Goal: Task Accomplishment & Management: Use online tool/utility

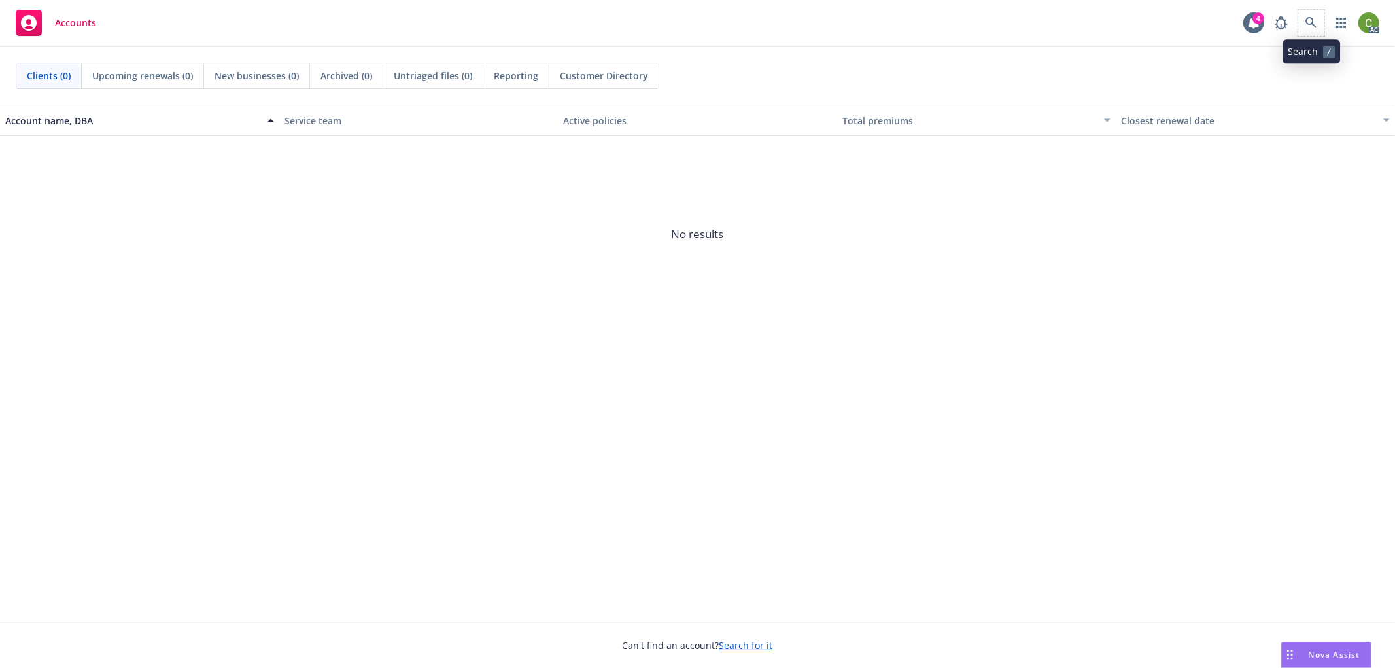
click at [1318, 34] on span at bounding box center [1311, 23] width 26 height 26
click at [1305, 21] on icon at bounding box center [1311, 23] width 12 height 12
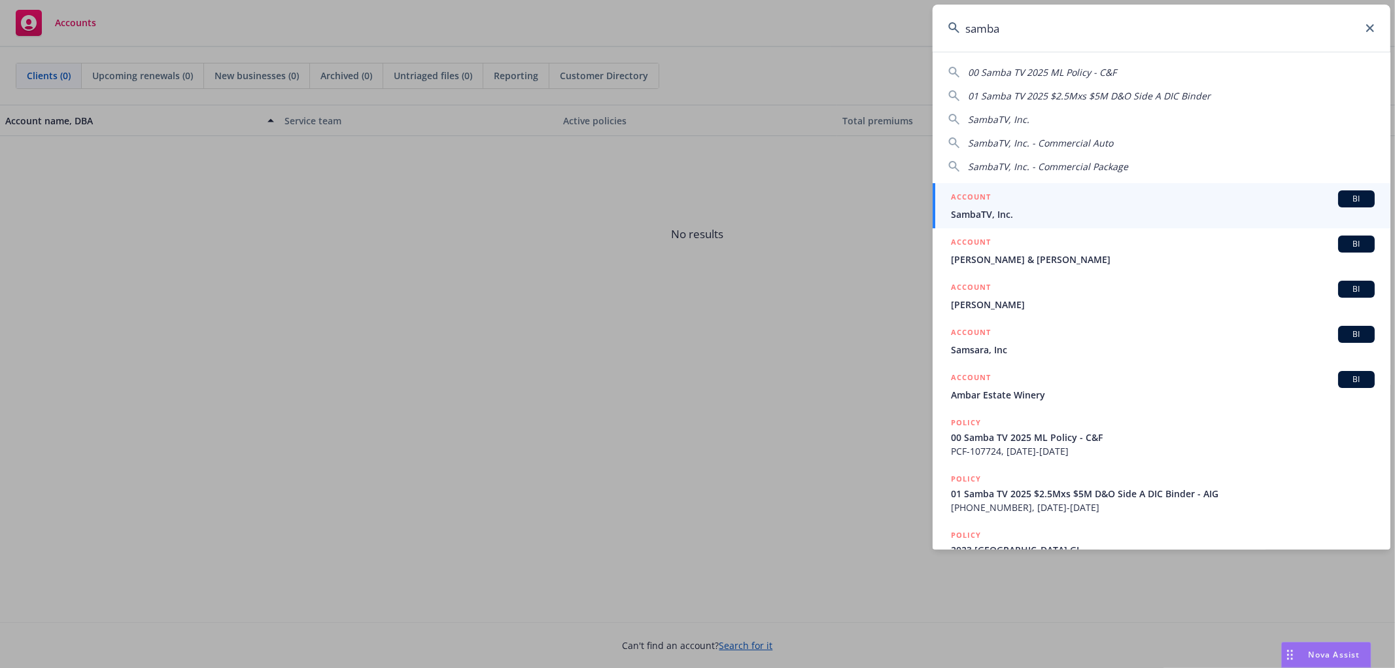
type input "samba"
click at [1021, 216] on span "SambaTV, Inc." at bounding box center [1163, 214] width 424 height 14
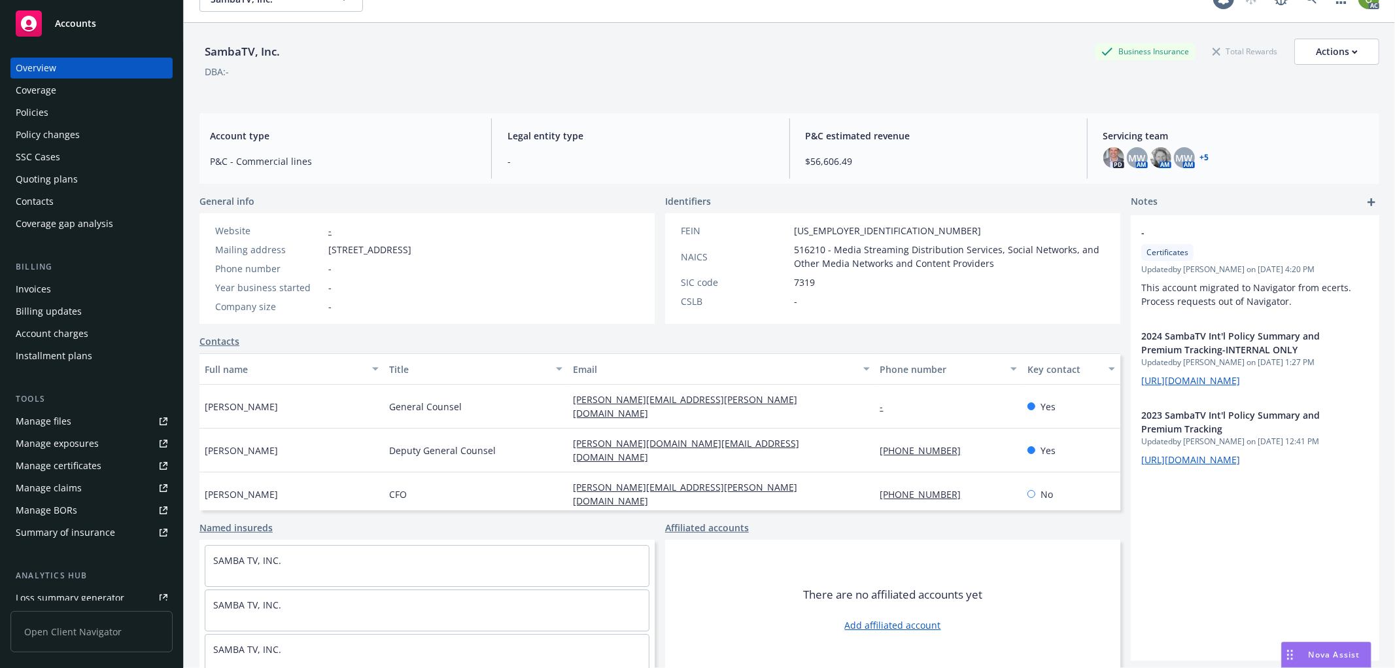
scroll to position [48, 0]
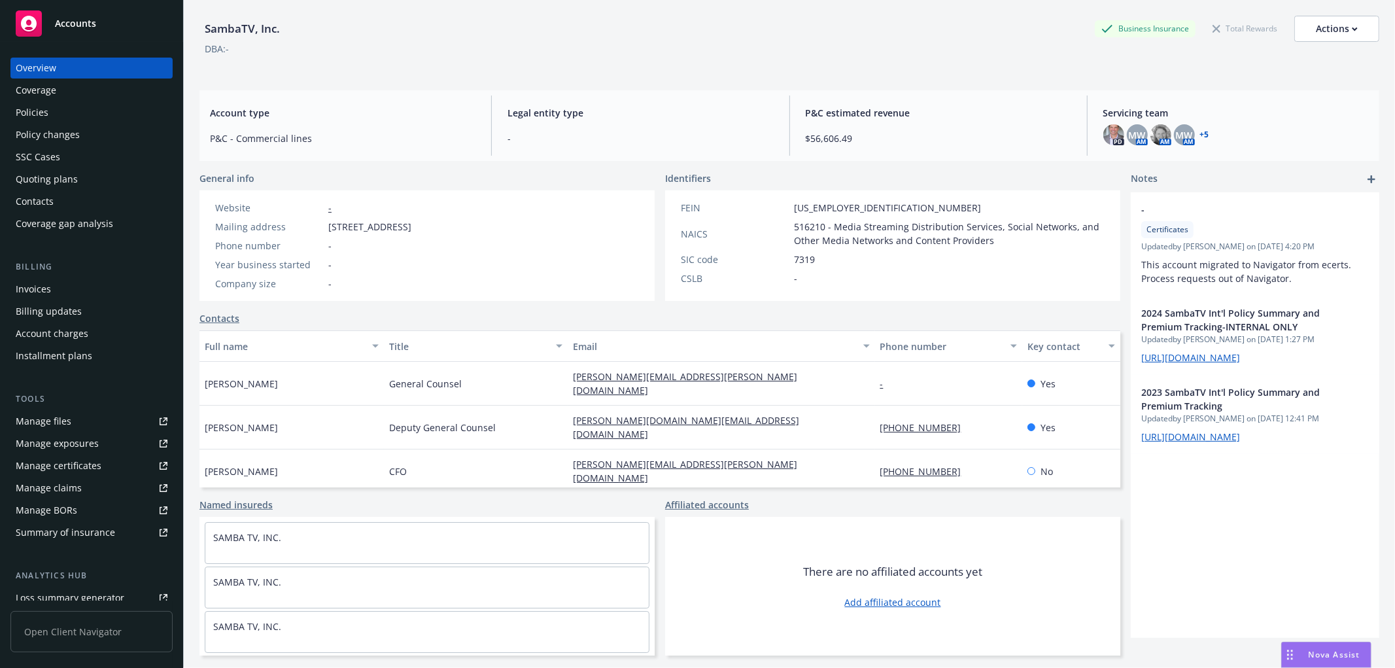
click at [61, 292] on div "Invoices" at bounding box center [92, 289] width 152 height 21
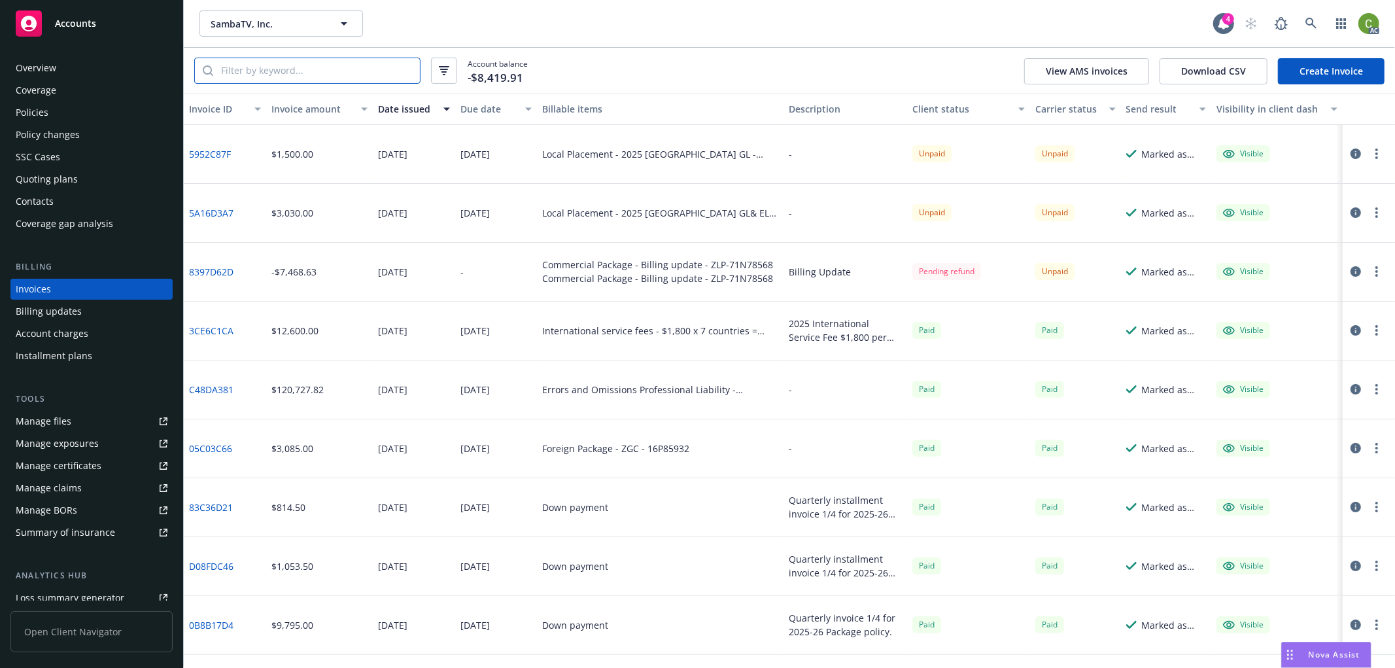
click at [289, 75] on input "search" at bounding box center [316, 70] width 207 height 25
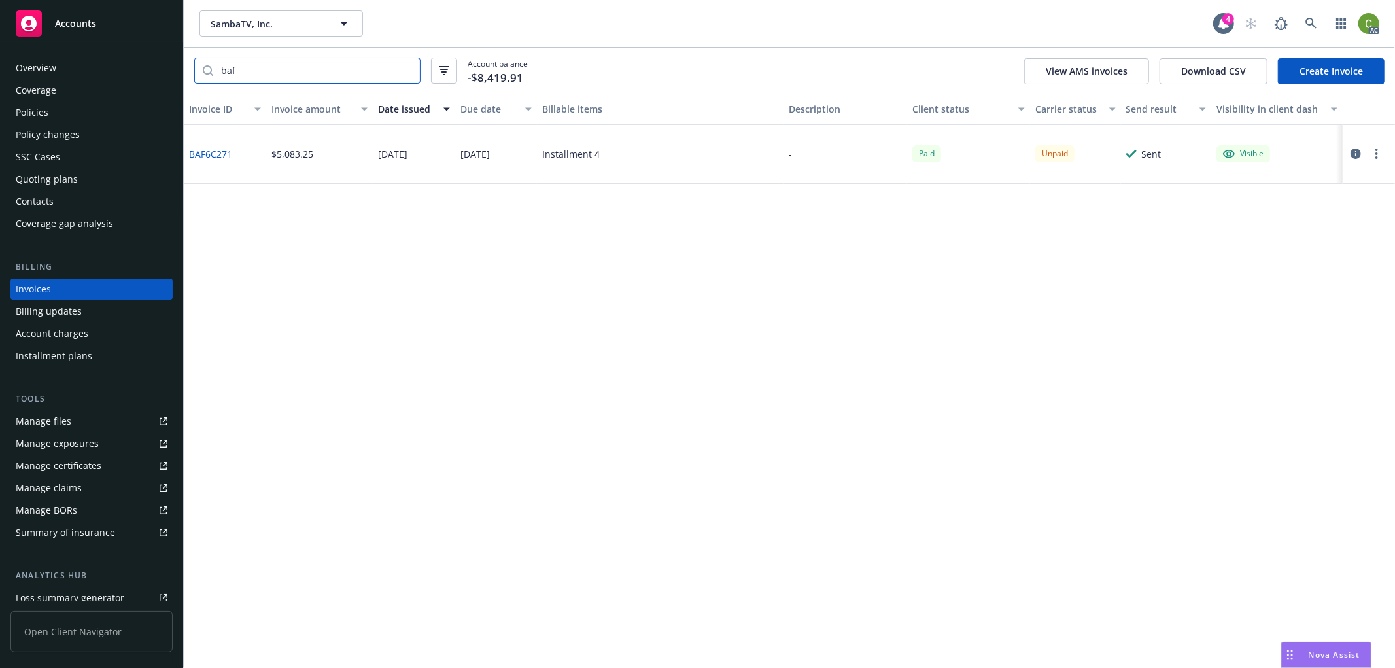
type input "baf"
click at [216, 162] on div "BAF6C271" at bounding box center [225, 154] width 82 height 59
click at [214, 160] on div "BAF6C271" at bounding box center [225, 154] width 82 height 59
click at [218, 153] on link "BAF6C271" at bounding box center [210, 154] width 43 height 14
click at [1308, 24] on icon at bounding box center [1310, 23] width 11 height 11
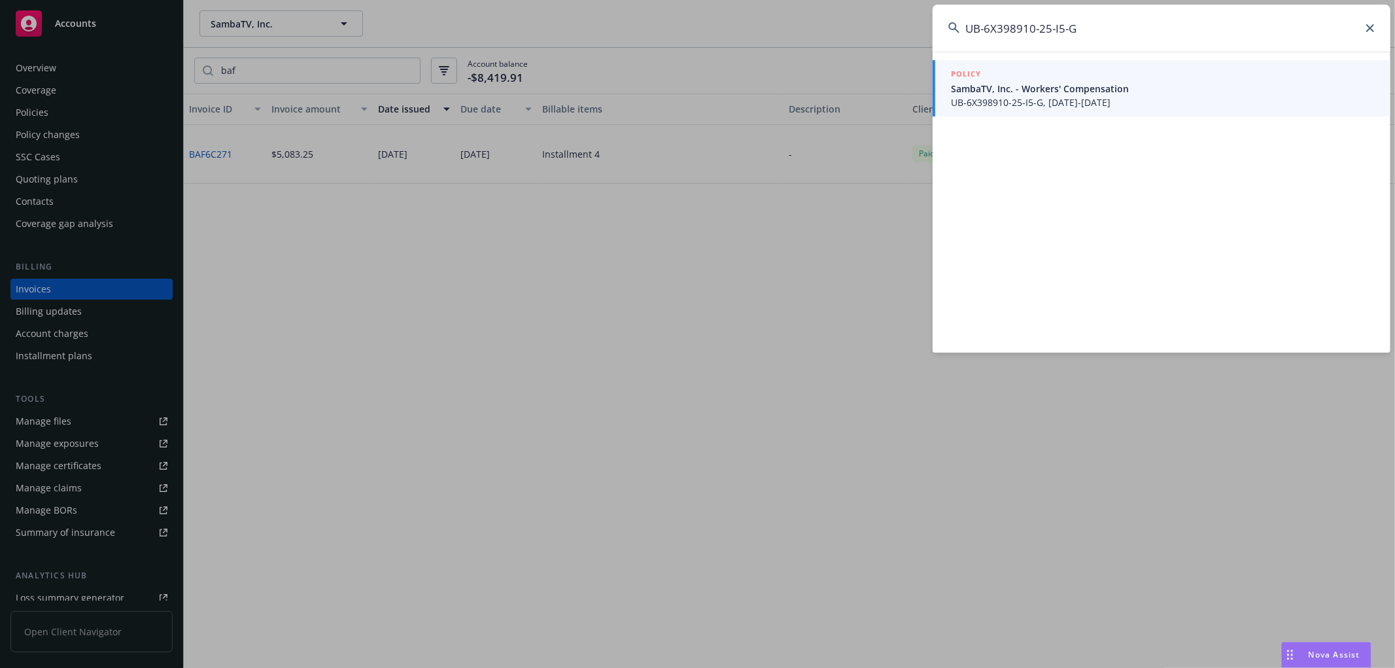
type input "UB-6X398910-25-I5-G"
click at [1021, 88] on span "SambaTV, Inc. - Workers' Compensation" at bounding box center [1163, 89] width 424 height 14
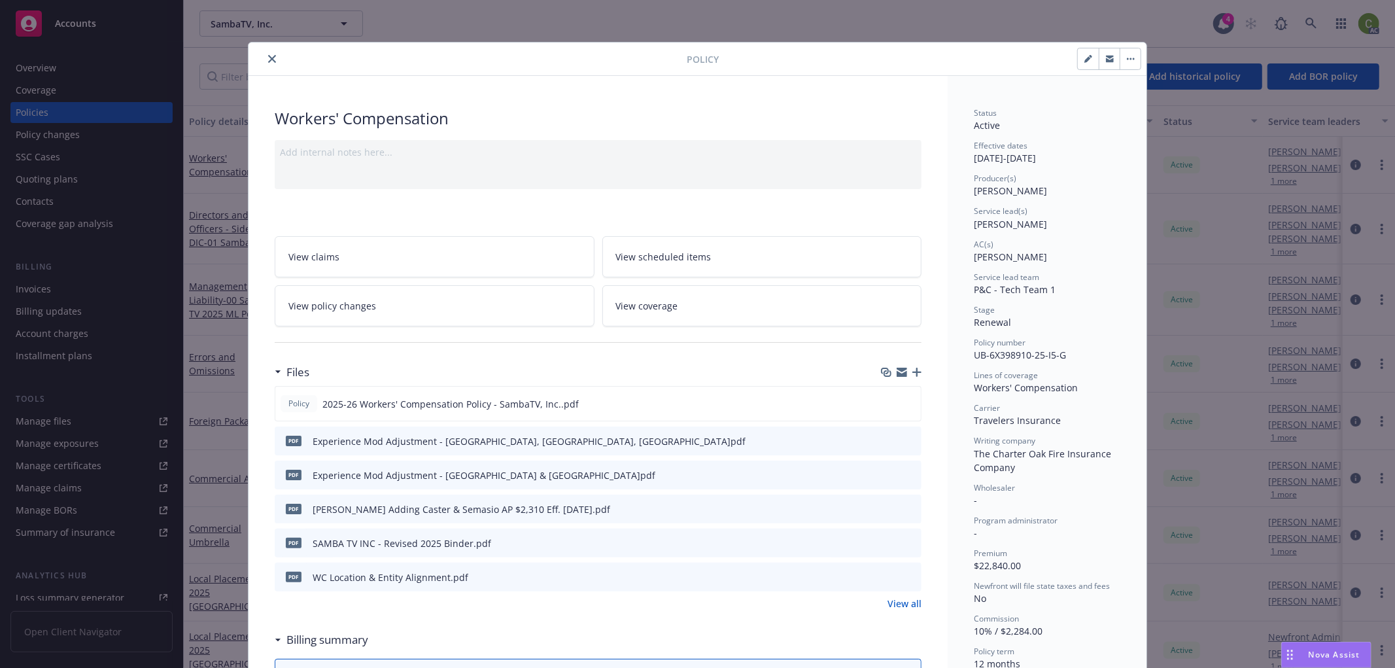
click at [264, 56] on button "close" at bounding box center [272, 59] width 16 height 16
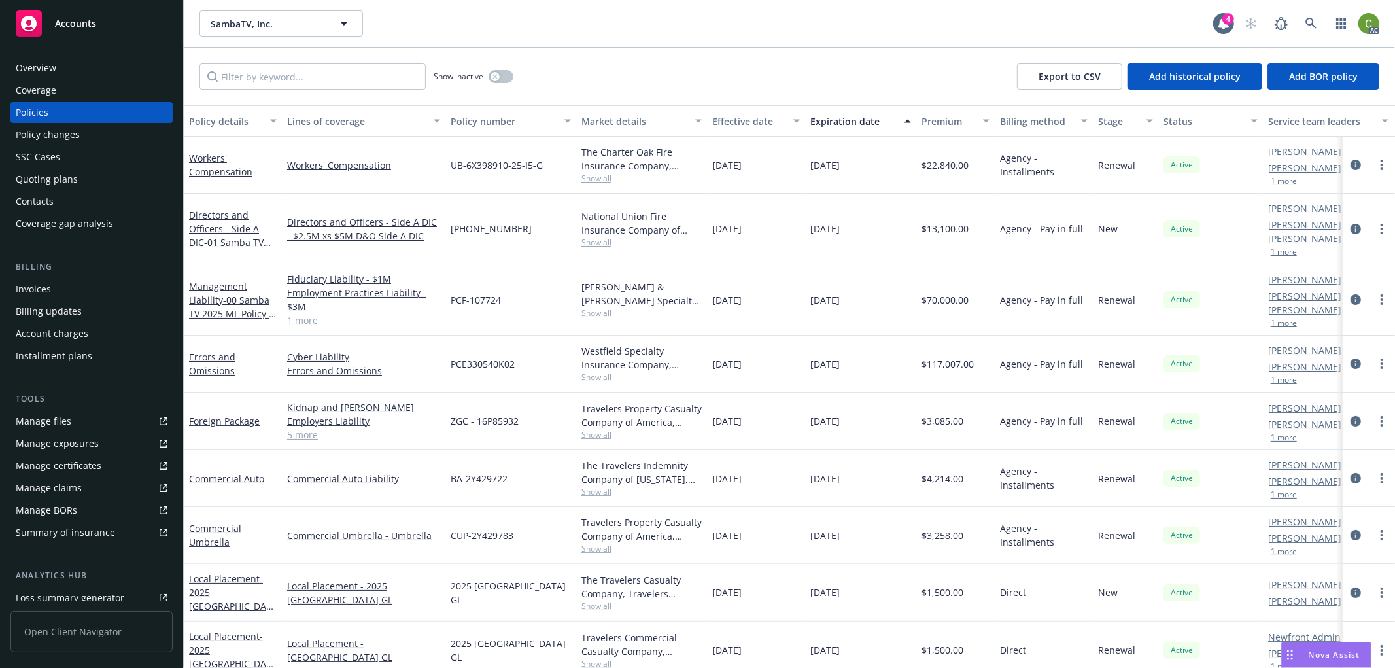
click at [263, 55] on div "Show inactive Export to CSV Add historical policy Add BOR policy" at bounding box center [789, 77] width 1211 height 58
click at [1315, 20] on icon at bounding box center [1311, 24] width 12 height 12
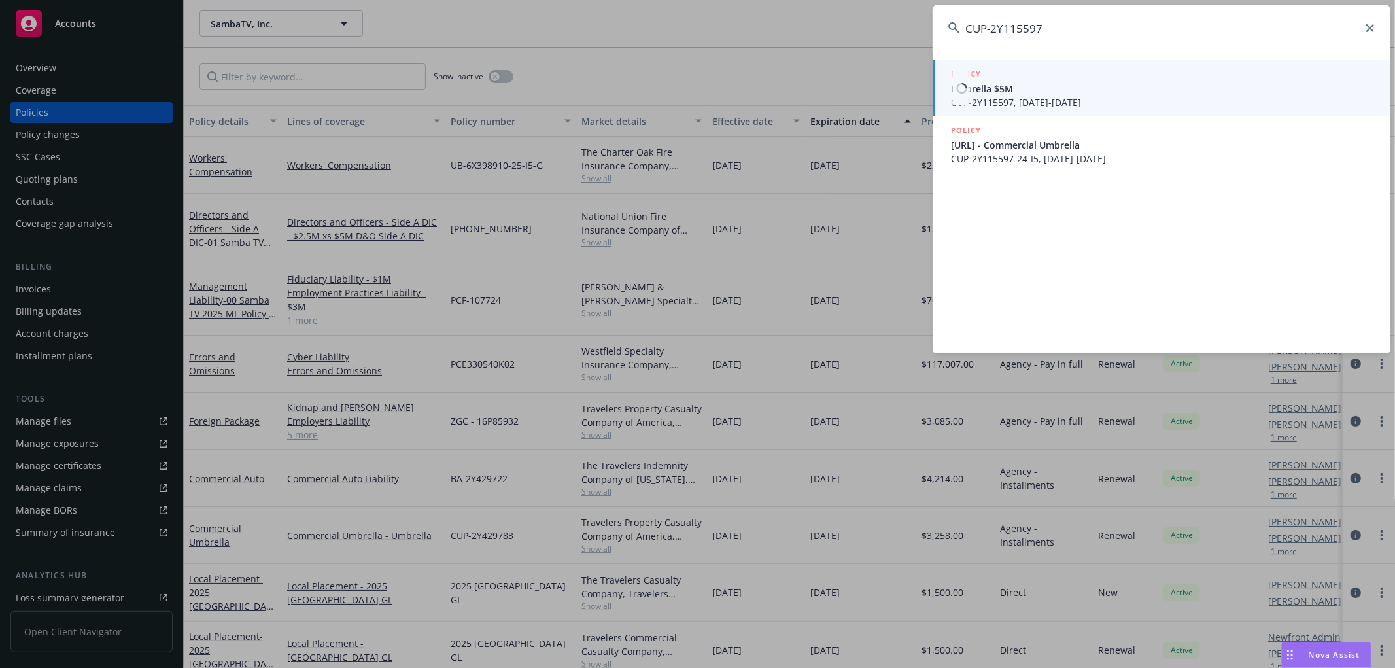
type input "CUP-2Y115597"
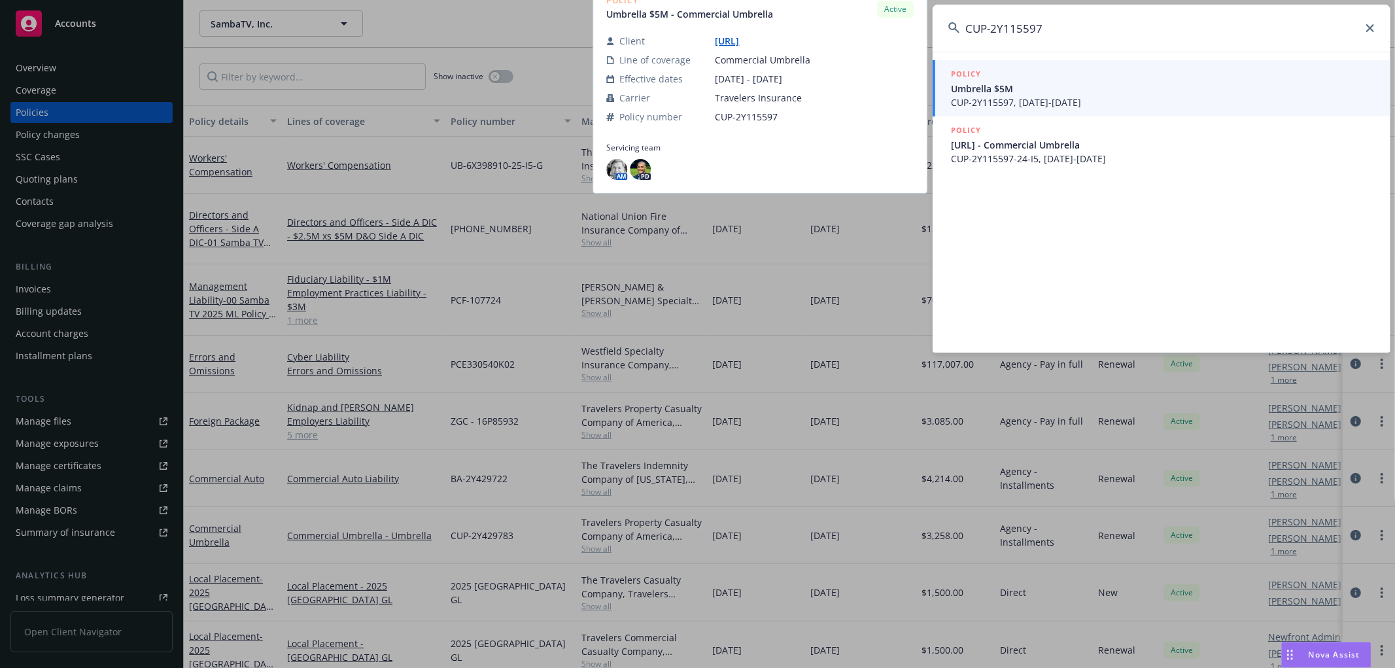
click at [1097, 94] on span "Umbrella $5M" at bounding box center [1163, 89] width 424 height 14
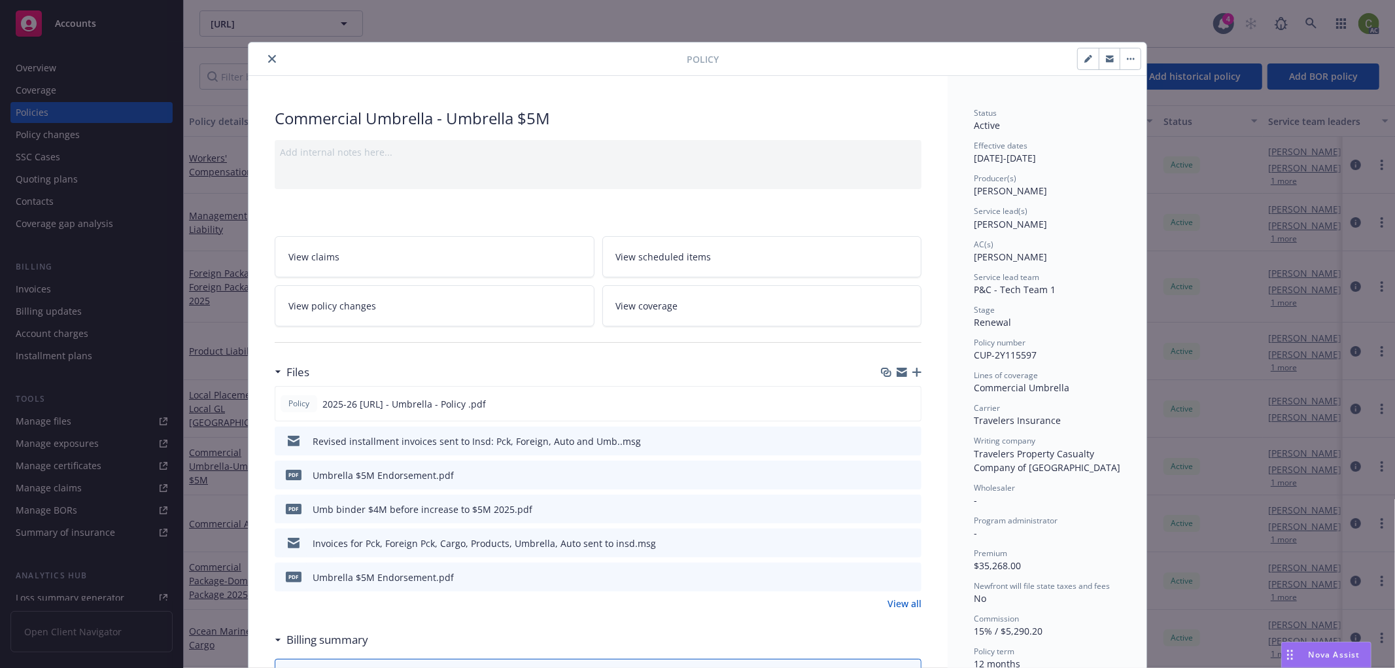
click at [268, 57] on icon "close" at bounding box center [272, 59] width 8 height 8
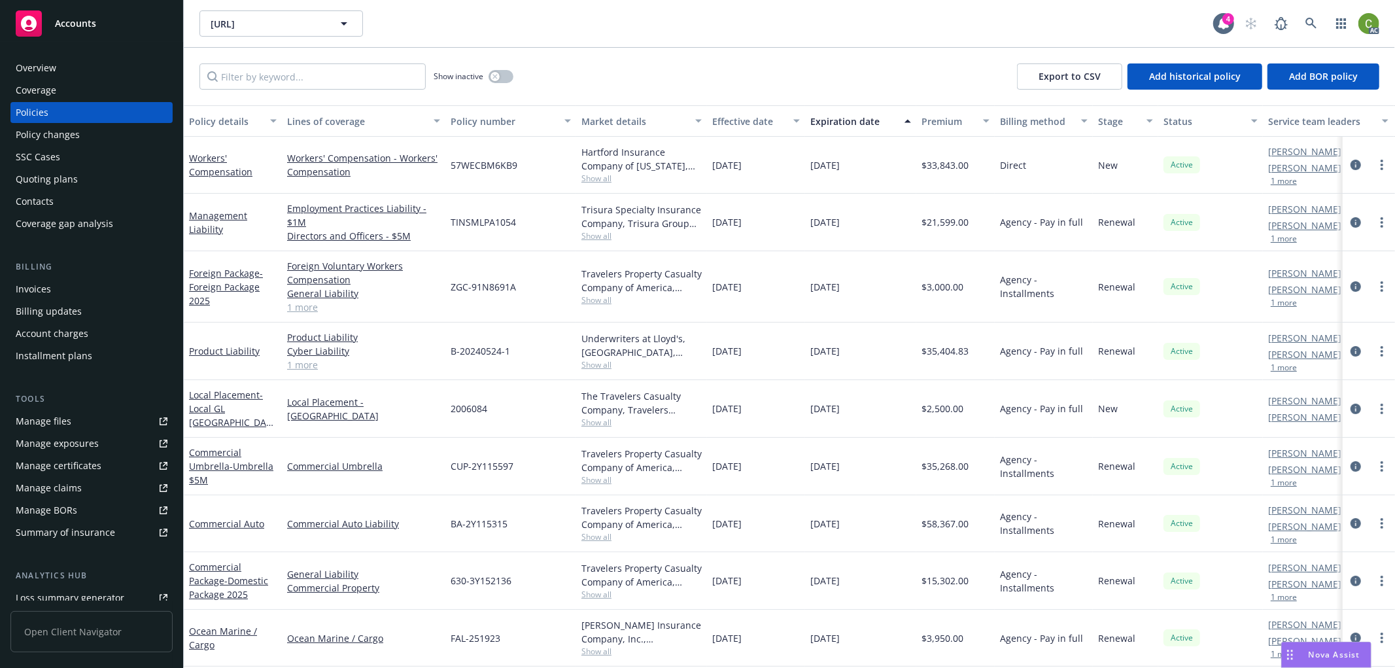
click at [69, 288] on div "Invoices" at bounding box center [92, 289] width 152 height 21
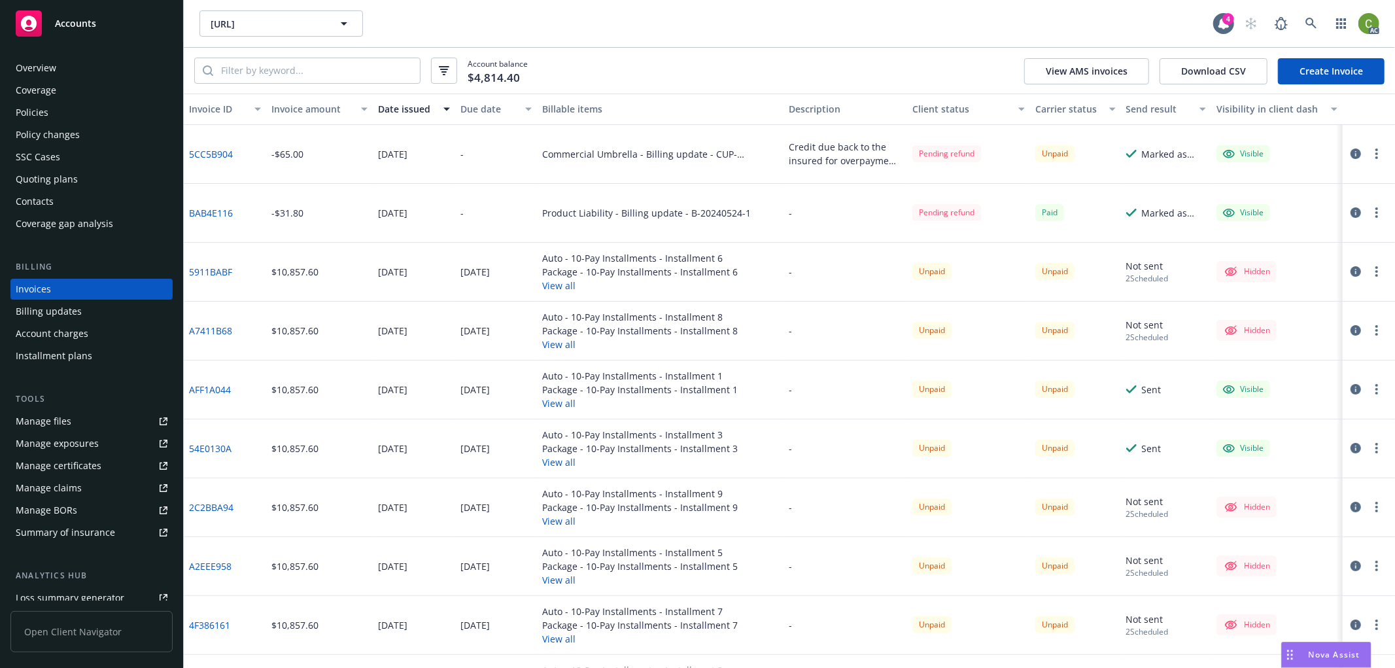
click at [224, 148] on link "5CC5B904" at bounding box center [211, 154] width 44 height 14
click at [1309, 26] on icon at bounding box center [1311, 24] width 12 height 12
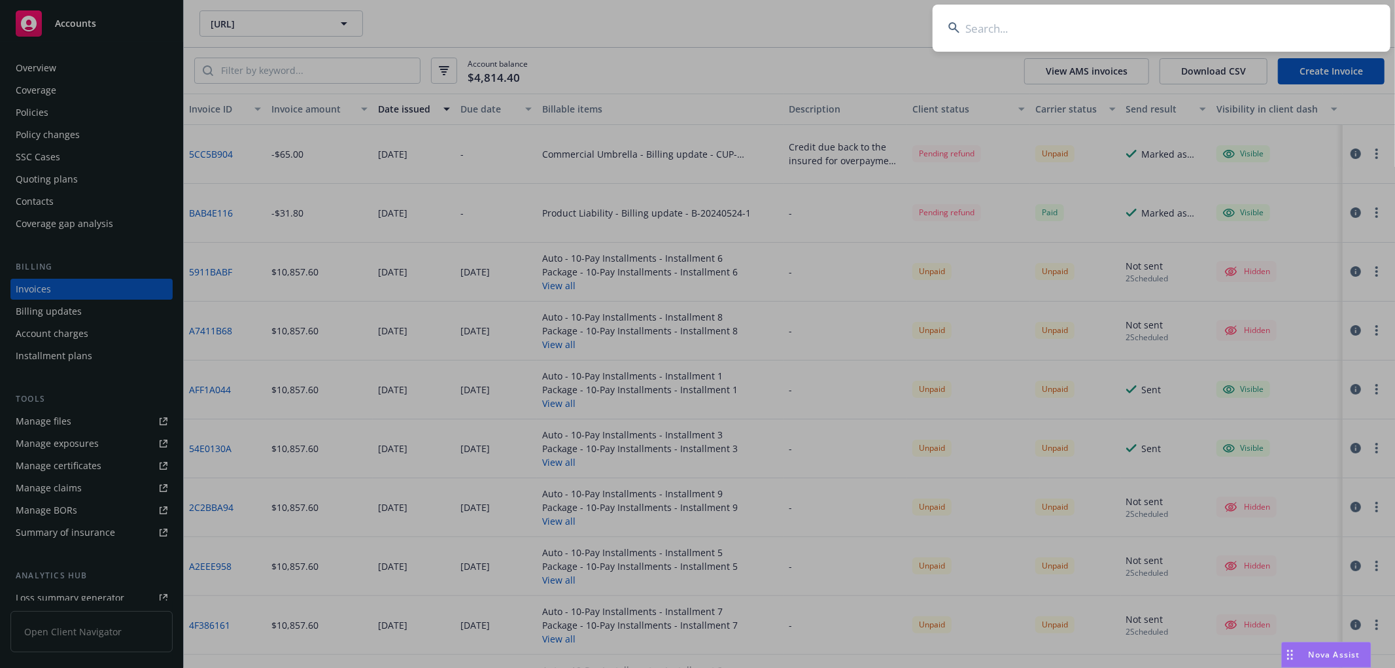
drag, startPoint x: 142, startPoint y: 110, endPoint x: 123, endPoint y: 109, distance: 19.0
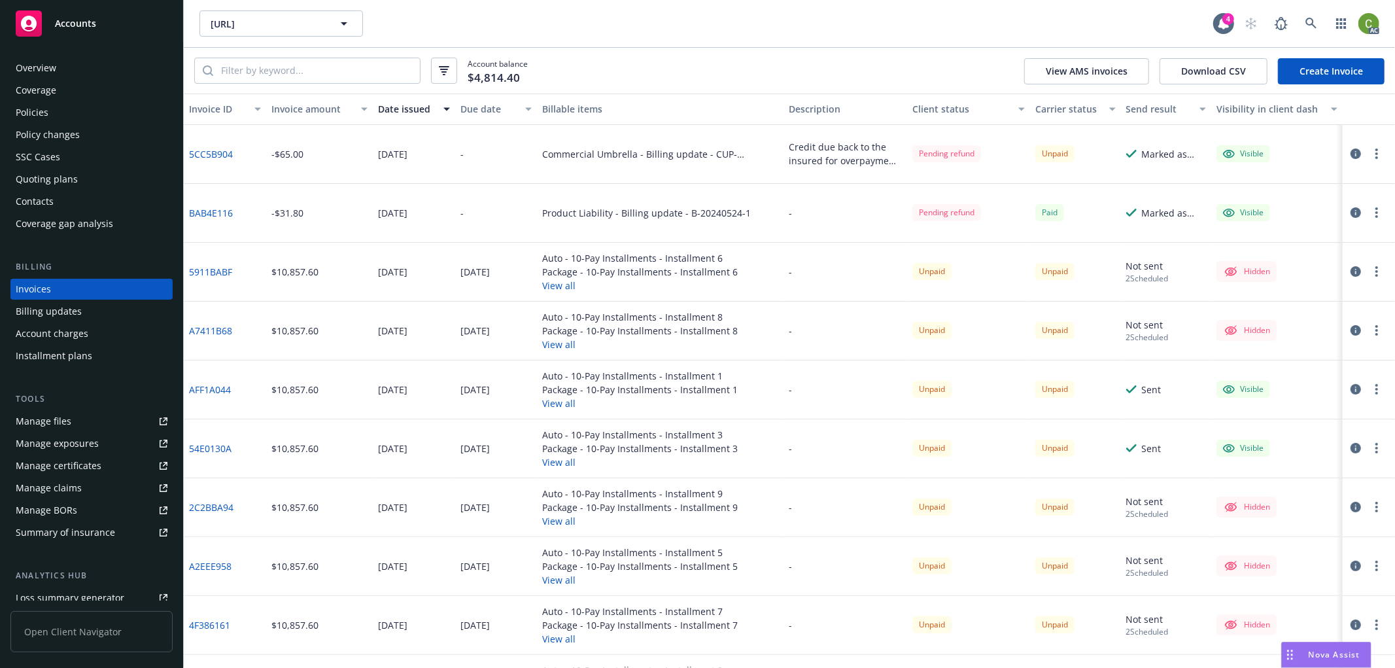
click at [67, 106] on div "Policies" at bounding box center [92, 112] width 152 height 21
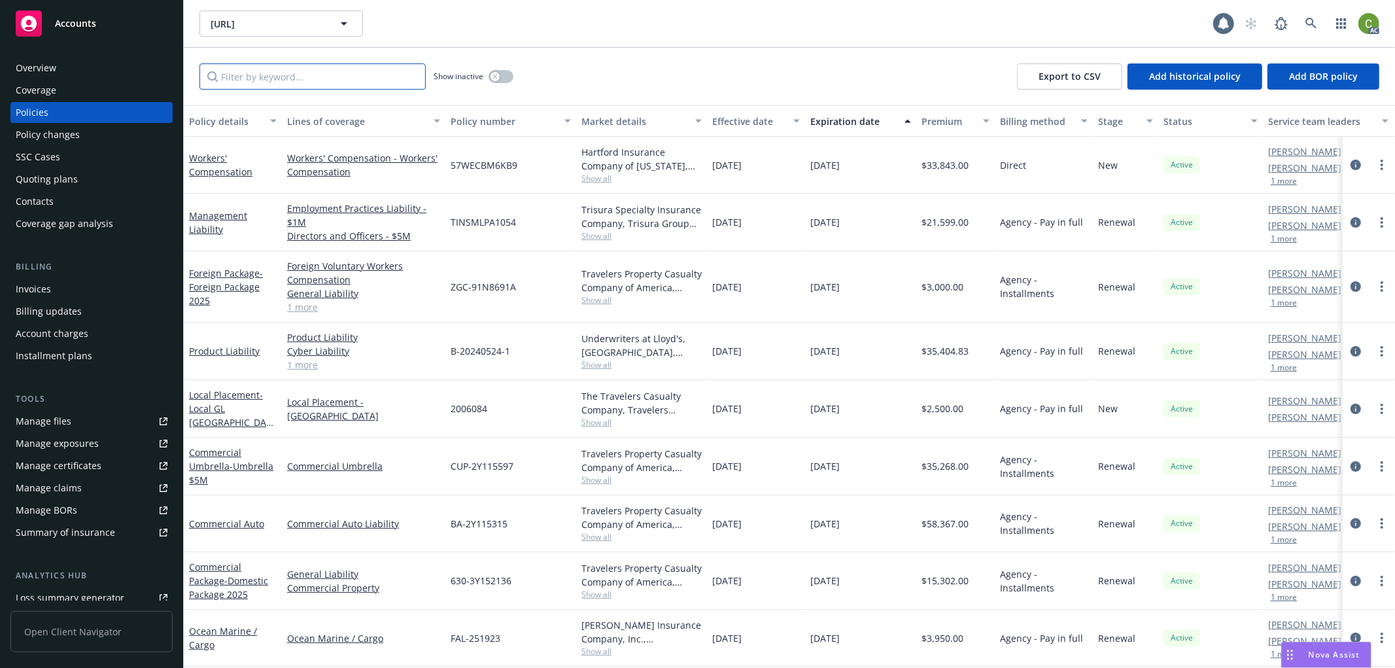
click at [314, 76] on input "Filter by keyword..." at bounding box center [312, 76] width 226 height 26
paste input "BA-2Y115315"
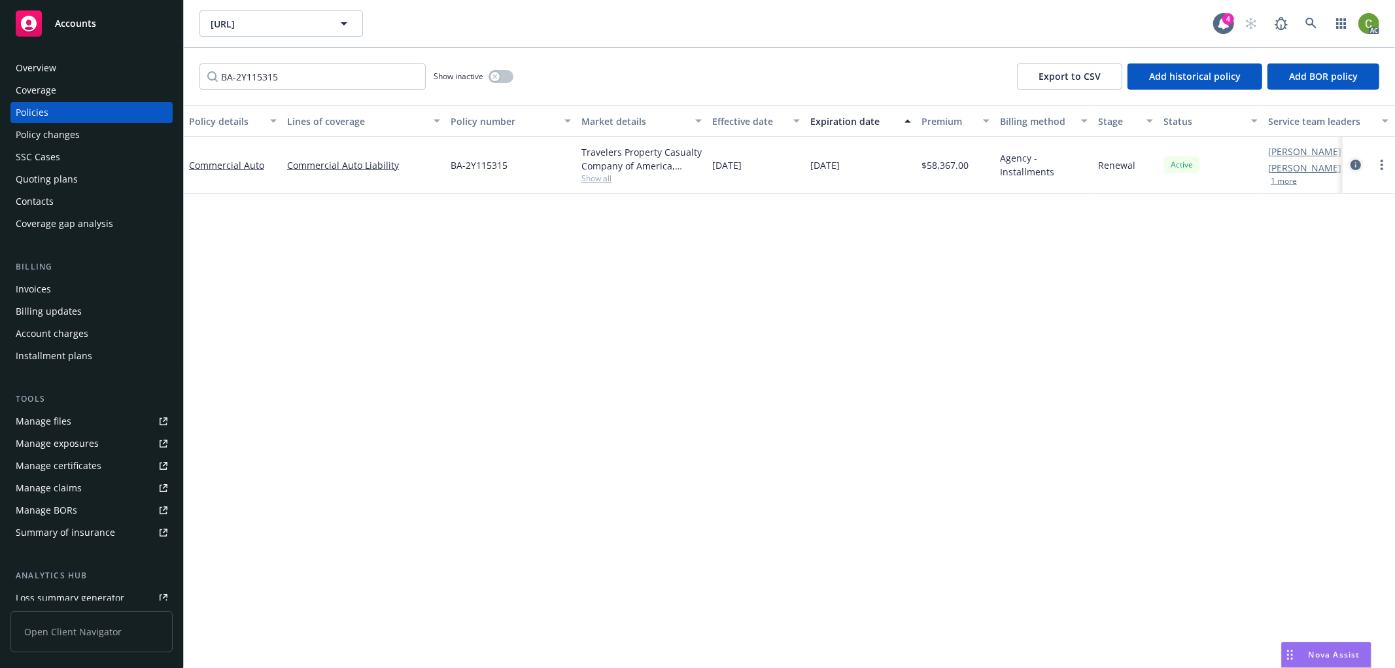
click at [1350, 162] on icon "circleInformation" at bounding box center [1355, 165] width 10 height 10
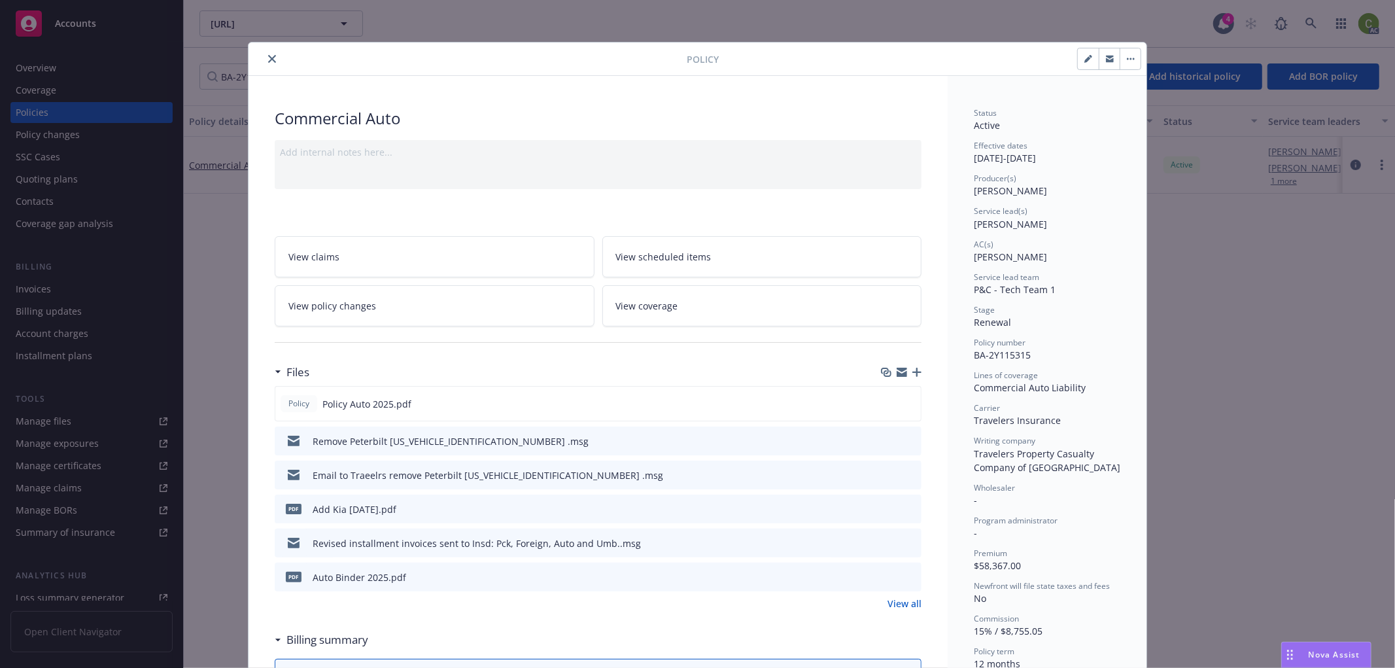
click at [268, 55] on icon "close" at bounding box center [272, 59] width 8 height 8
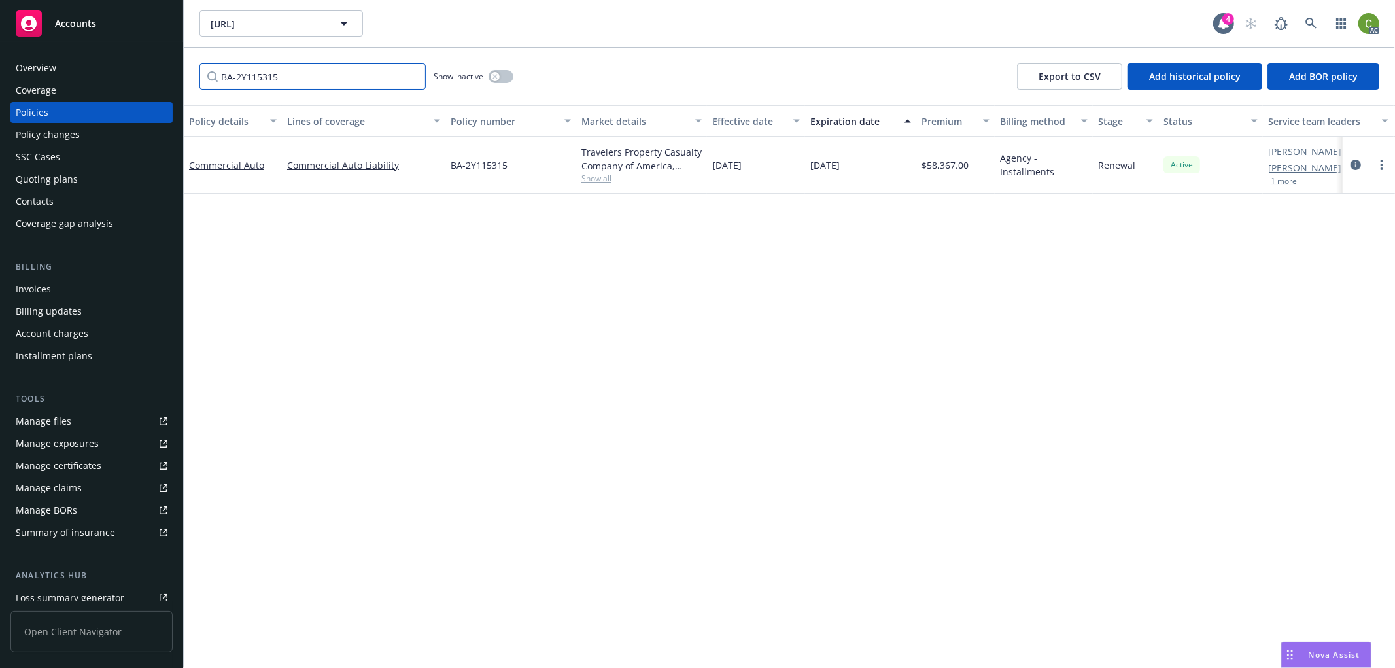
drag, startPoint x: 296, startPoint y: 67, endPoint x: 299, endPoint y: 73, distance: 6.7
click at [296, 69] on input "BA-2Y115315" at bounding box center [312, 76] width 226 height 26
drag, startPoint x: 302, startPoint y: 73, endPoint x: 373, endPoint y: 180, distance: 128.8
click at [3, 75] on div "Accounts Overview Coverage Policies Policy changes SSC Cases Quoting plans Cont…" at bounding box center [697, 334] width 1395 height 668
paste input "630-3Y152136"
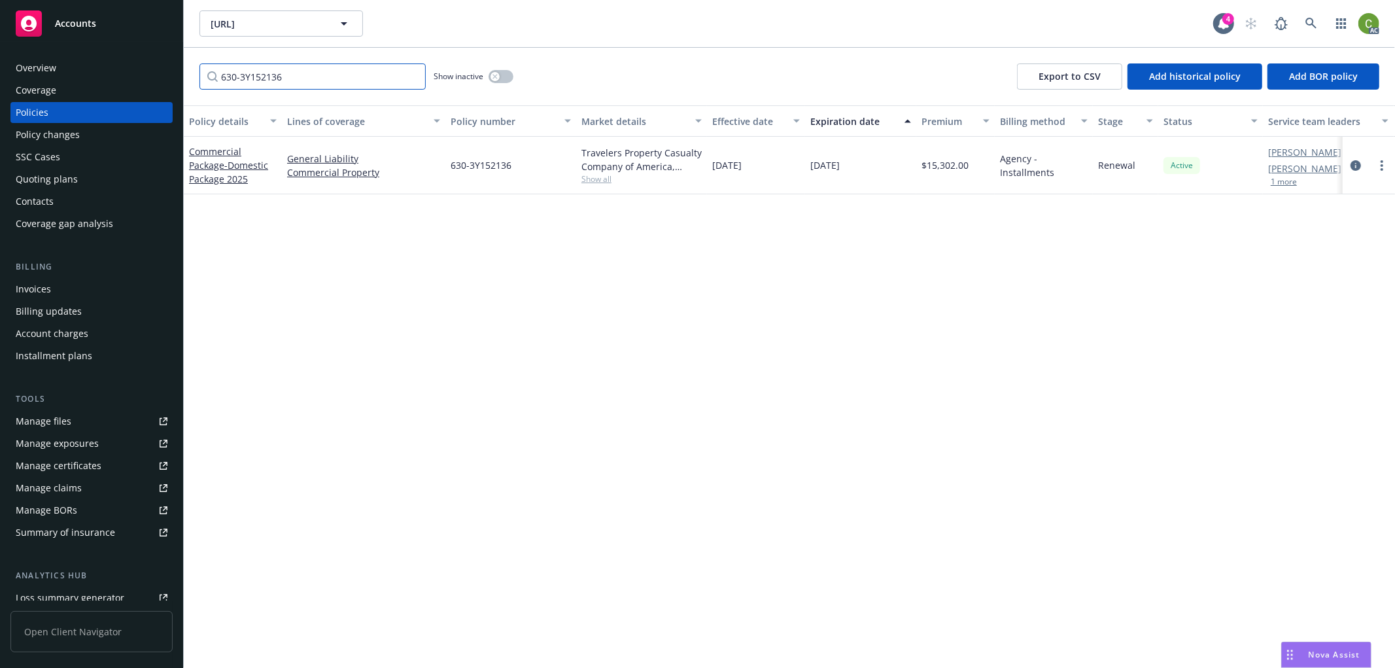
click at [377, 84] on input "630-3Y152136" at bounding box center [312, 76] width 226 height 26
drag, startPoint x: 366, startPoint y: 81, endPoint x: 460, endPoint y: 213, distance: 161.8
click at [2, 87] on div "Accounts Overview Coverage Policies Policy changes SSC Cases Quoting plans Cont…" at bounding box center [697, 334] width 1395 height 668
paste input "ZGC-91N8691A"
drag, startPoint x: 1357, startPoint y: 175, endPoint x: 1278, endPoint y: 276, distance: 128.6
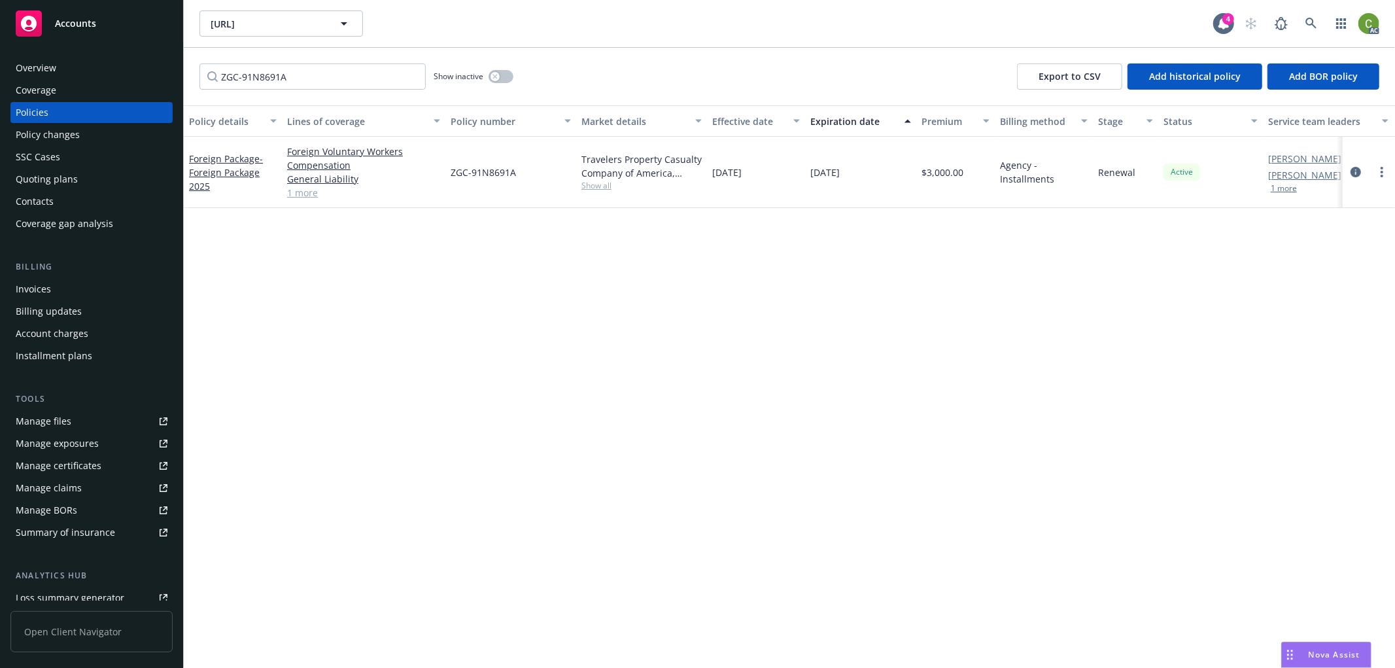
click at [1357, 174] on icon "circleInformation" at bounding box center [1355, 172] width 10 height 10
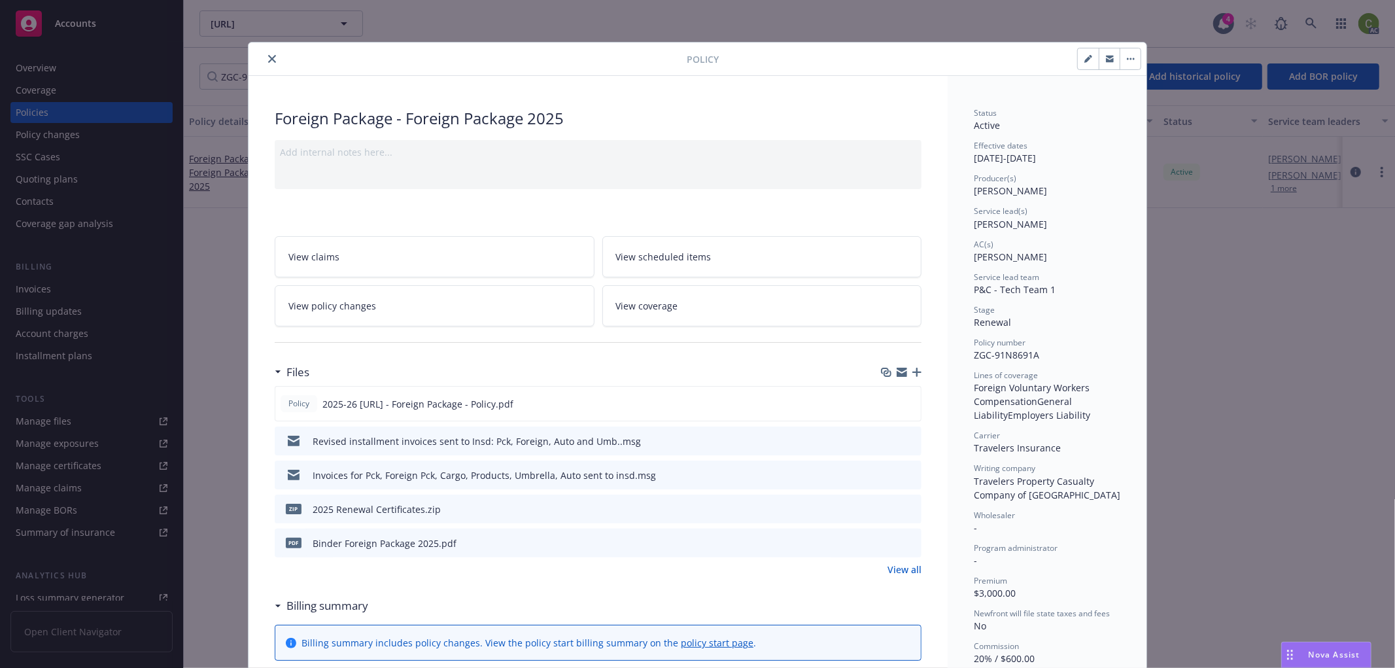
click at [268, 56] on icon "close" at bounding box center [272, 59] width 8 height 8
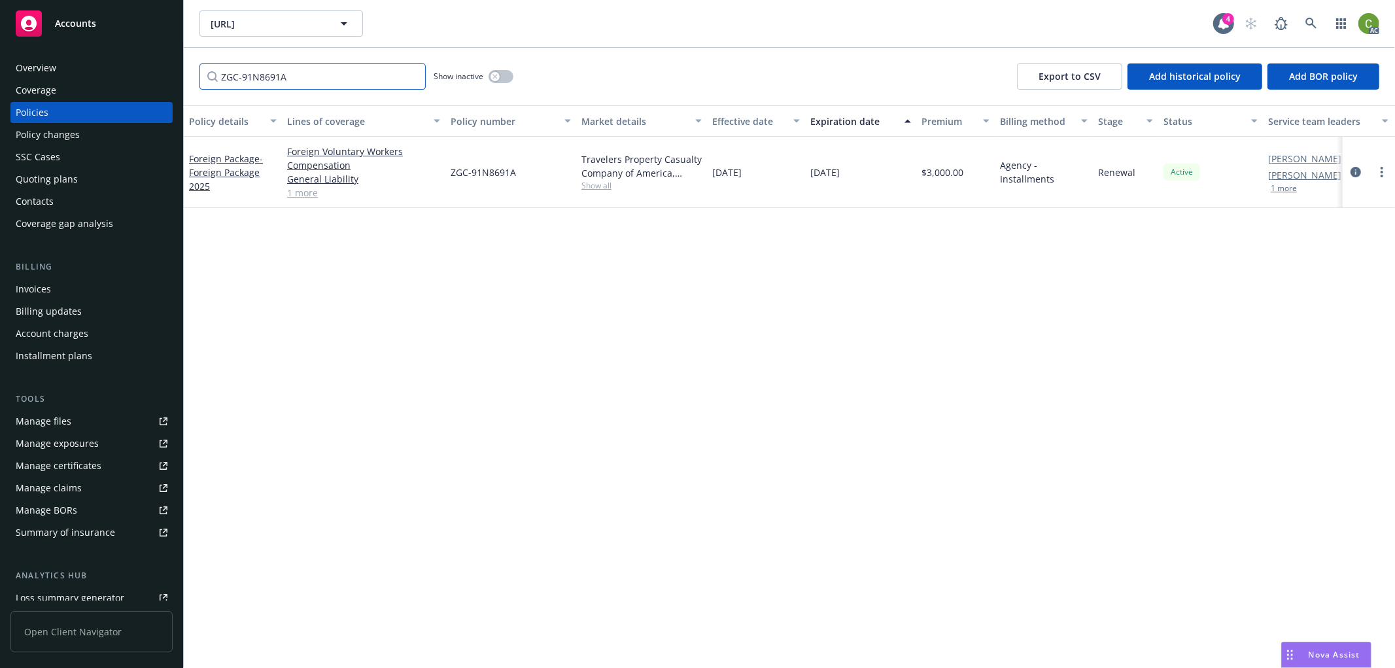
click at [320, 77] on input "ZGC-91N8691A" at bounding box center [312, 76] width 226 height 26
drag, startPoint x: 332, startPoint y: 75, endPoint x: 56, endPoint y: 86, distance: 276.2
click at [34, 77] on div "Accounts Overview Coverage Policies Policy changes SSC Cases Quoting plans Cont…" at bounding box center [697, 334] width 1395 height 668
paste input "3Y152136"
click at [1354, 164] on icon "circleInformation" at bounding box center [1355, 165] width 10 height 10
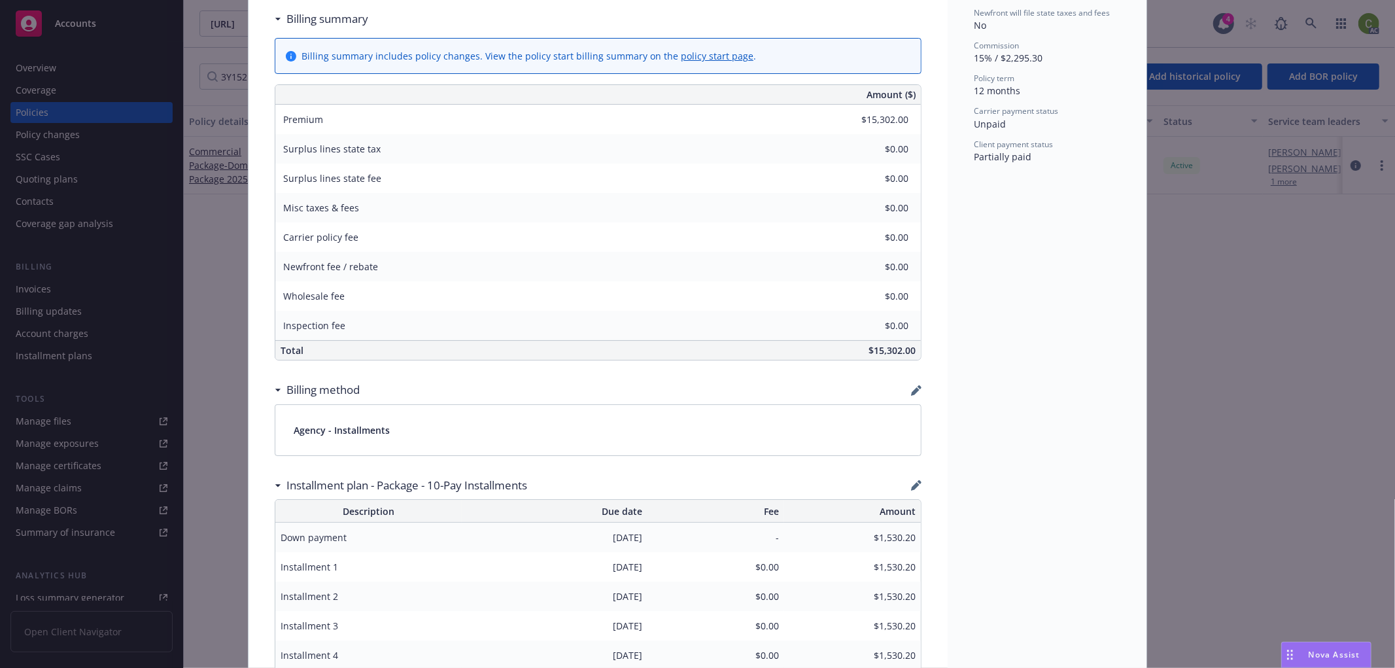
scroll to position [508, 0]
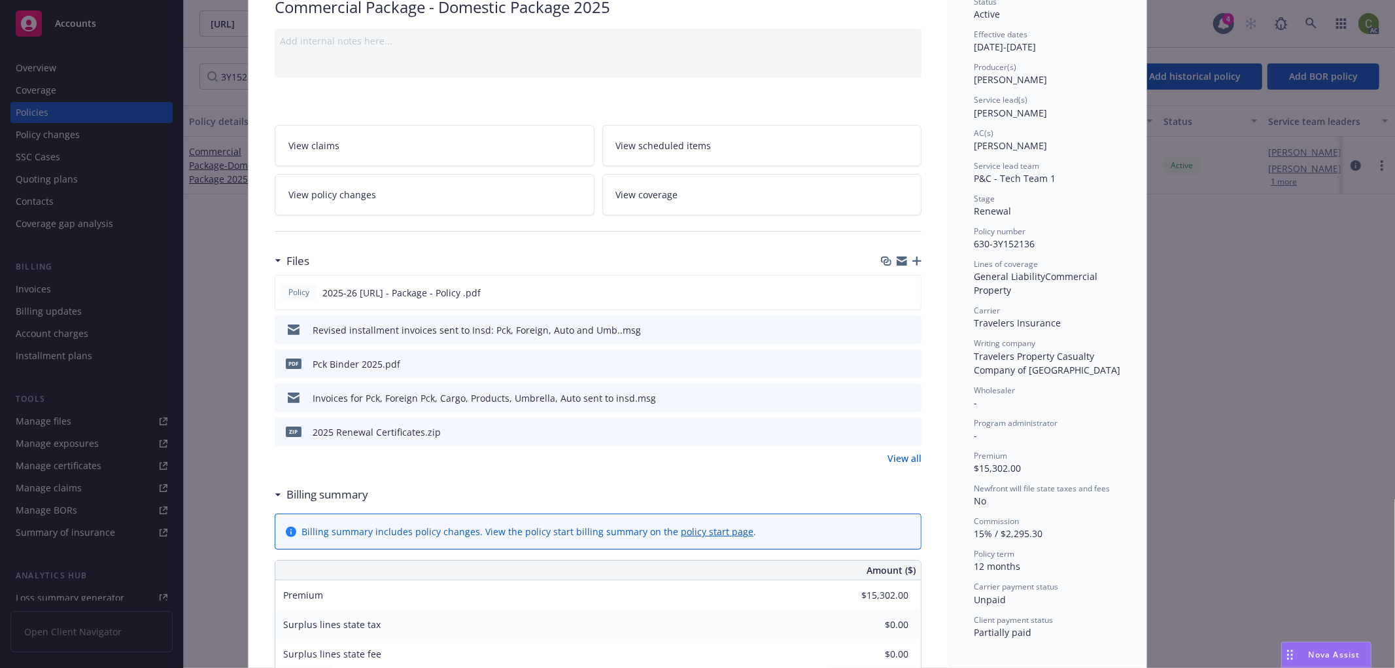
scroll to position [0, 0]
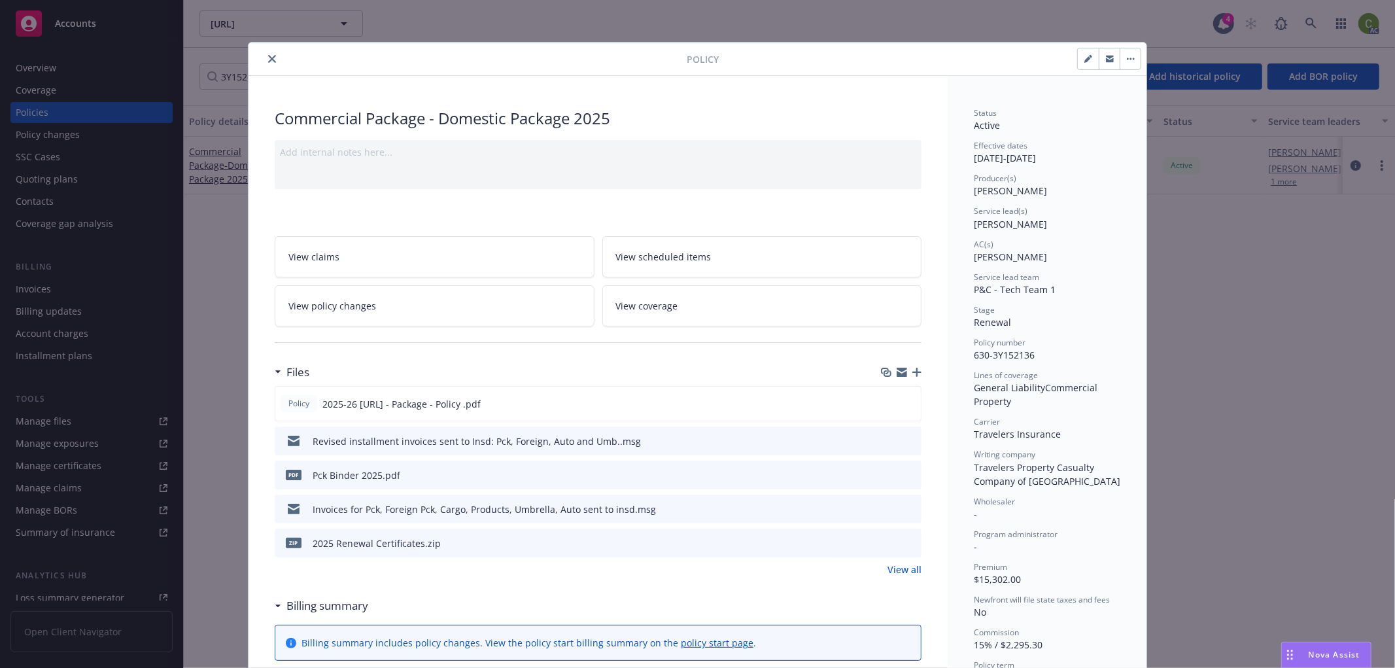
click at [269, 62] on icon "close" at bounding box center [272, 59] width 8 height 8
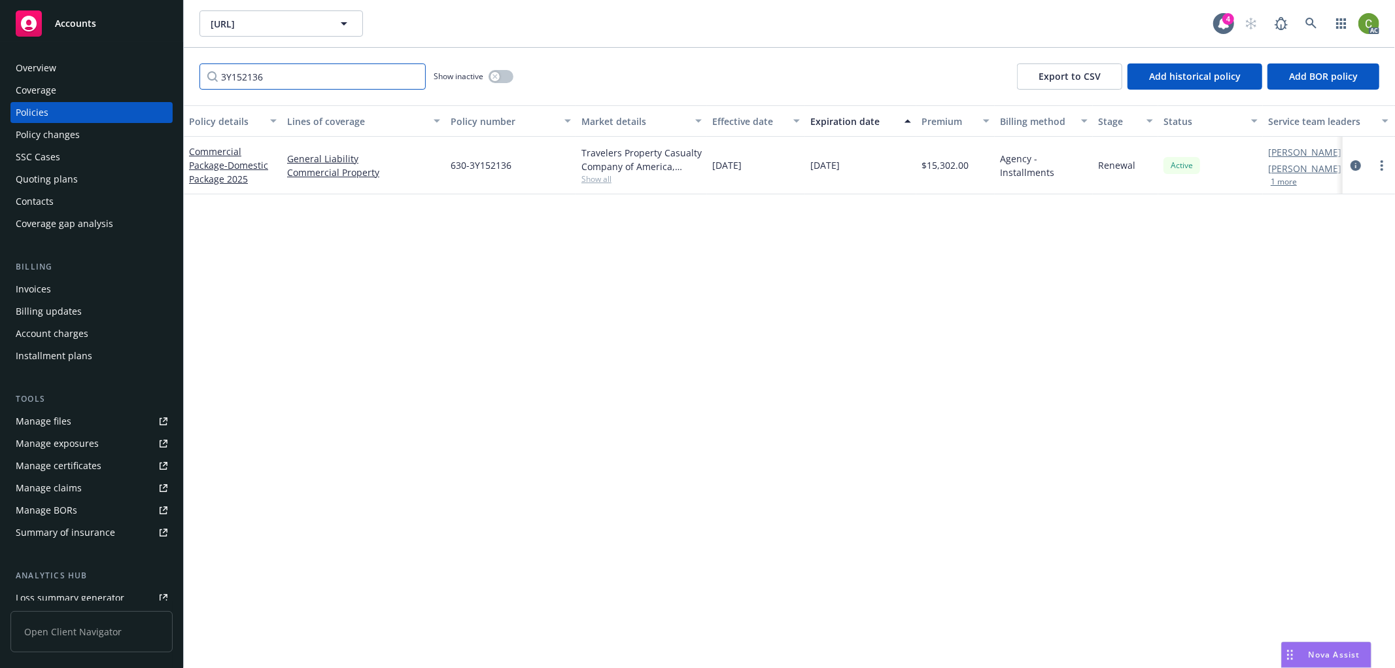
click at [311, 82] on input "3Y152136" at bounding box center [312, 76] width 226 height 26
drag, startPoint x: 315, startPoint y: 80, endPoint x: 7, endPoint y: 63, distance: 309.1
click at [0, 63] on div "Accounts Overview Coverage Policies Policy changes SSC Cases Quoting plans Cont…" at bounding box center [697, 334] width 1395 height 668
paste input "BA-2Y115315"
type input "BA-2Y115315"
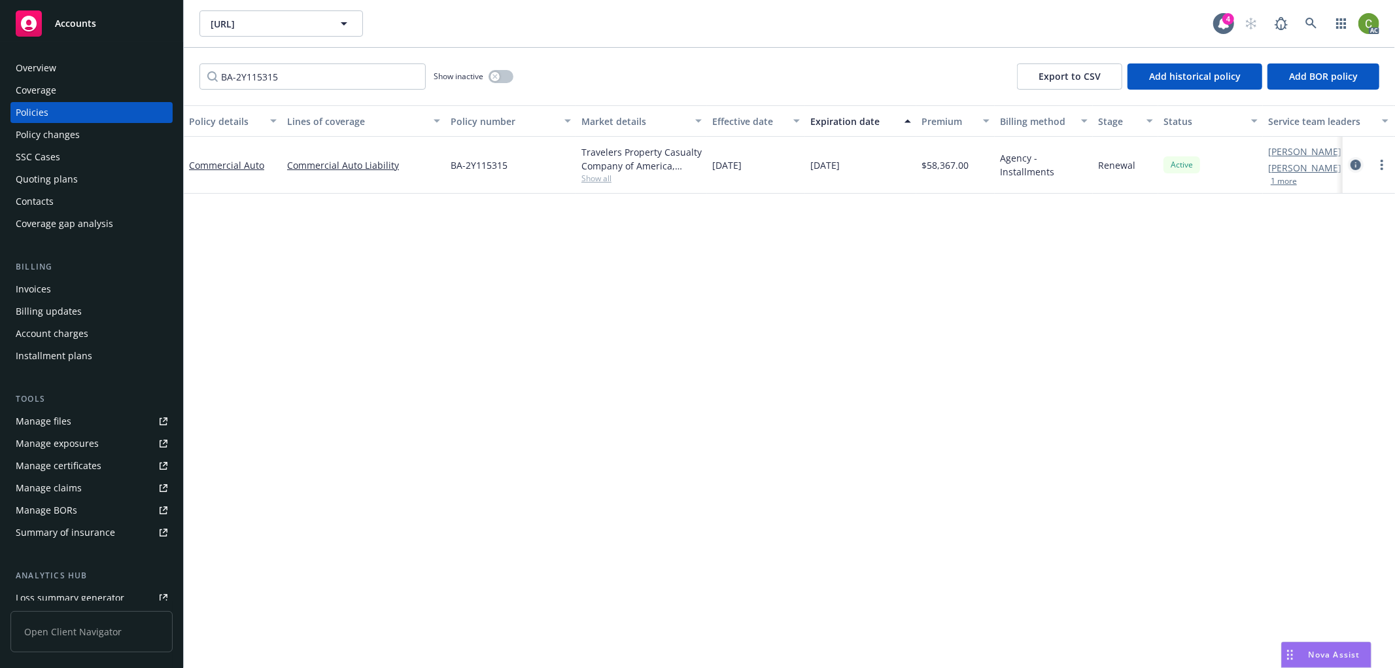
click at [1351, 160] on icon "circleInformation" at bounding box center [1355, 165] width 10 height 10
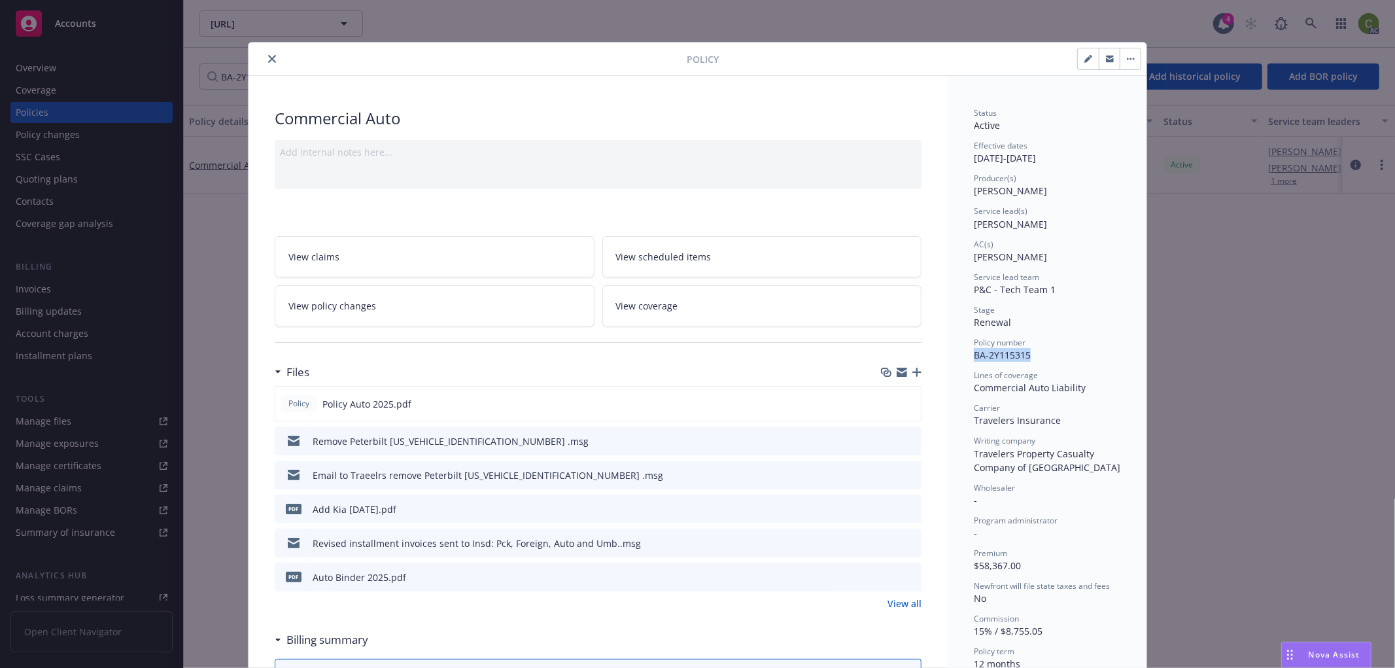
drag, startPoint x: 968, startPoint y: 356, endPoint x: 1027, endPoint y: 356, distance: 58.9
click at [1027, 356] on div "Policy number BA-2Y115315" at bounding box center [1047, 349] width 146 height 25
copy span "BA-2Y115315"
click at [268, 59] on icon "close" at bounding box center [272, 59] width 8 height 8
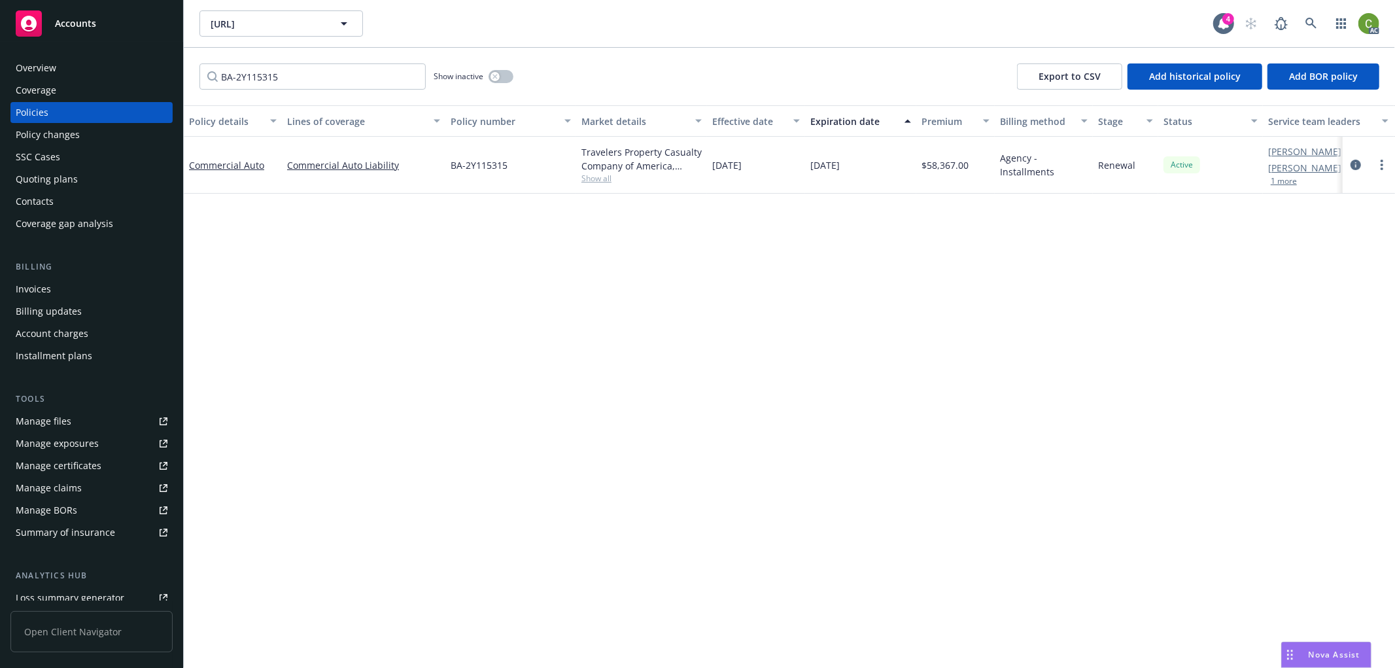
click at [75, 286] on div "Invoices" at bounding box center [92, 289] width 152 height 21
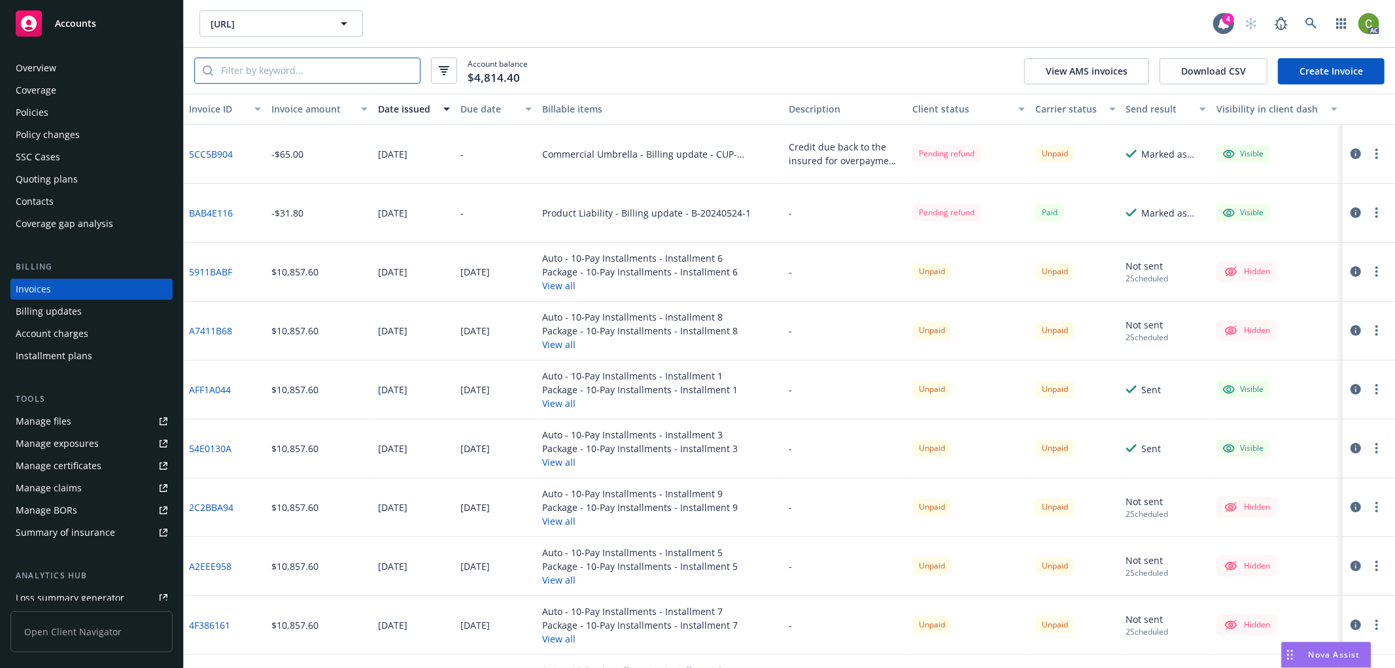
click at [301, 78] on input "search" at bounding box center [316, 70] width 207 height 25
paste input "BA-2Y115315"
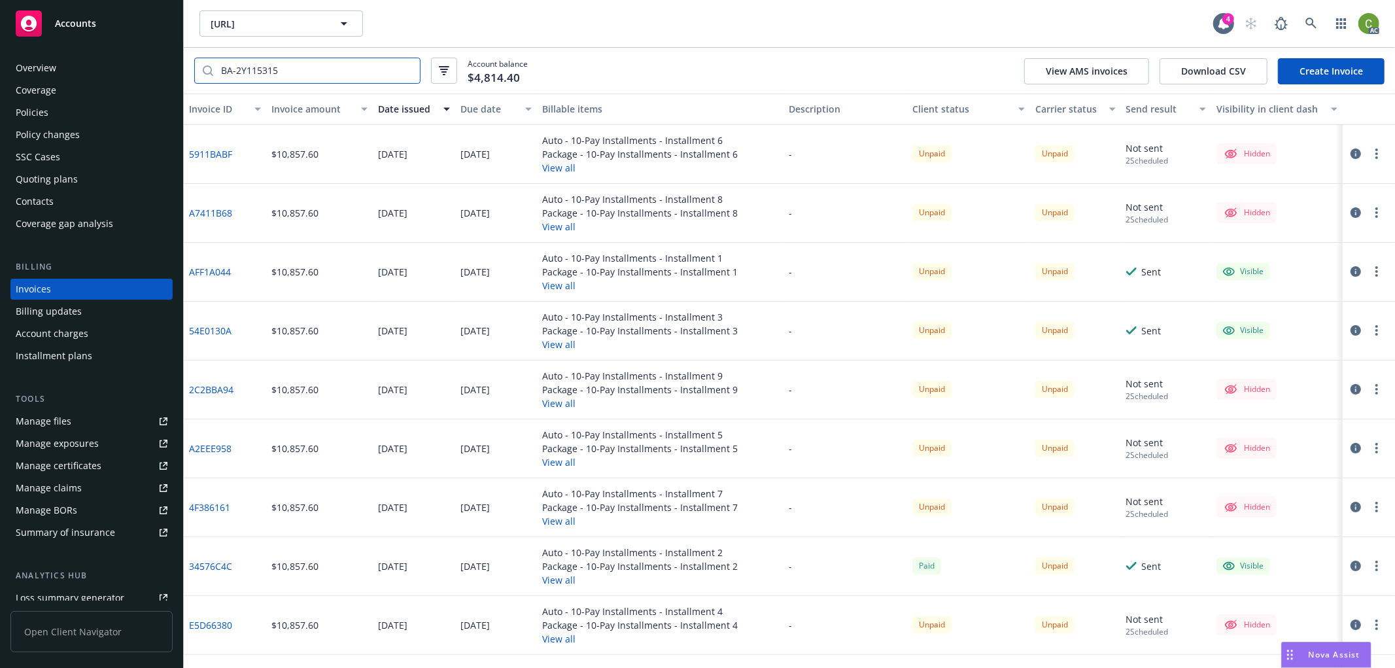
type input "BA-2Y115315"
click at [110, 111] on div "Policies" at bounding box center [92, 112] width 152 height 21
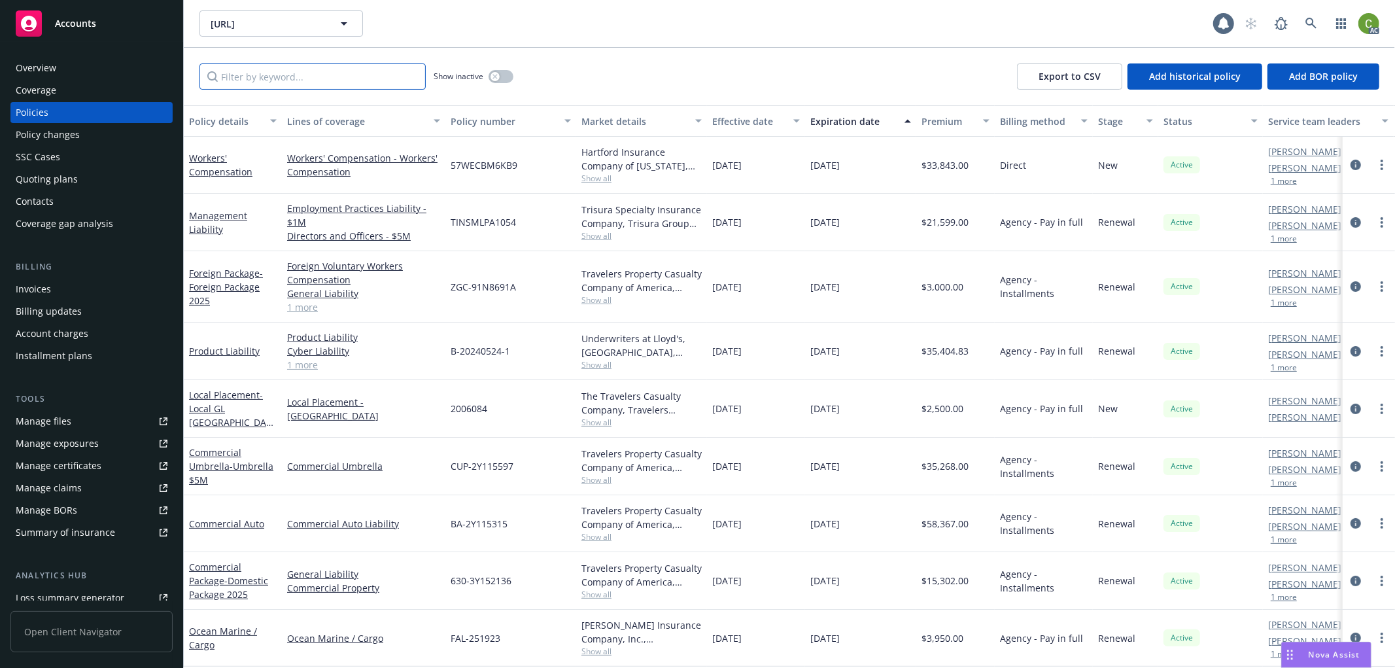
drag, startPoint x: 268, startPoint y: 75, endPoint x: 364, endPoint y: 99, distance: 98.3
click at [269, 75] on input "Filter by keyword..." at bounding box center [312, 76] width 226 height 26
paste input "BA-2Y115315"
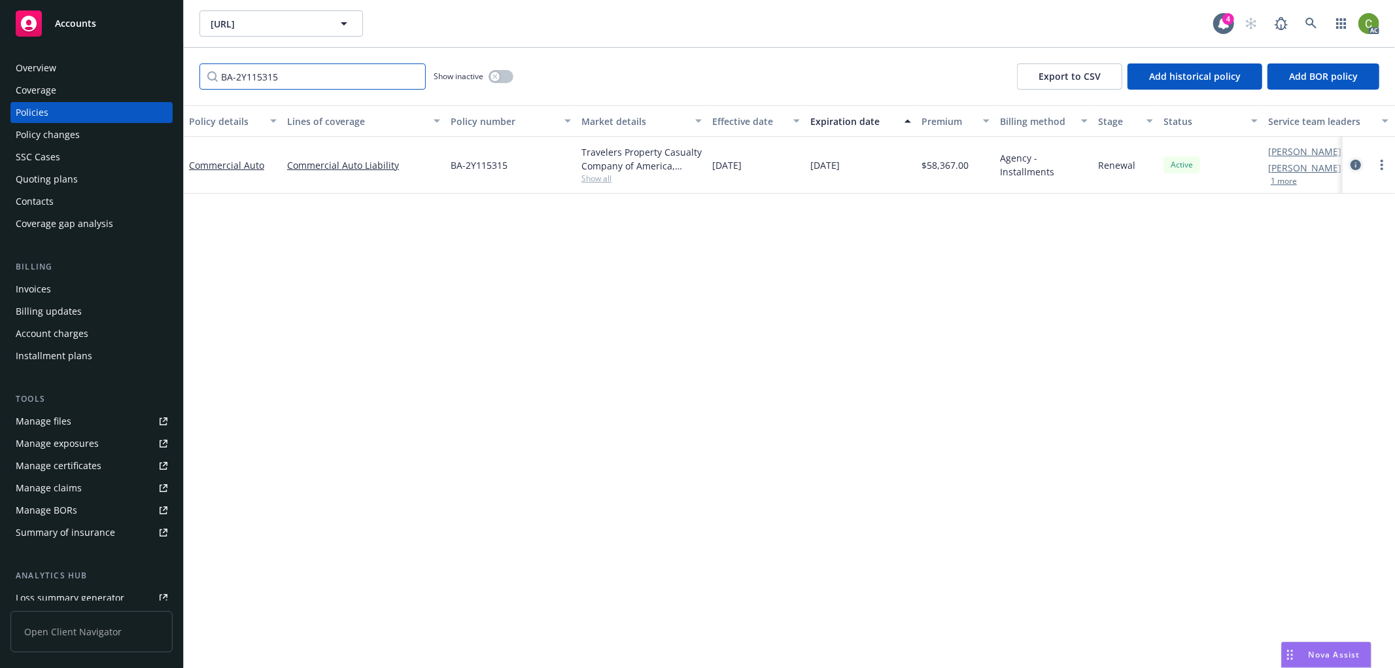
type input "BA-2Y115315"
click at [1352, 167] on icon "circleInformation" at bounding box center [1355, 165] width 10 height 10
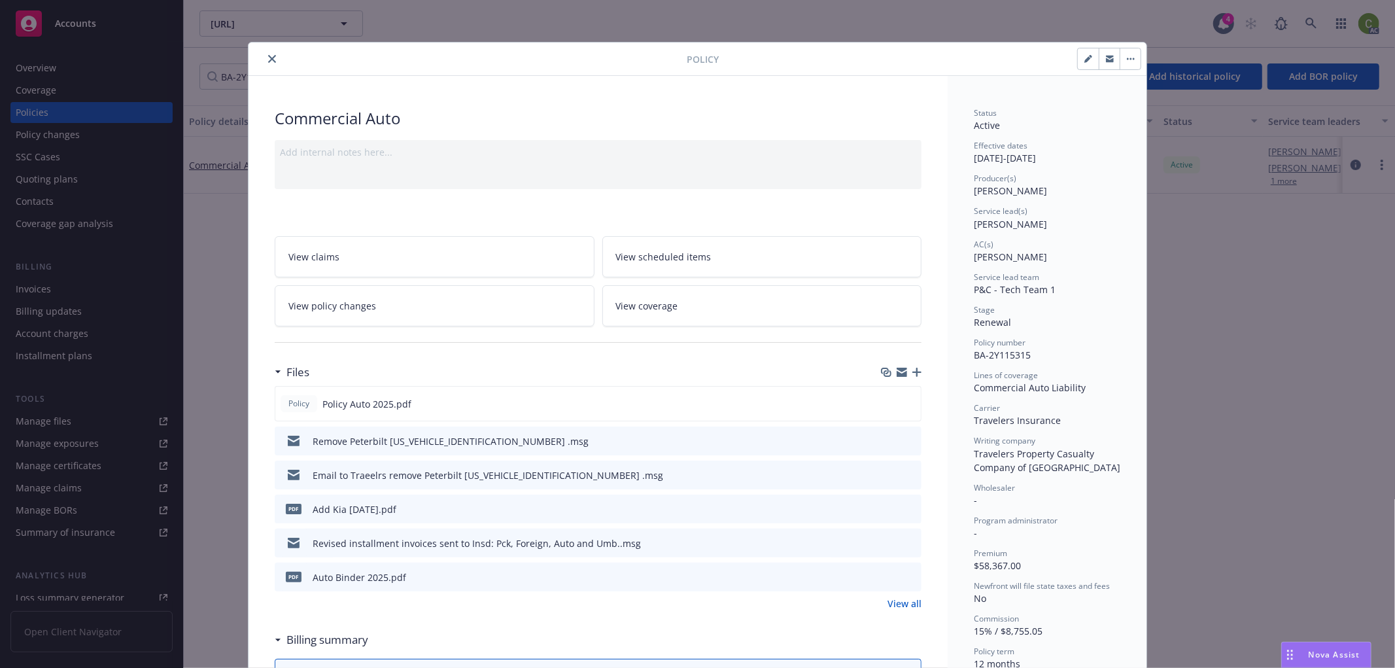
click at [268, 56] on icon "close" at bounding box center [272, 59] width 8 height 8
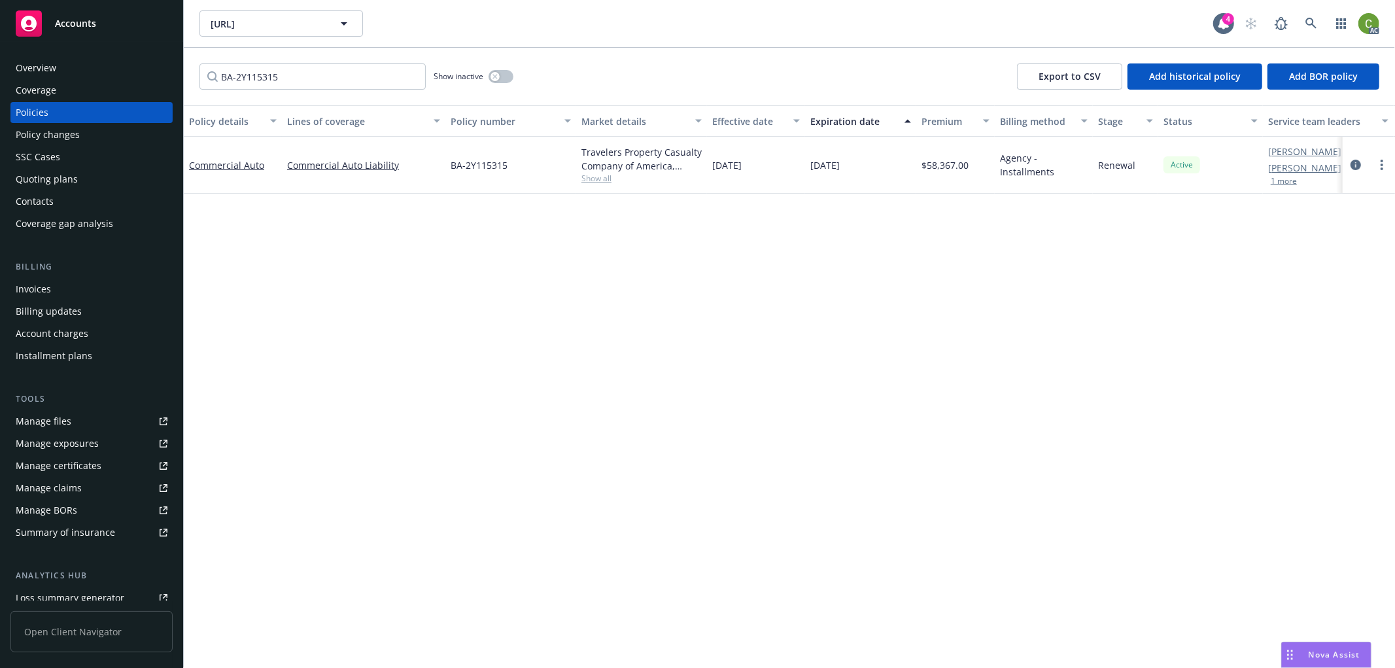
click at [78, 288] on div "Invoices" at bounding box center [92, 289] width 152 height 21
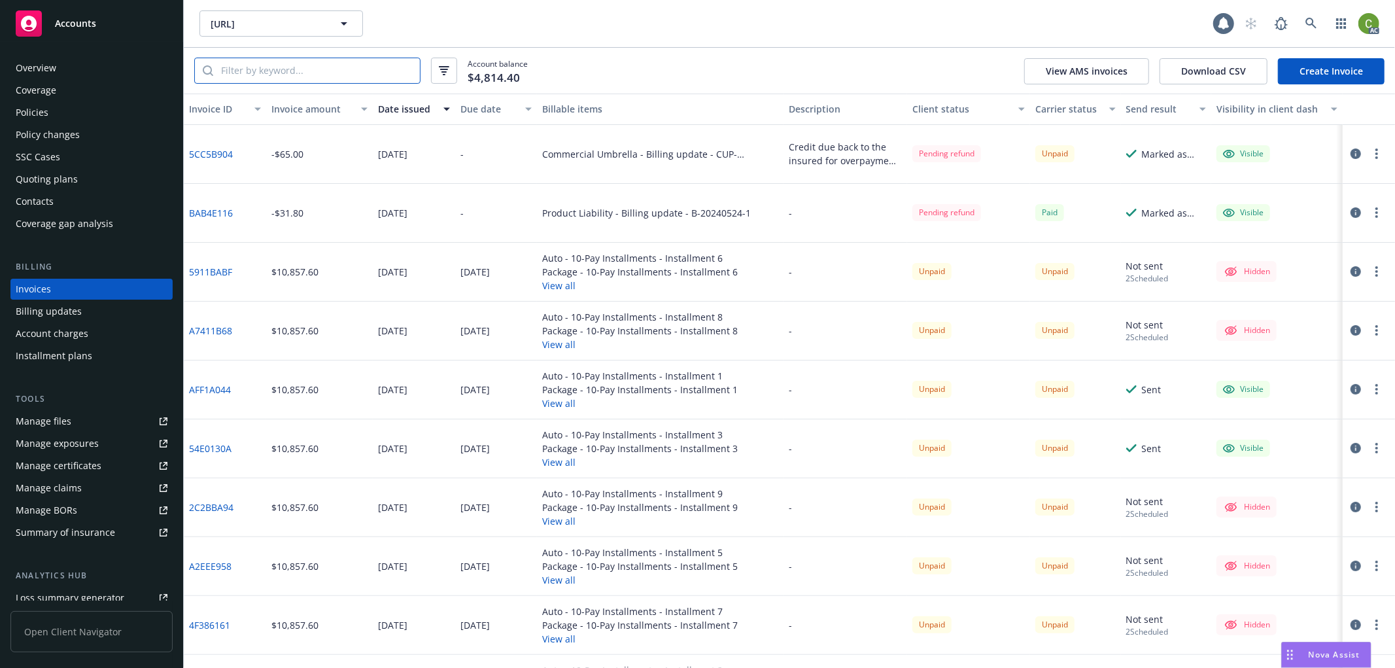
drag, startPoint x: 317, startPoint y: 74, endPoint x: 472, endPoint y: 158, distance: 176.4
click at [324, 74] on input "search" at bounding box center [316, 70] width 207 height 25
paste input "BA-2Y115315"
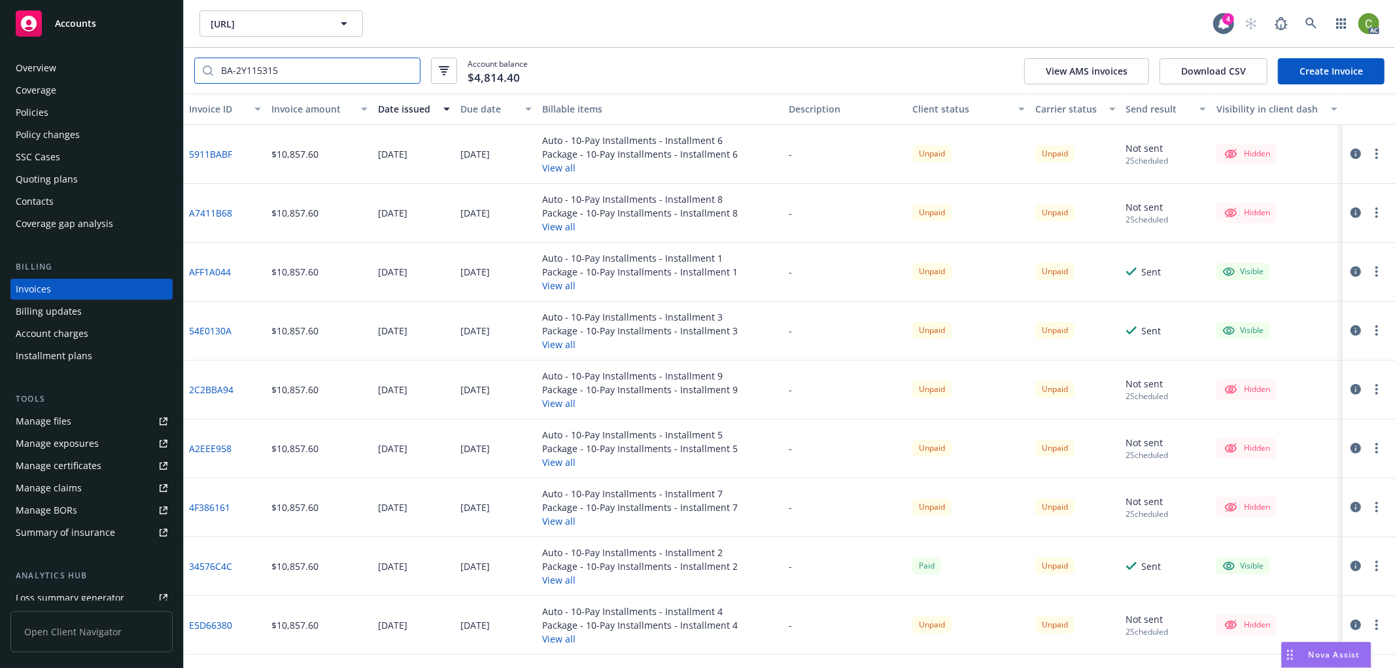
type input "BA-2Y115315"
click at [478, 112] on div "Due date" at bounding box center [489, 109] width 58 height 14
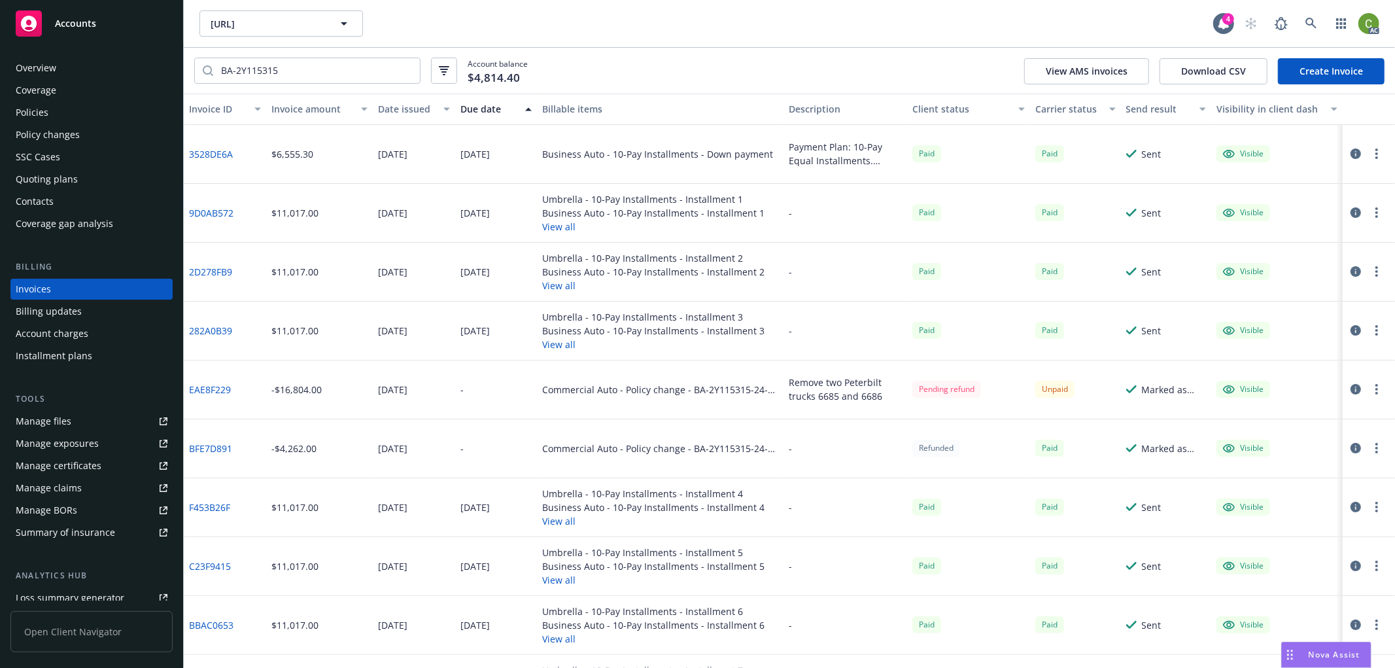
click at [478, 112] on div "Due date" at bounding box center [489, 109] width 58 height 14
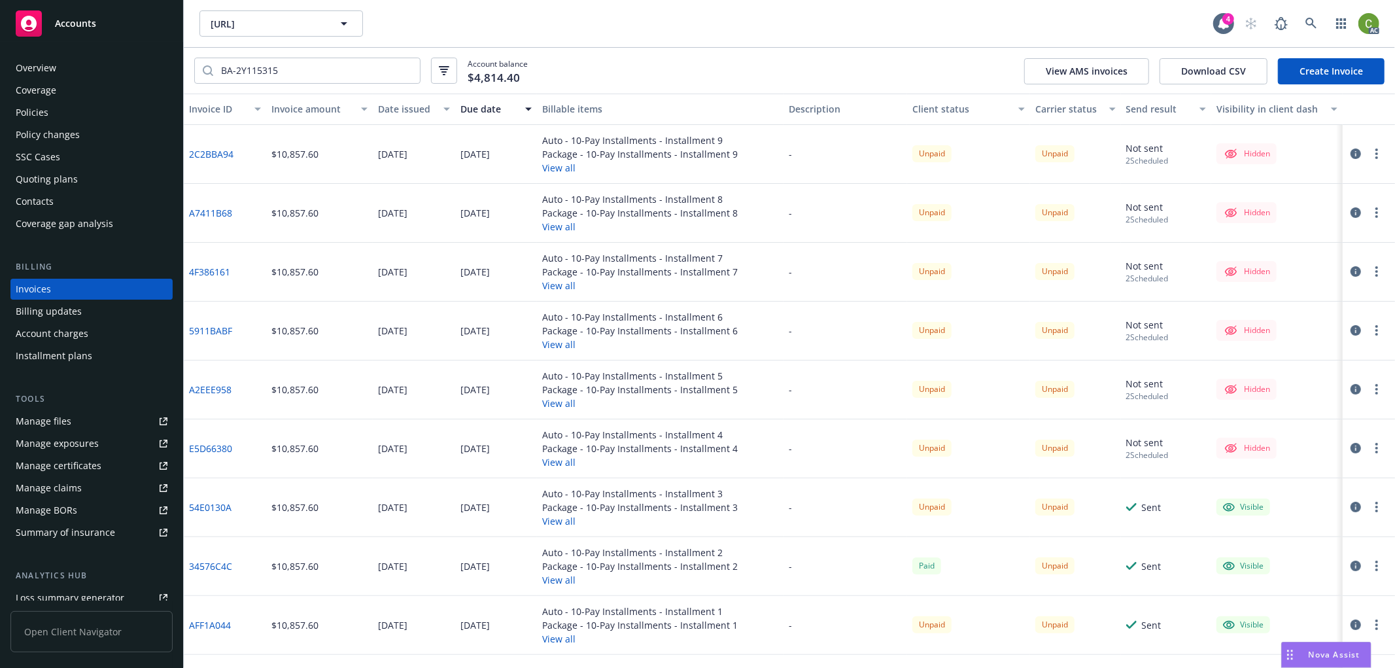
click at [1348, 159] on button "button" at bounding box center [1356, 154] width 16 height 16
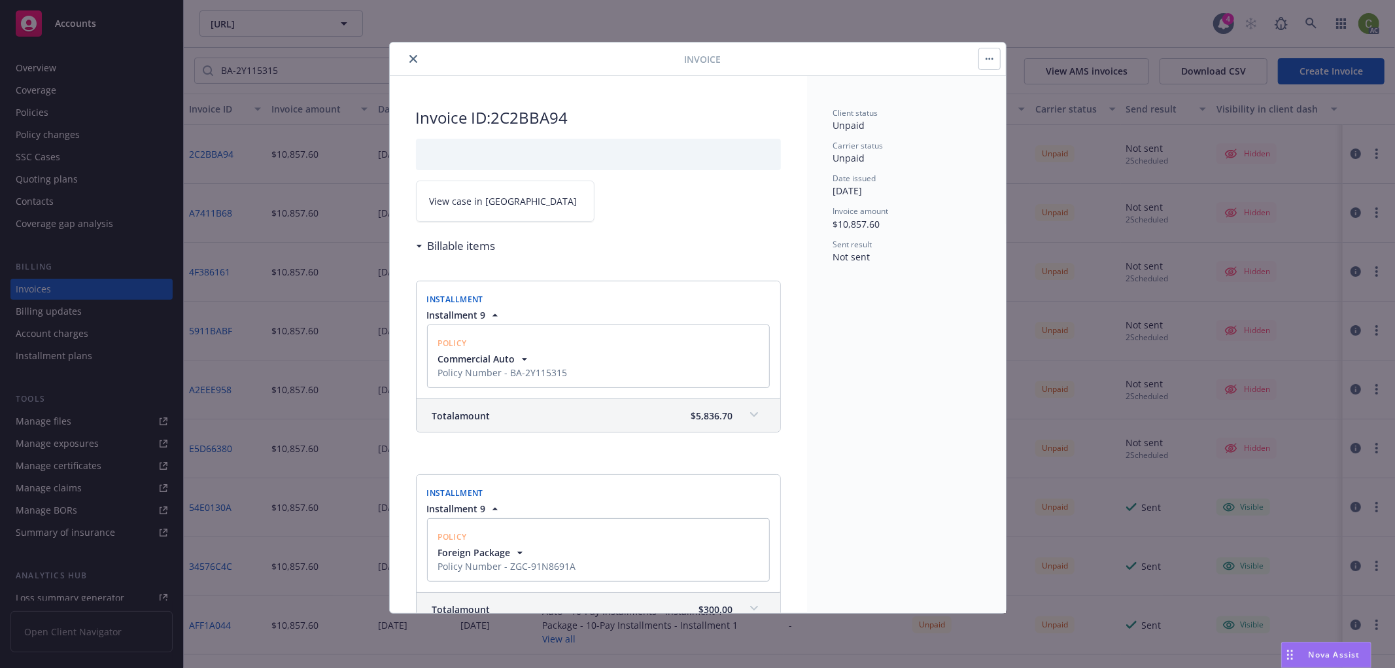
click at [501, 206] on link "View case in [GEOGRAPHIC_DATA]" at bounding box center [505, 200] width 179 height 41
click at [414, 58] on icon "close" at bounding box center [413, 59] width 8 height 8
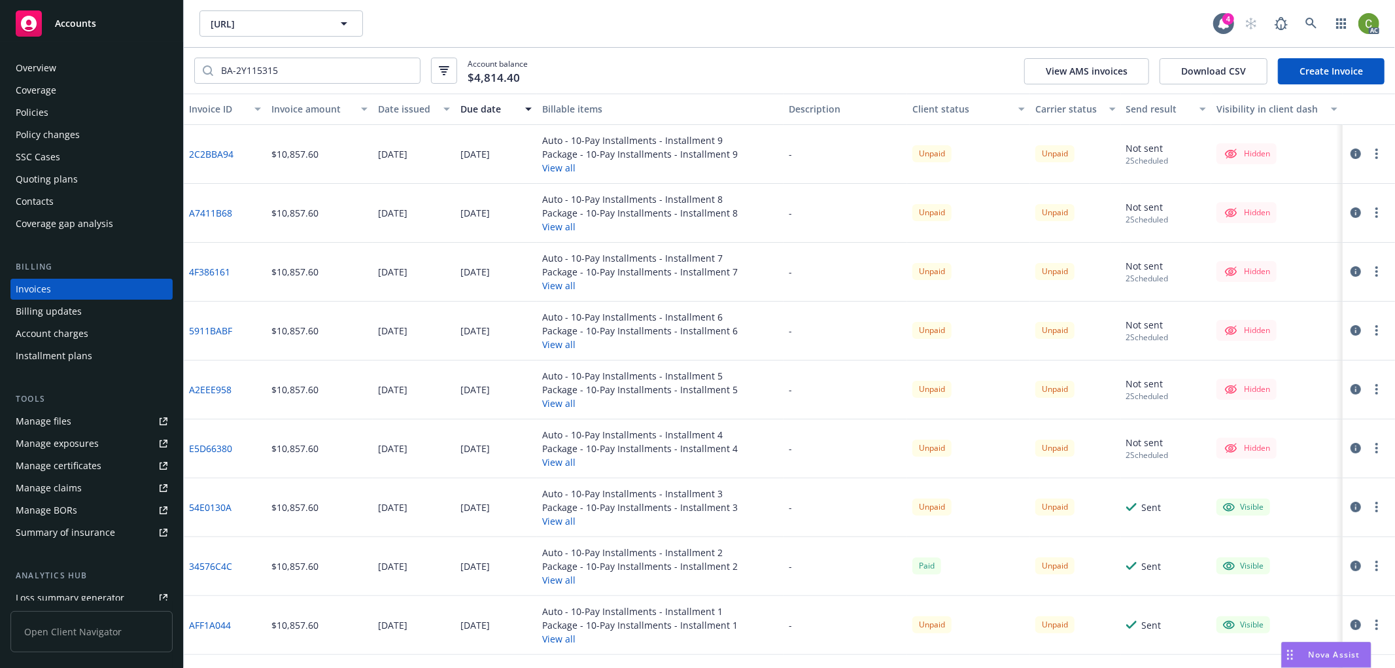
click at [1350, 214] on icon "button" at bounding box center [1355, 212] width 10 height 10
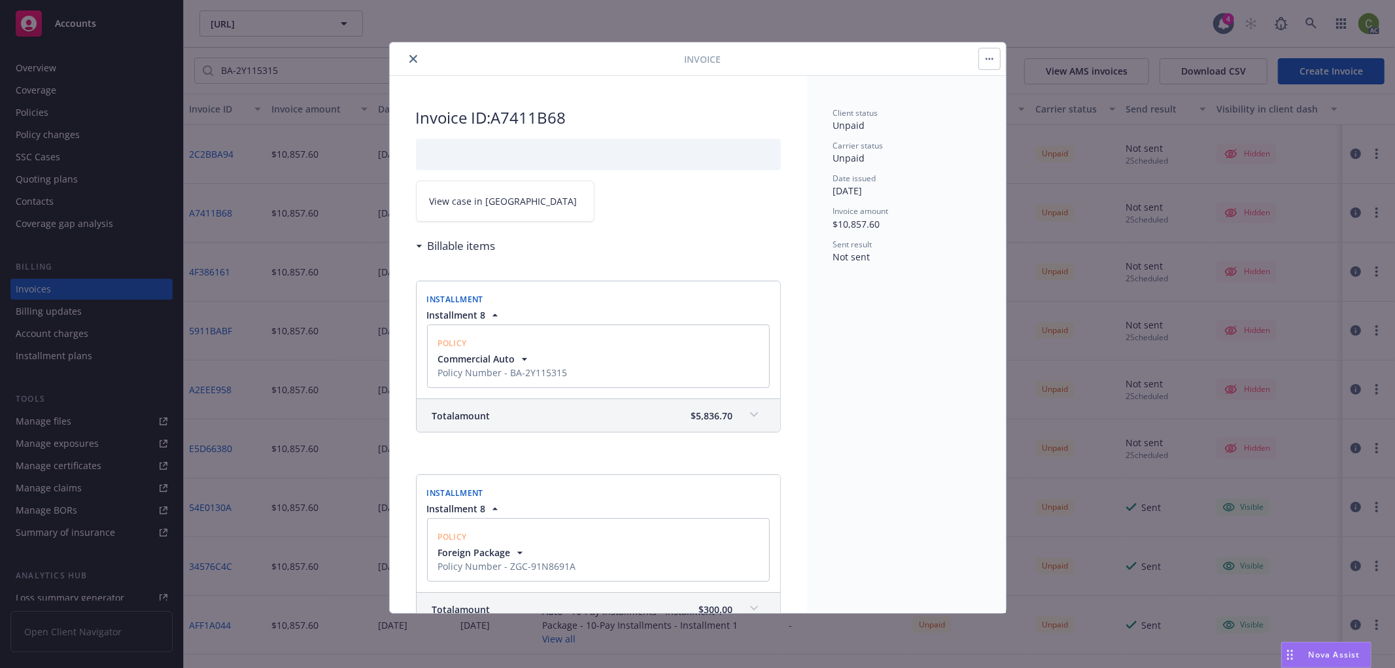
click at [511, 210] on link "View case in [GEOGRAPHIC_DATA]" at bounding box center [505, 200] width 179 height 41
click at [410, 59] on icon "close" at bounding box center [413, 59] width 8 height 8
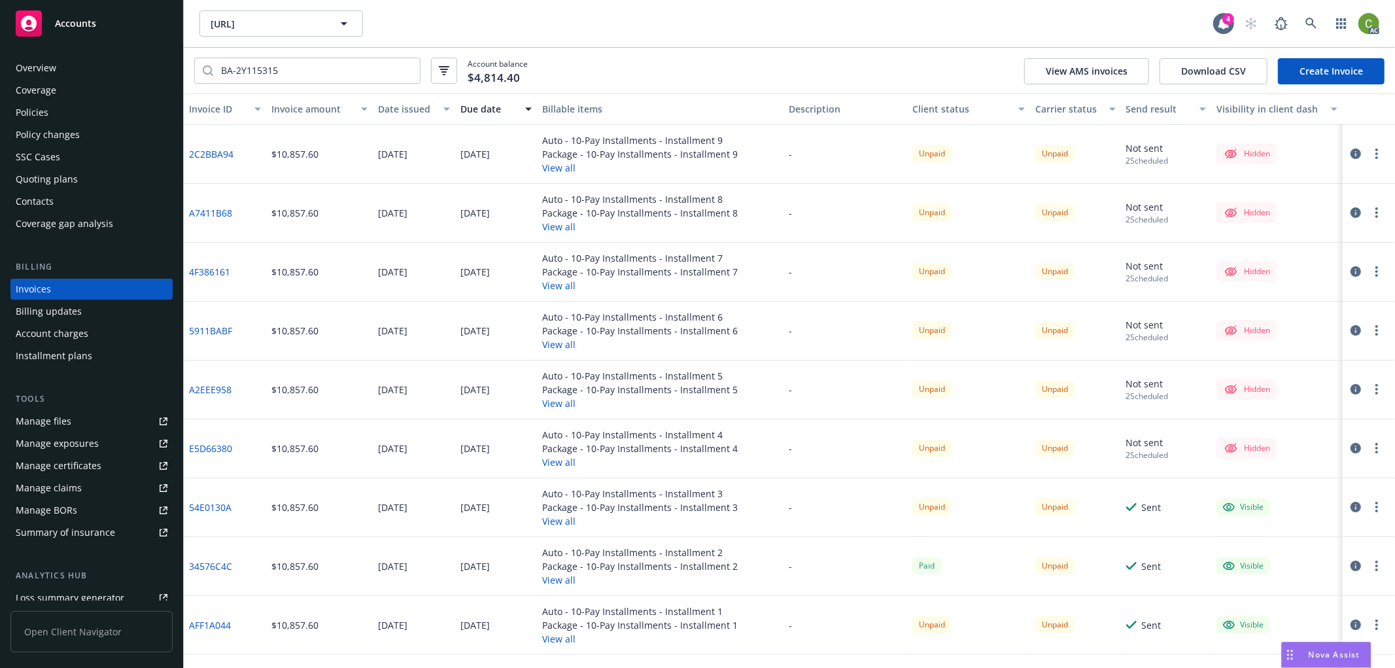
click at [1350, 275] on icon "button" at bounding box center [1355, 271] width 10 height 10
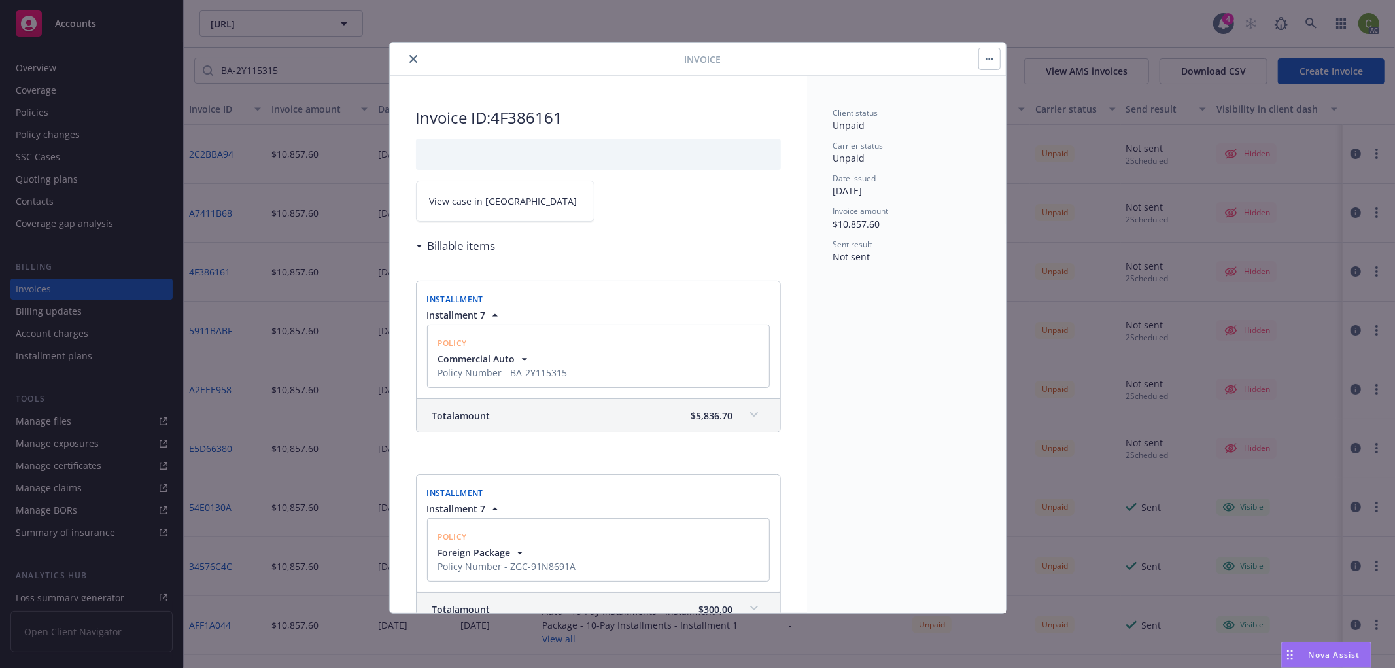
click at [500, 201] on link "View case in [GEOGRAPHIC_DATA]" at bounding box center [505, 200] width 179 height 41
click at [414, 56] on icon "close" at bounding box center [413, 59] width 8 height 8
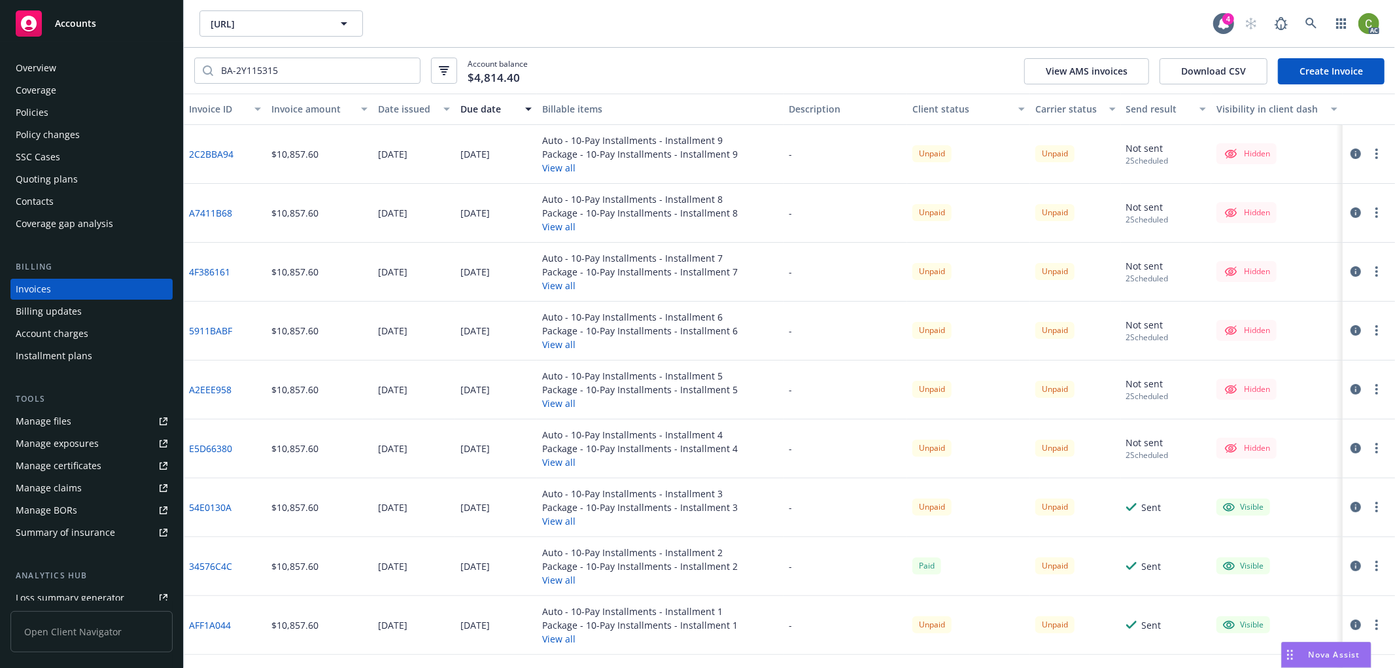
click at [1350, 333] on icon "button" at bounding box center [1355, 330] width 10 height 10
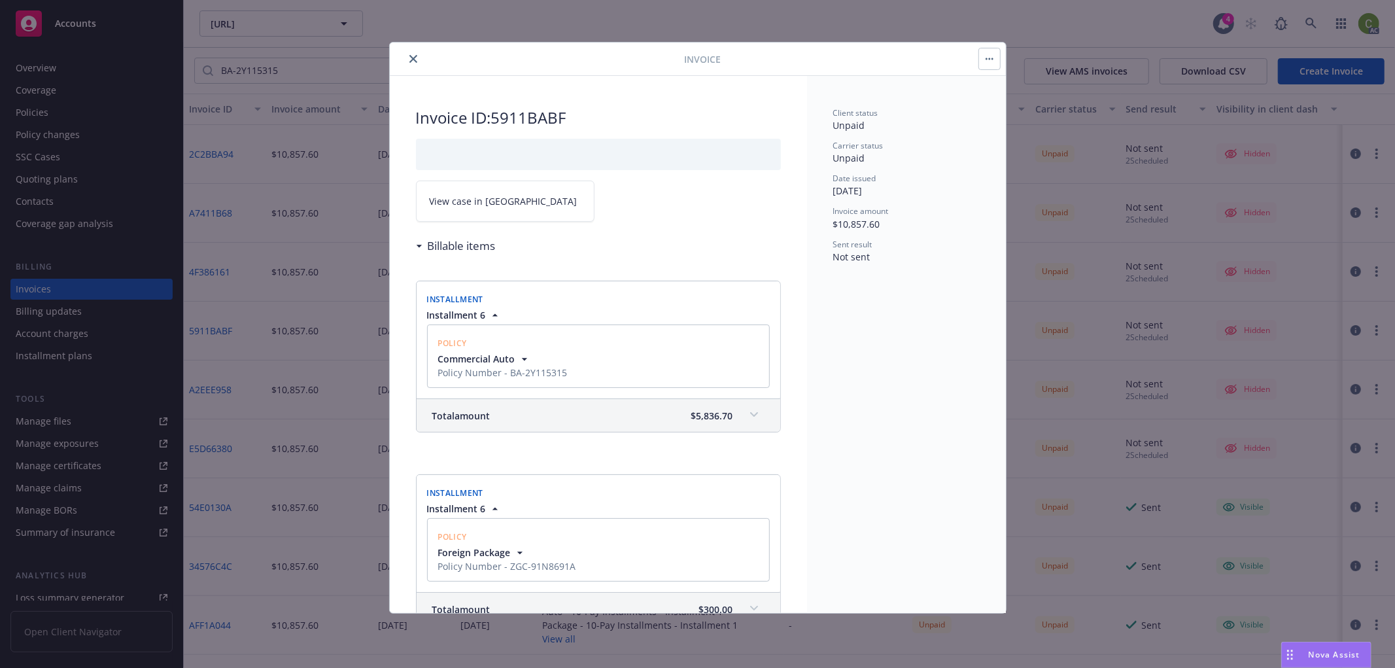
click at [487, 201] on span "View case in [GEOGRAPHIC_DATA]" at bounding box center [504, 201] width 148 height 14
drag, startPoint x: 410, startPoint y: 56, endPoint x: 786, endPoint y: 341, distance: 471.5
click at [415, 58] on icon "close" at bounding box center [413, 59] width 8 height 8
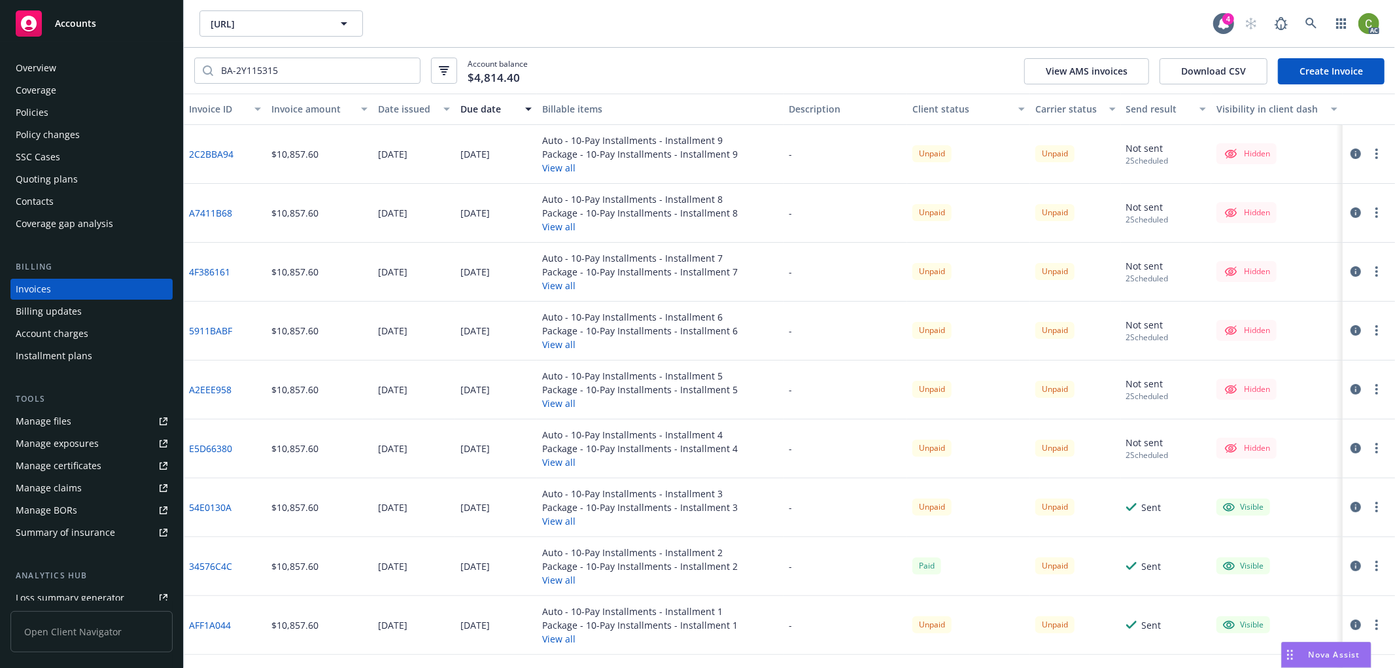
click at [1350, 390] on icon "button" at bounding box center [1355, 389] width 10 height 10
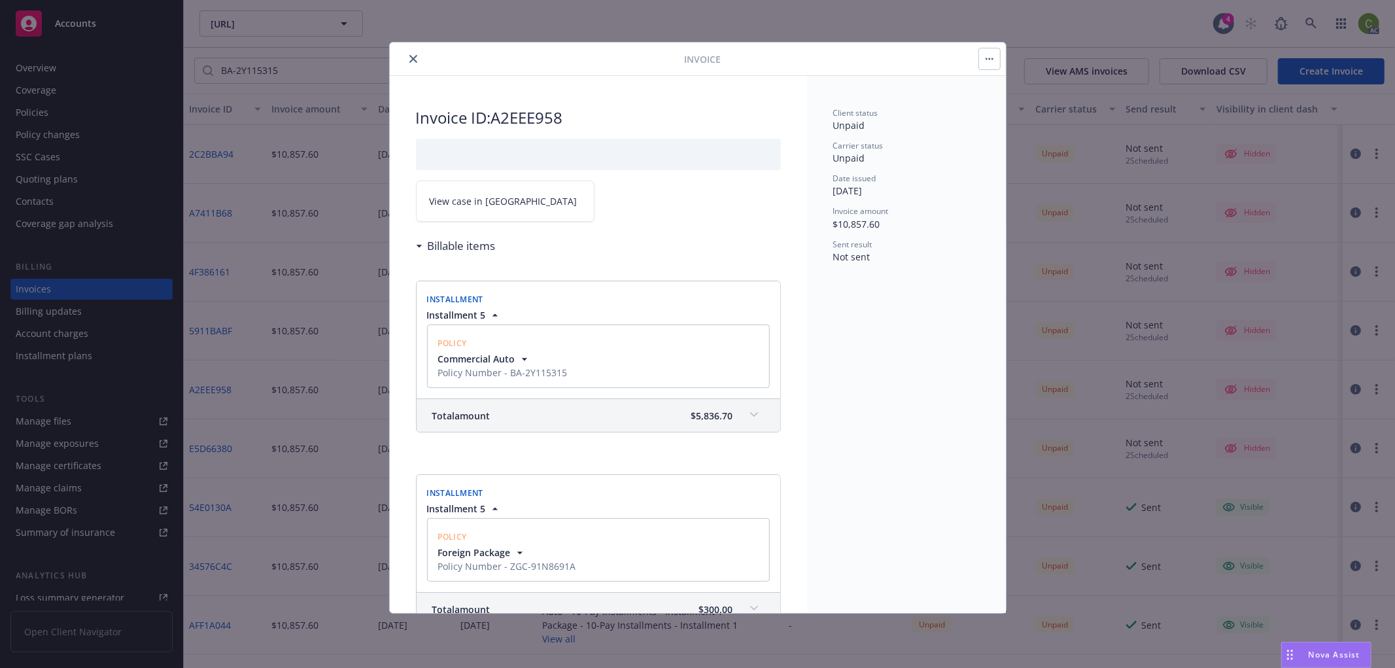
click at [498, 201] on span "View case in [GEOGRAPHIC_DATA]" at bounding box center [504, 201] width 148 height 14
click at [414, 55] on icon "close" at bounding box center [413, 59] width 8 height 8
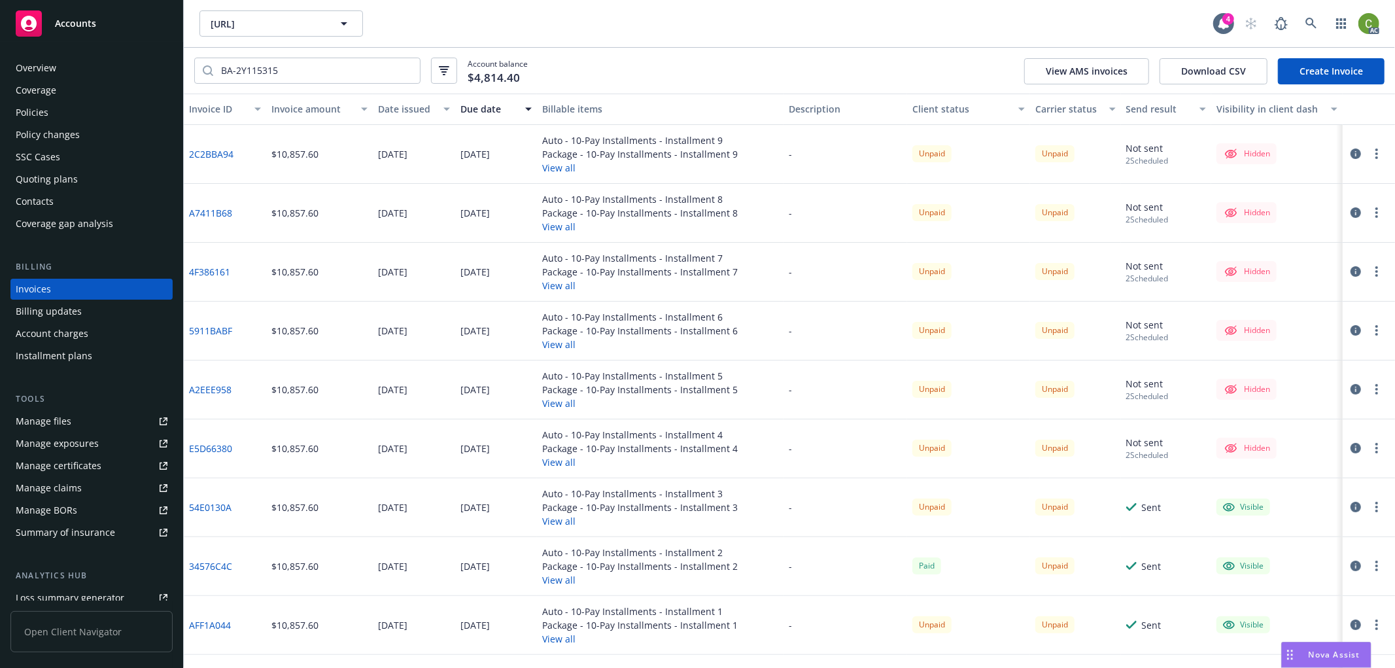
click at [1352, 448] on button "button" at bounding box center [1356, 448] width 16 height 16
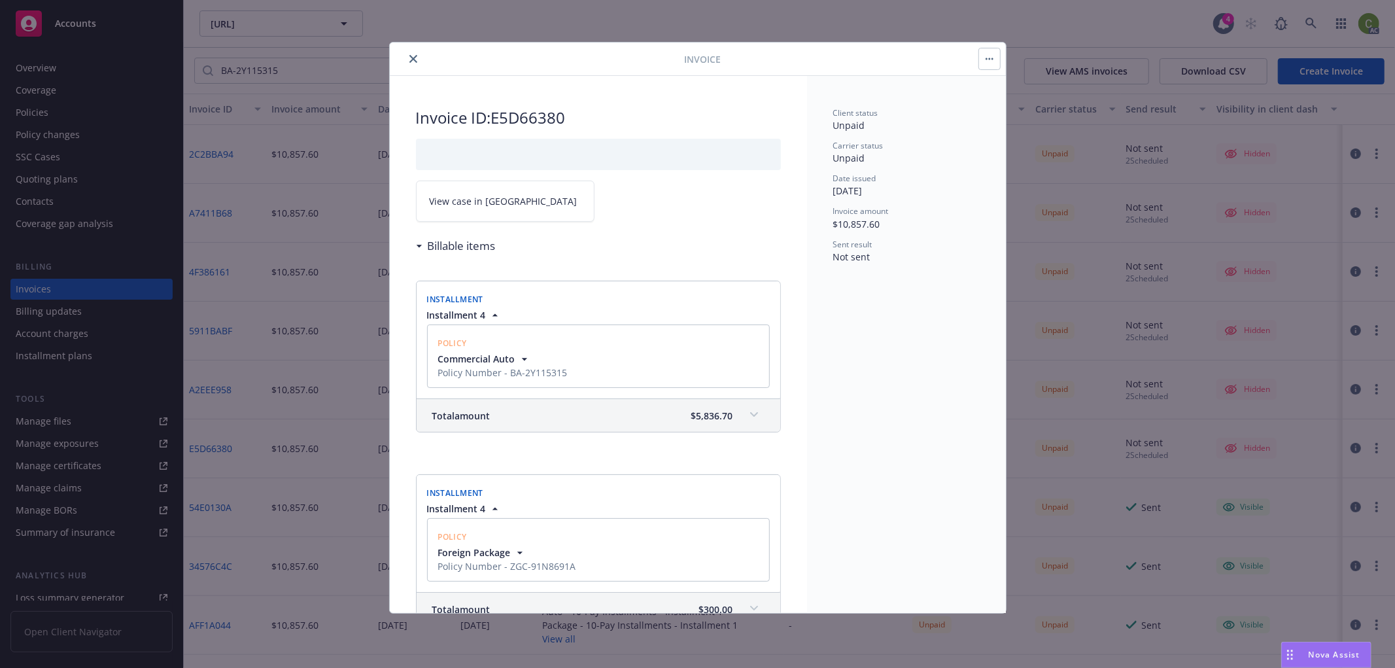
click at [527, 212] on link "View case in [GEOGRAPHIC_DATA]" at bounding box center [505, 200] width 179 height 41
click at [409, 55] on icon "close" at bounding box center [413, 59] width 8 height 8
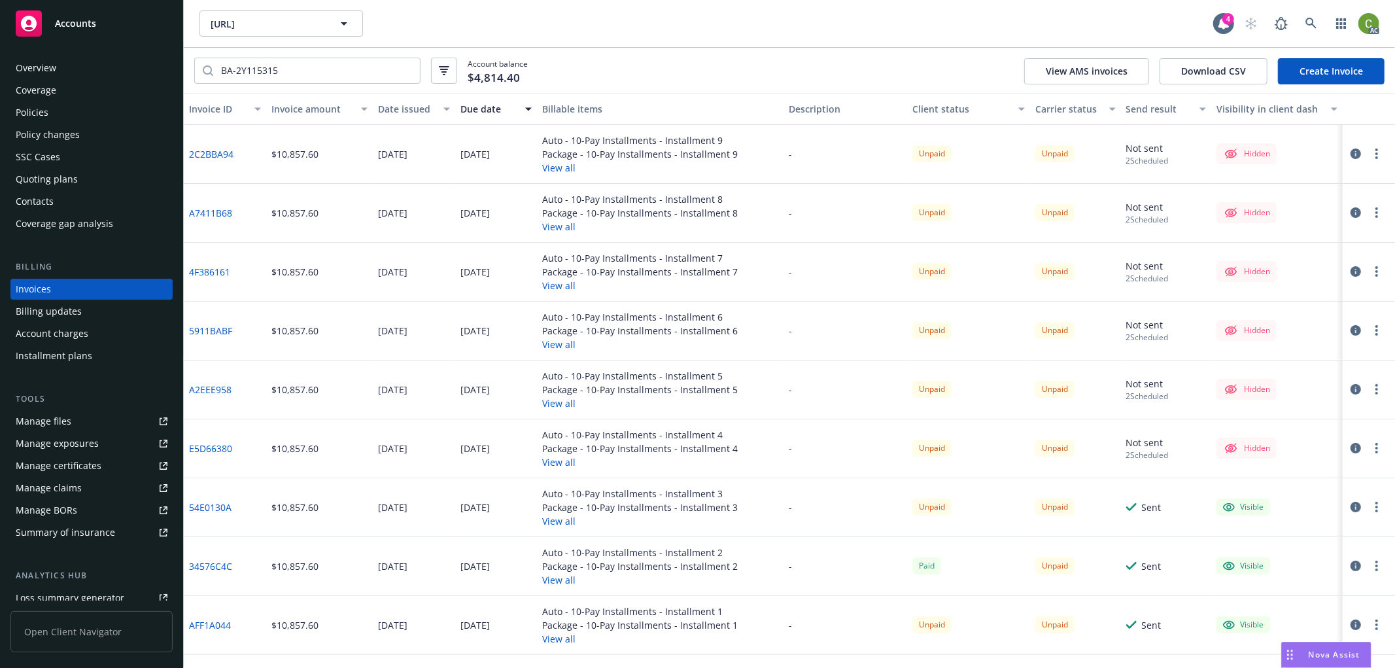
click at [1350, 509] on icon "button" at bounding box center [1355, 507] width 10 height 10
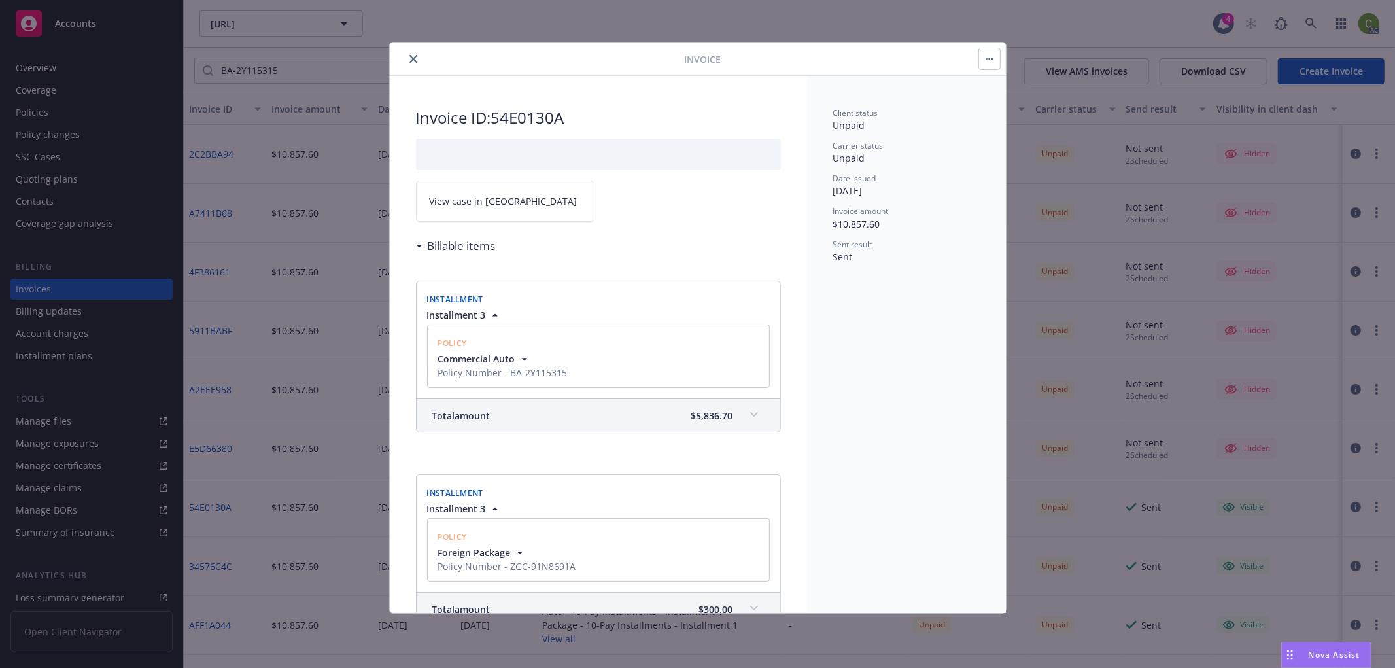
click at [483, 197] on span "View case in [GEOGRAPHIC_DATA]" at bounding box center [504, 201] width 148 height 14
click at [415, 55] on icon "close" at bounding box center [413, 59] width 8 height 8
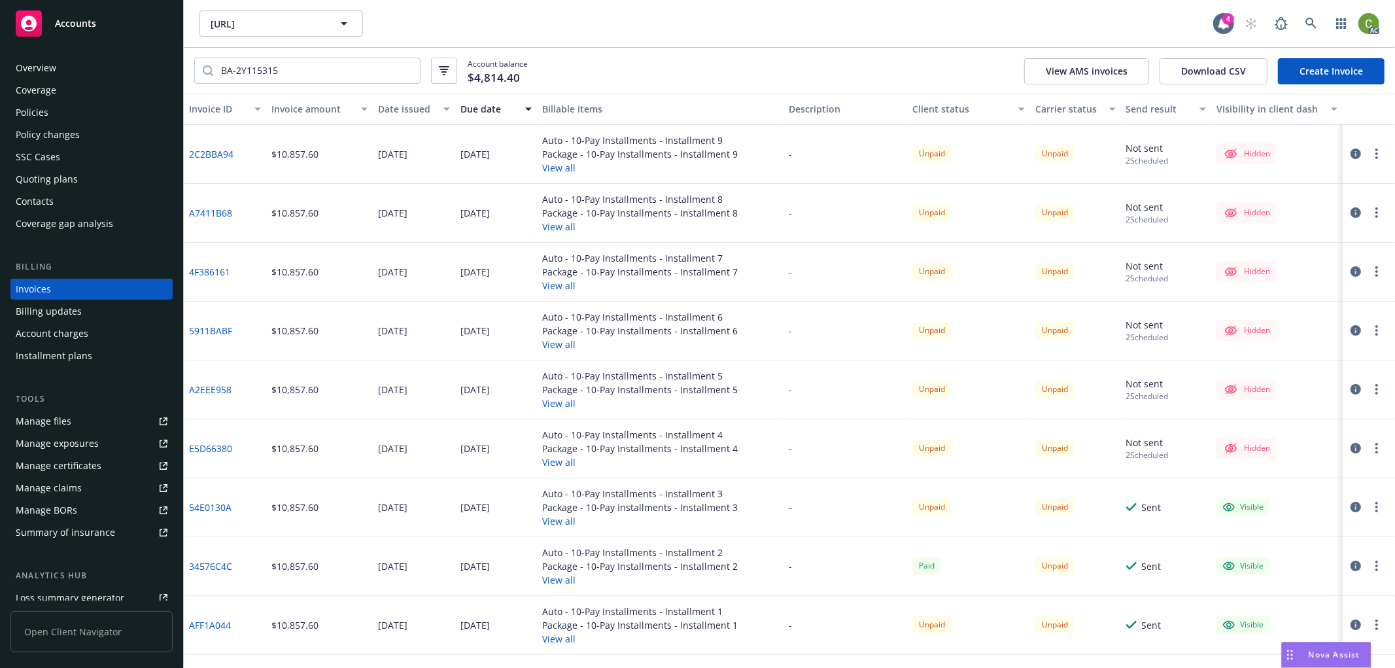
click at [1350, 570] on icon "button" at bounding box center [1355, 565] width 10 height 10
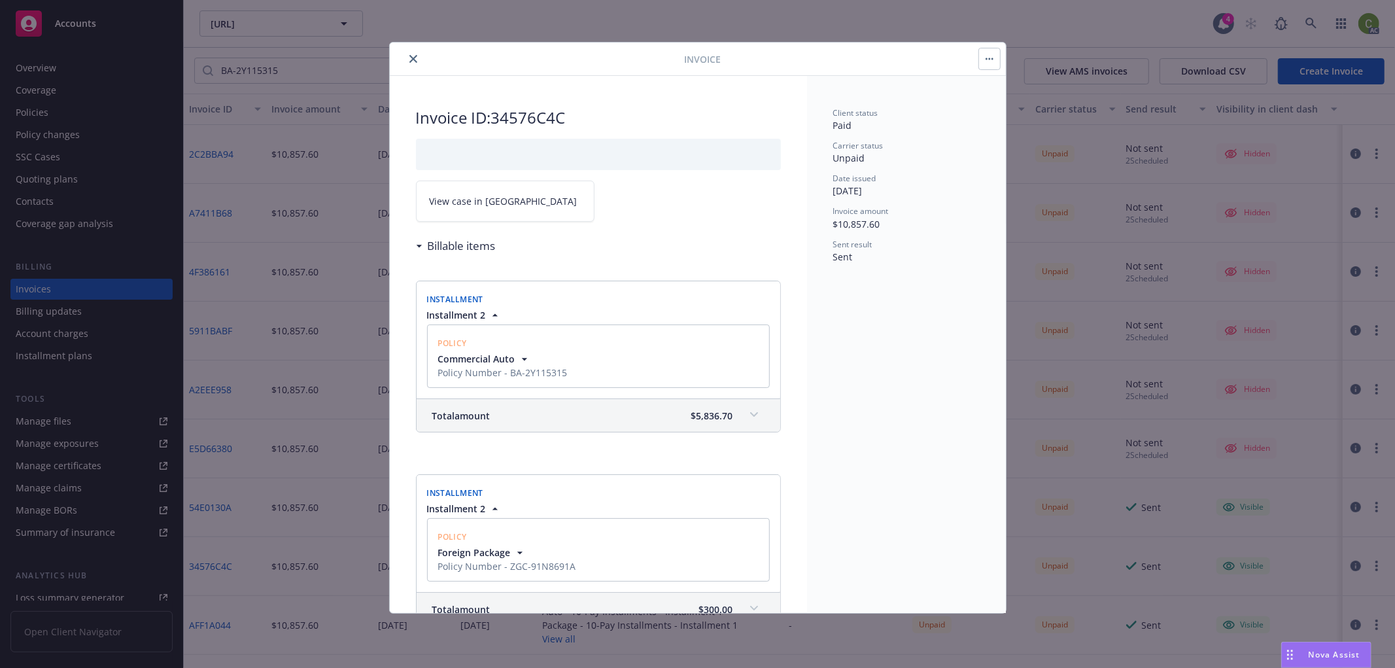
click at [476, 217] on link "View case in [GEOGRAPHIC_DATA]" at bounding box center [505, 200] width 179 height 41
click at [417, 54] on button "close" at bounding box center [413, 59] width 16 height 16
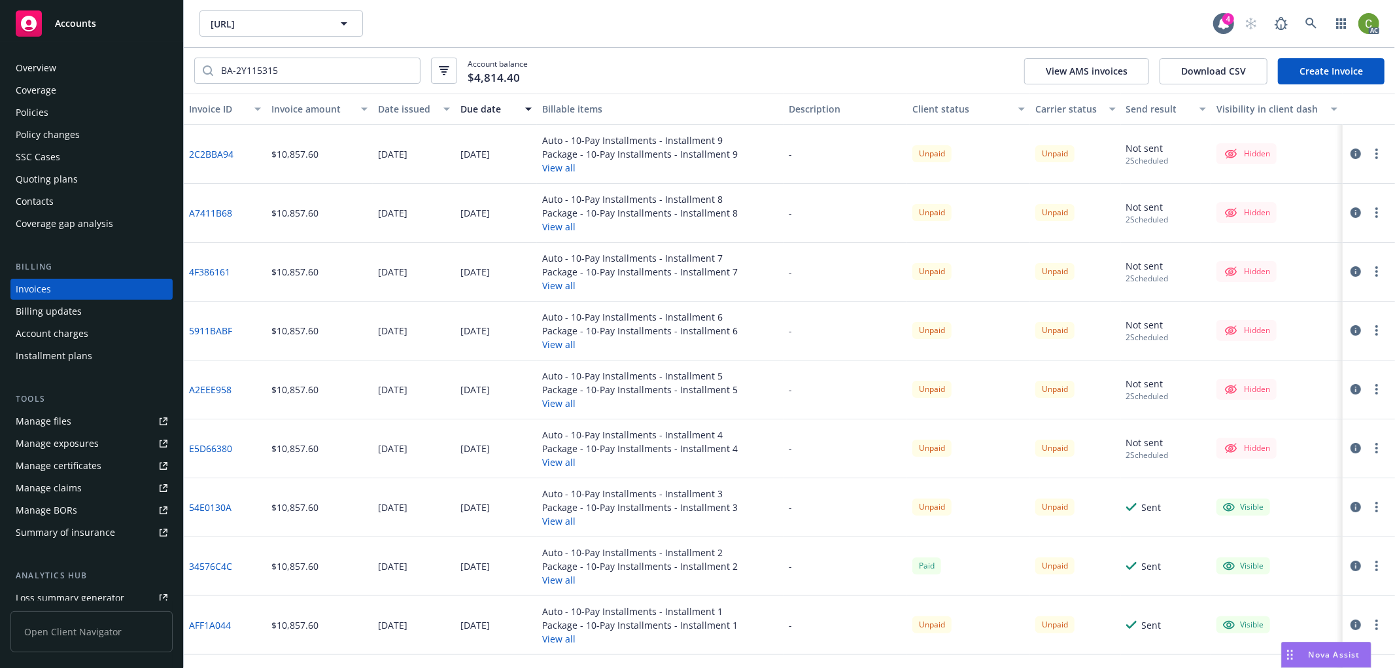
click at [1350, 626] on icon "button" at bounding box center [1355, 624] width 10 height 10
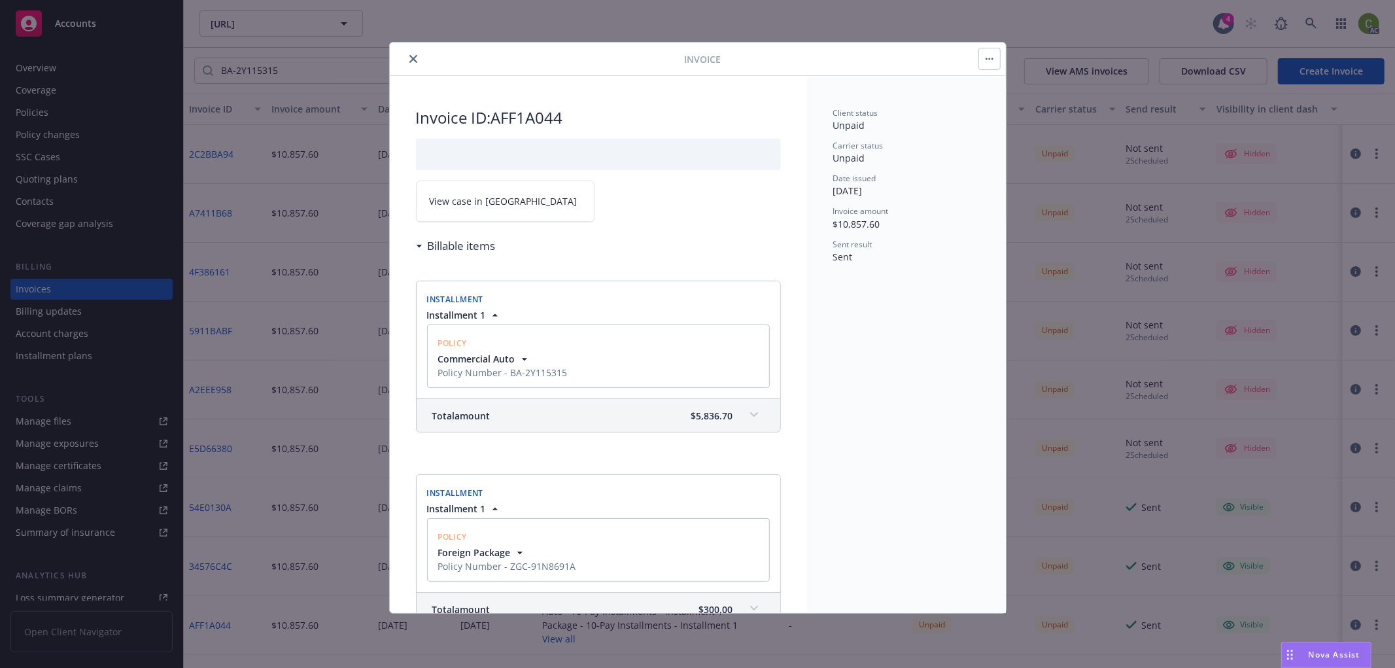
click at [505, 201] on link "View case in [GEOGRAPHIC_DATA]" at bounding box center [505, 200] width 179 height 41
click at [409, 56] on icon "close" at bounding box center [413, 59] width 8 height 8
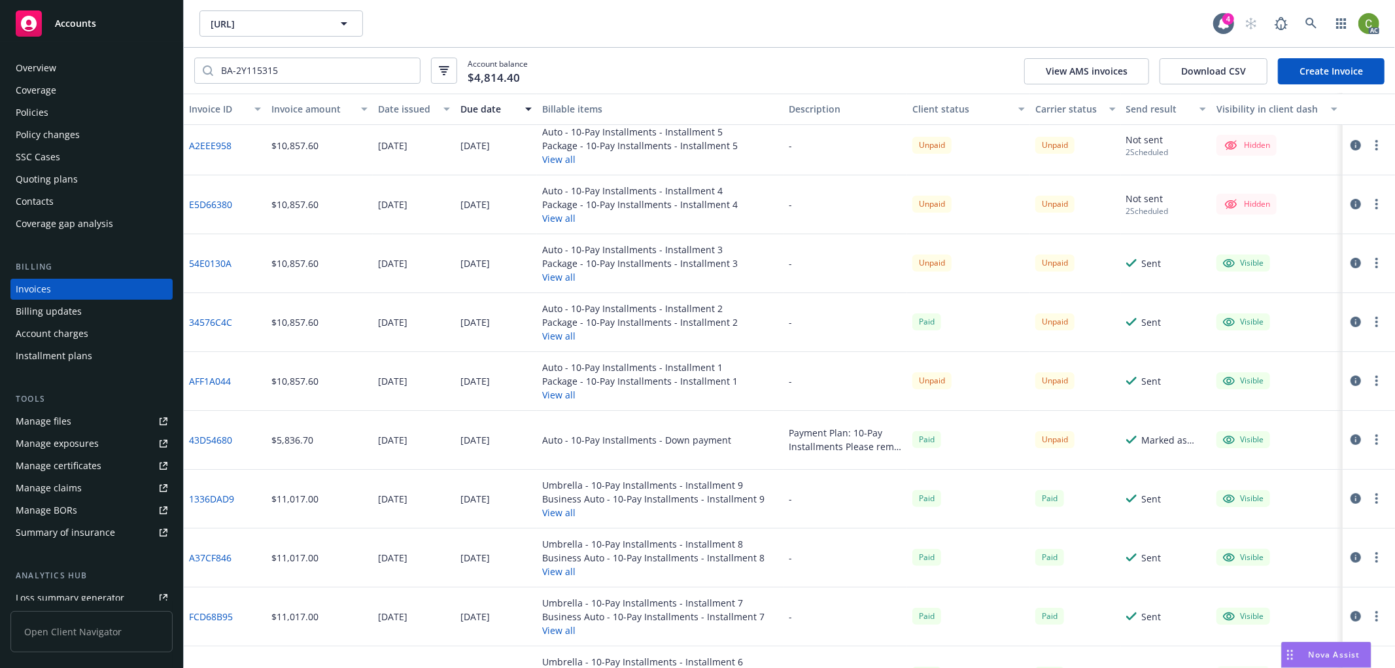
scroll to position [218, 0]
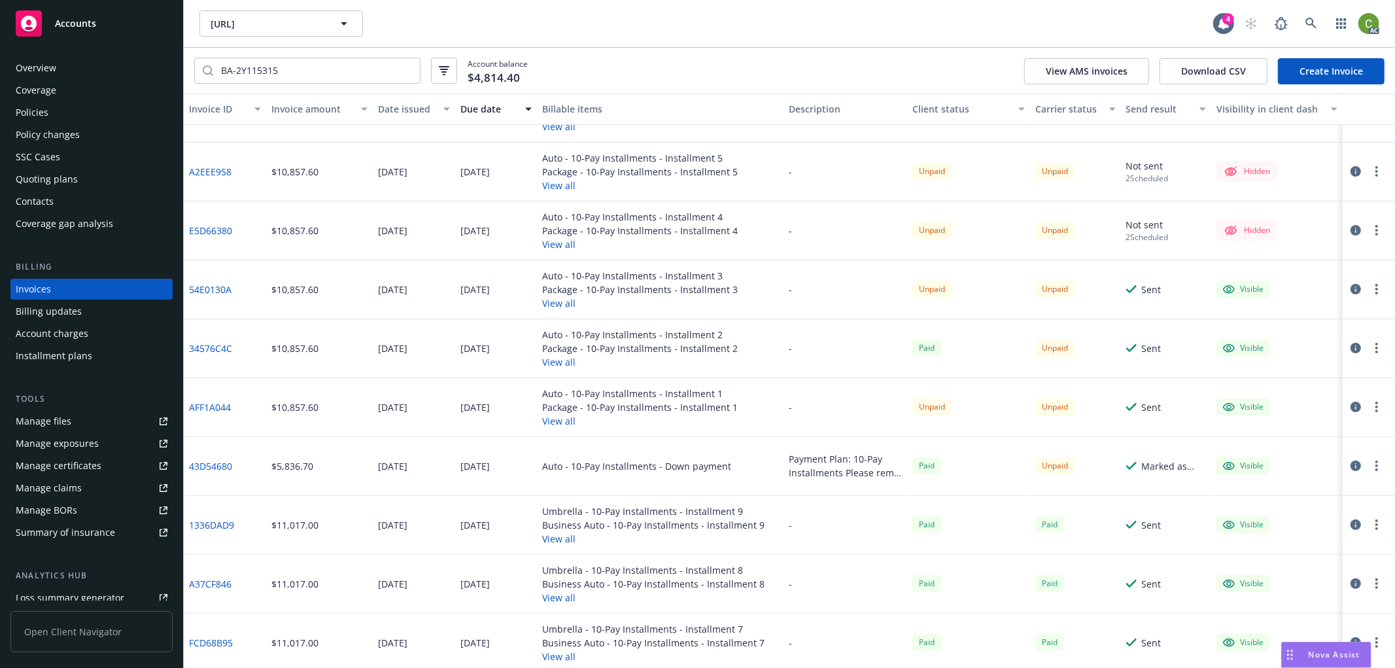
click at [1350, 466] on icon "button" at bounding box center [1355, 465] width 10 height 10
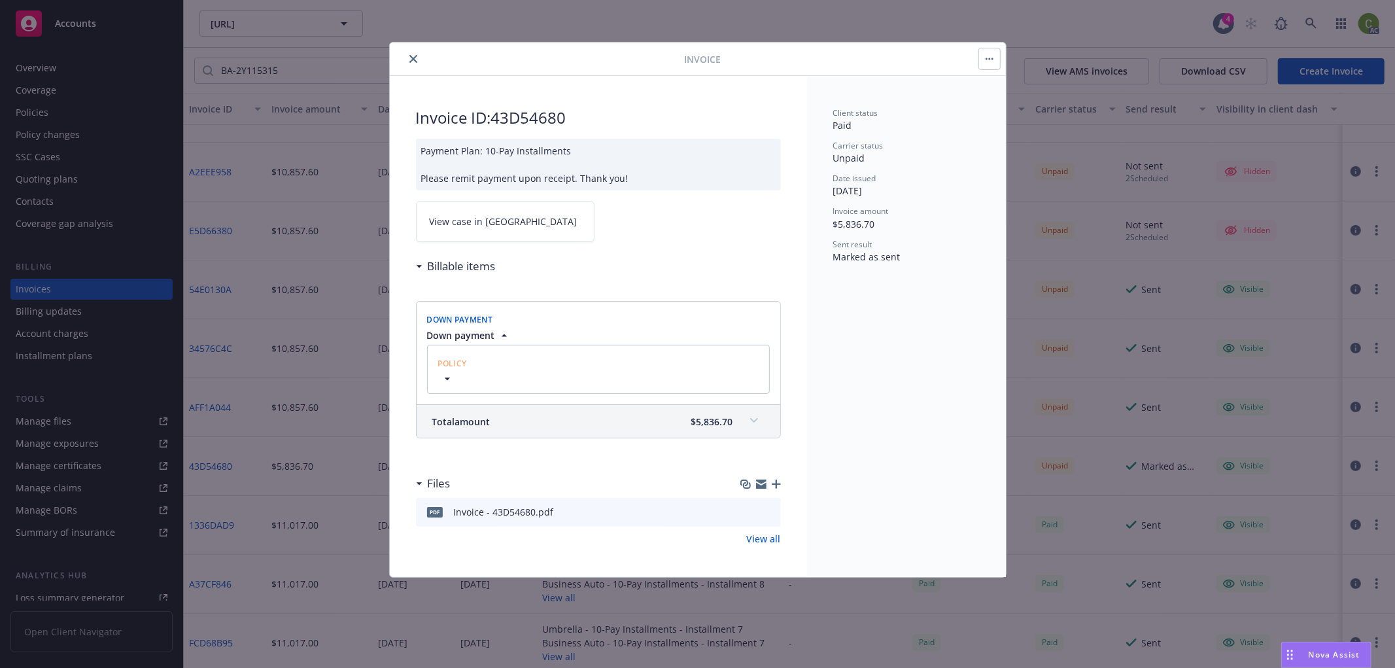
click at [458, 214] on span "View case in [GEOGRAPHIC_DATA]" at bounding box center [504, 221] width 148 height 14
click at [409, 56] on icon "close" at bounding box center [413, 59] width 8 height 8
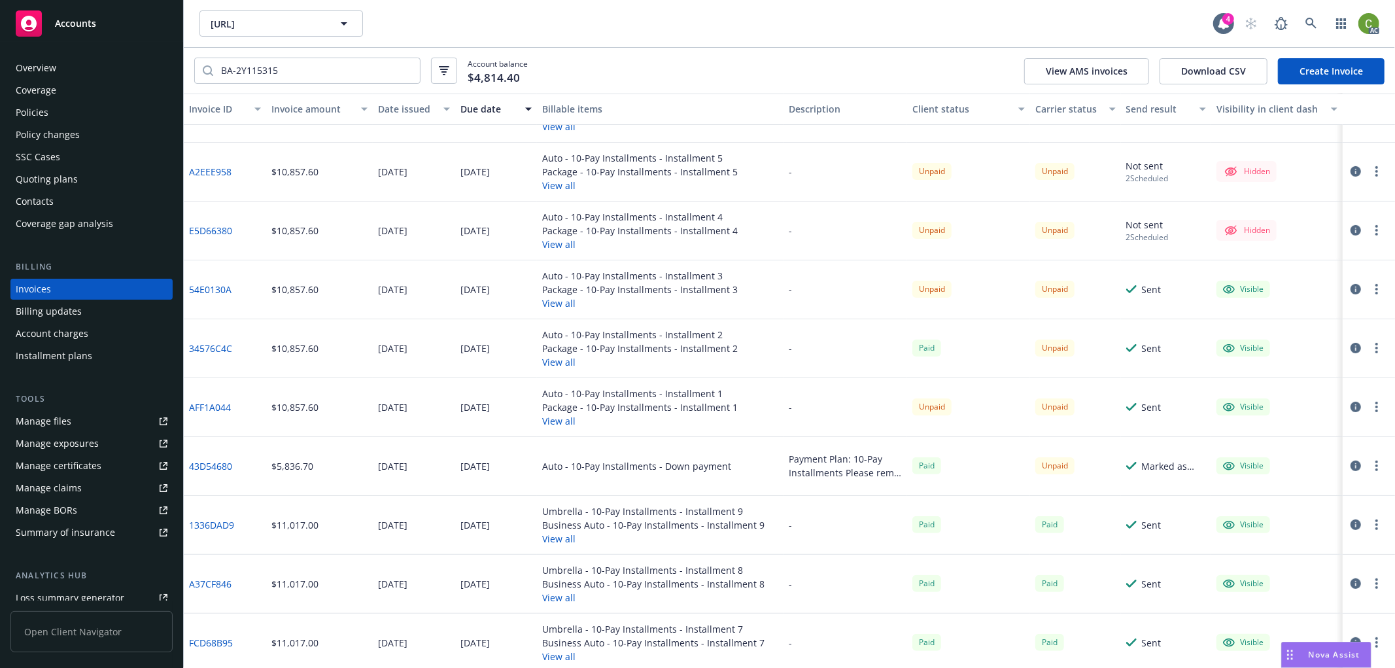
click at [100, 132] on div "Policy changes" at bounding box center [92, 134] width 152 height 21
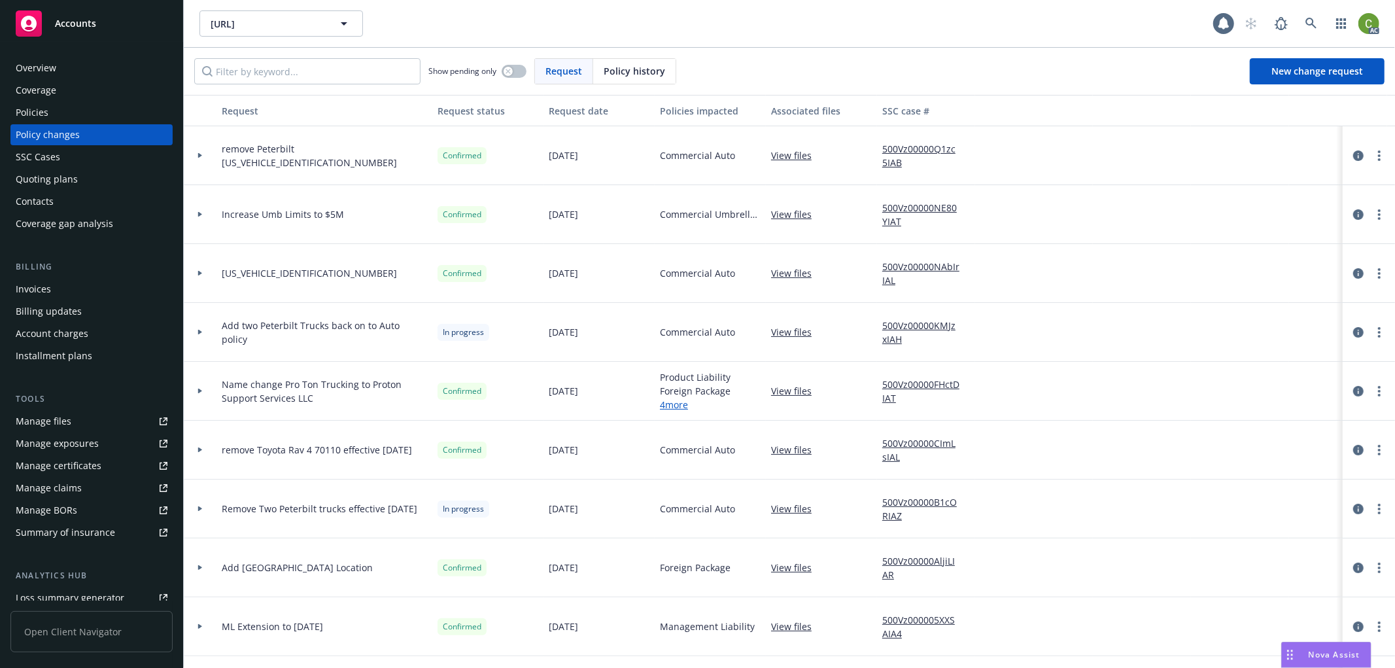
click at [100, 116] on div "Policies" at bounding box center [92, 112] width 152 height 21
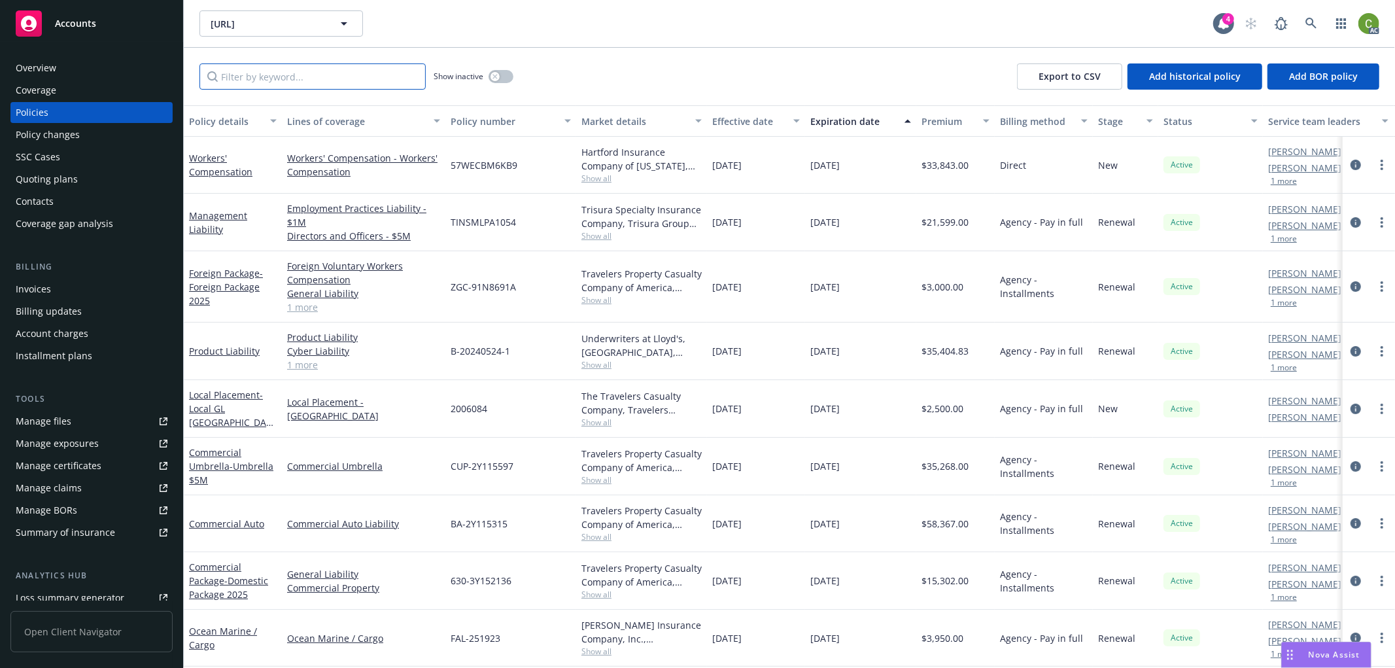
click at [265, 88] on input "Filter by keyword..." at bounding box center [312, 76] width 226 height 26
paste input "ZGC-91N8691A"
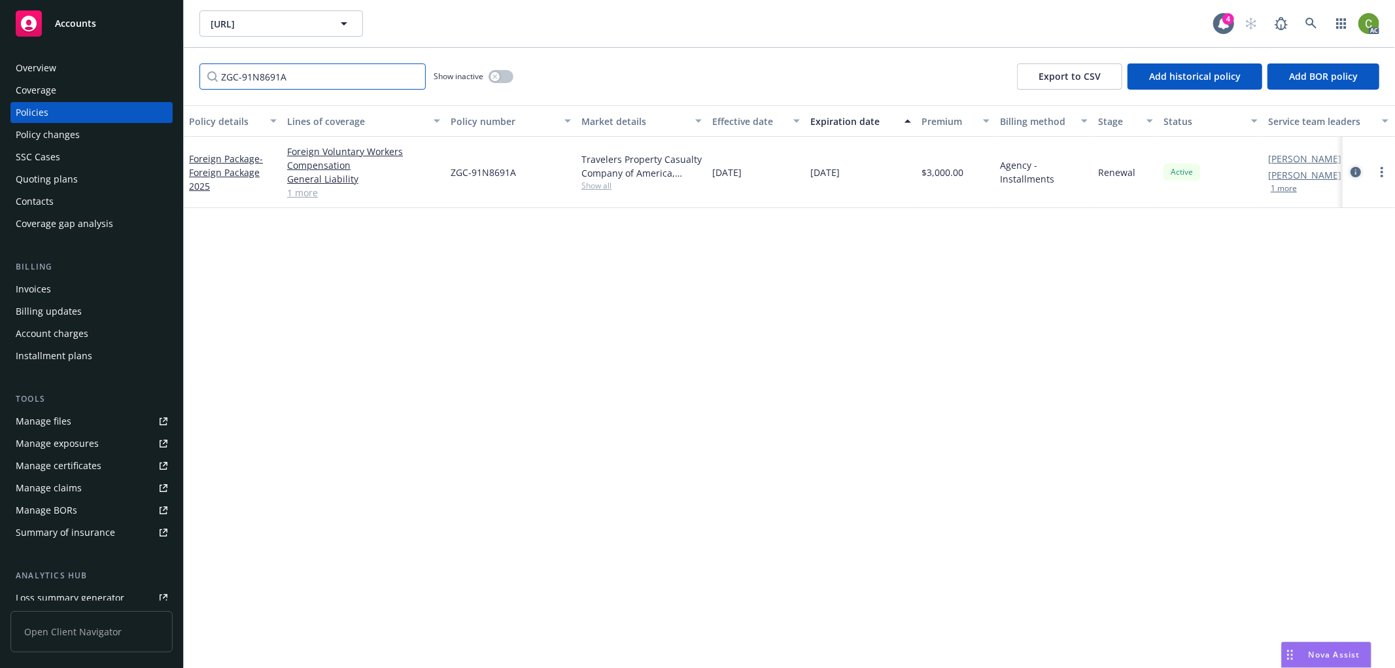
type input "ZGC-91N8691A"
click at [1359, 165] on link "circleInformation" at bounding box center [1356, 172] width 16 height 16
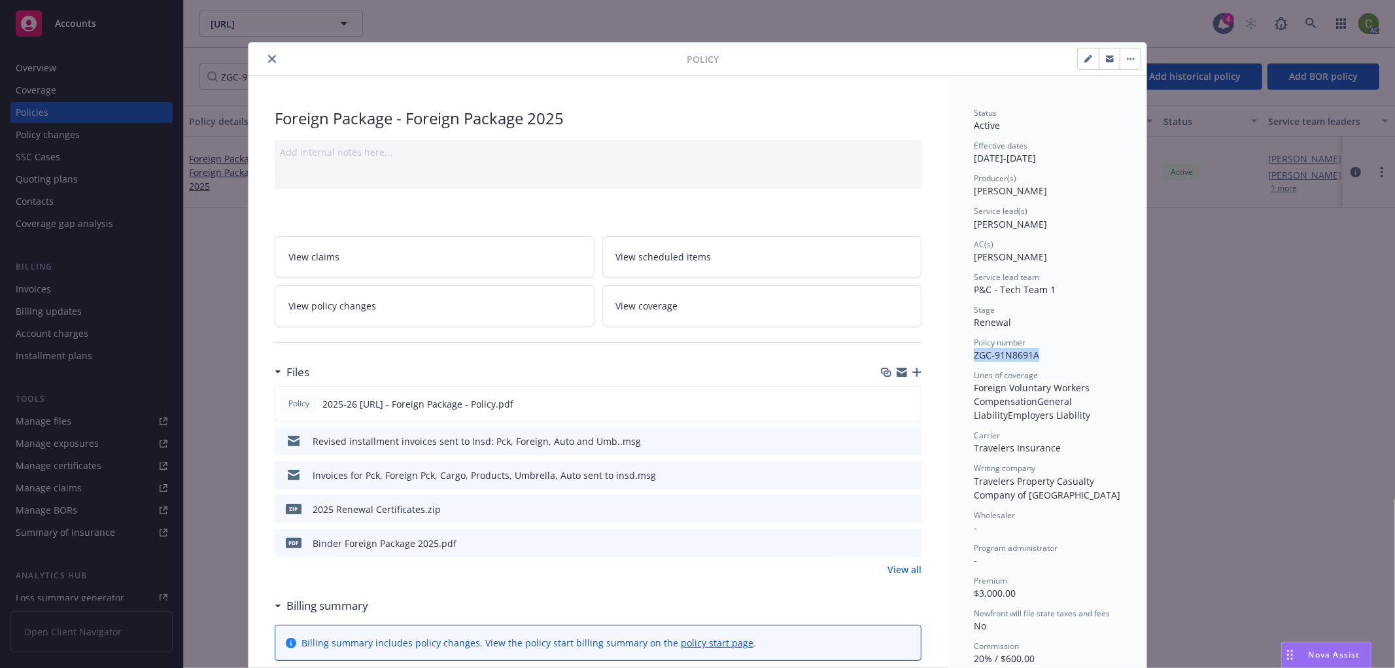
drag, startPoint x: 968, startPoint y: 354, endPoint x: 1036, endPoint y: 355, distance: 68.0
click at [1036, 355] on div "Policy number ZGC-91N8691A" at bounding box center [1047, 349] width 146 height 25
copy span "ZGC-91N8691A"
click at [268, 55] on icon "close" at bounding box center [272, 59] width 8 height 8
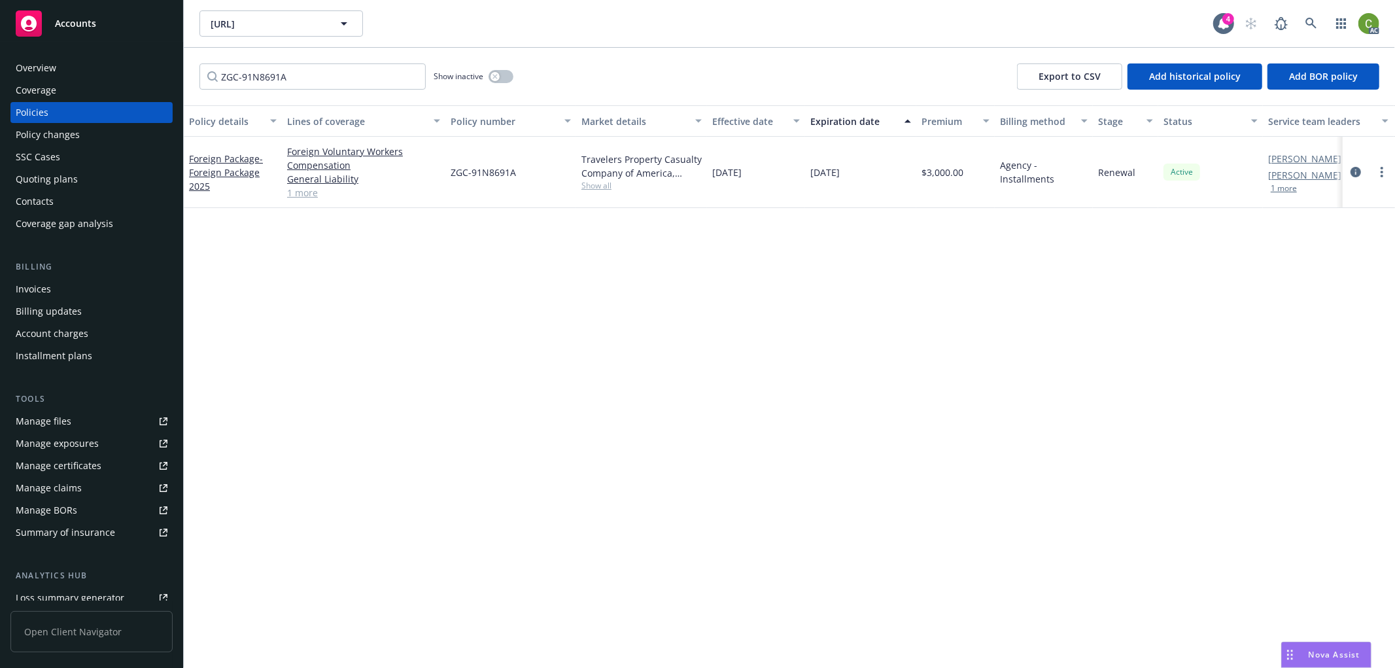
click at [61, 291] on div "Invoices" at bounding box center [92, 289] width 152 height 21
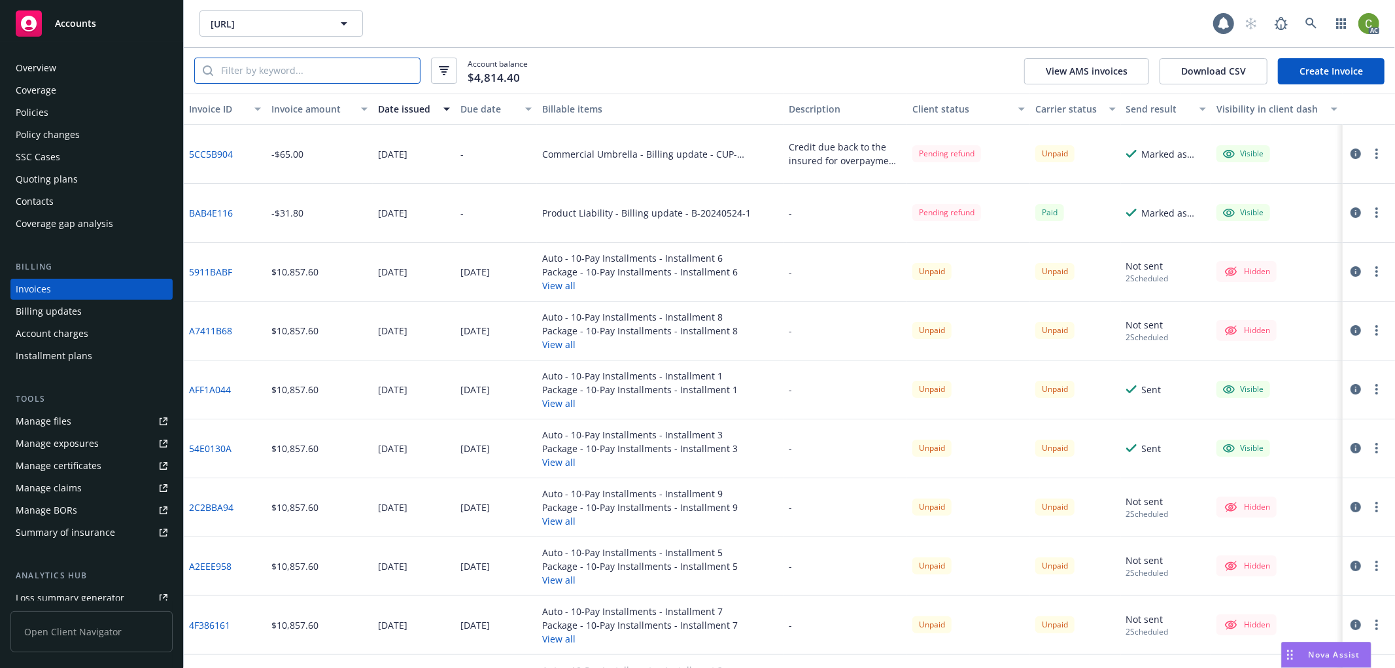
drag, startPoint x: 301, startPoint y: 72, endPoint x: 358, endPoint y: 105, distance: 65.0
click at [301, 71] on input "search" at bounding box center [316, 70] width 207 height 25
paste input "ZGC-91N8691A"
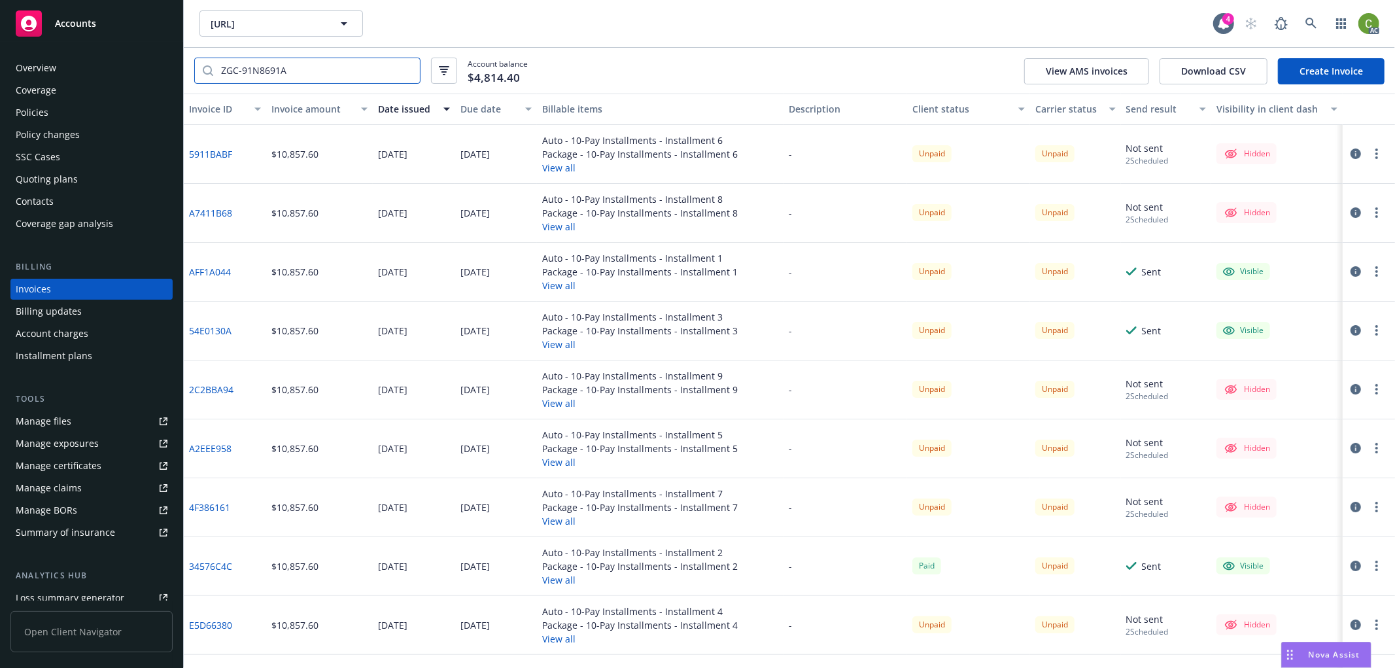
type input "ZGC-91N8691A"
click at [478, 105] on div "Due date" at bounding box center [489, 109] width 58 height 14
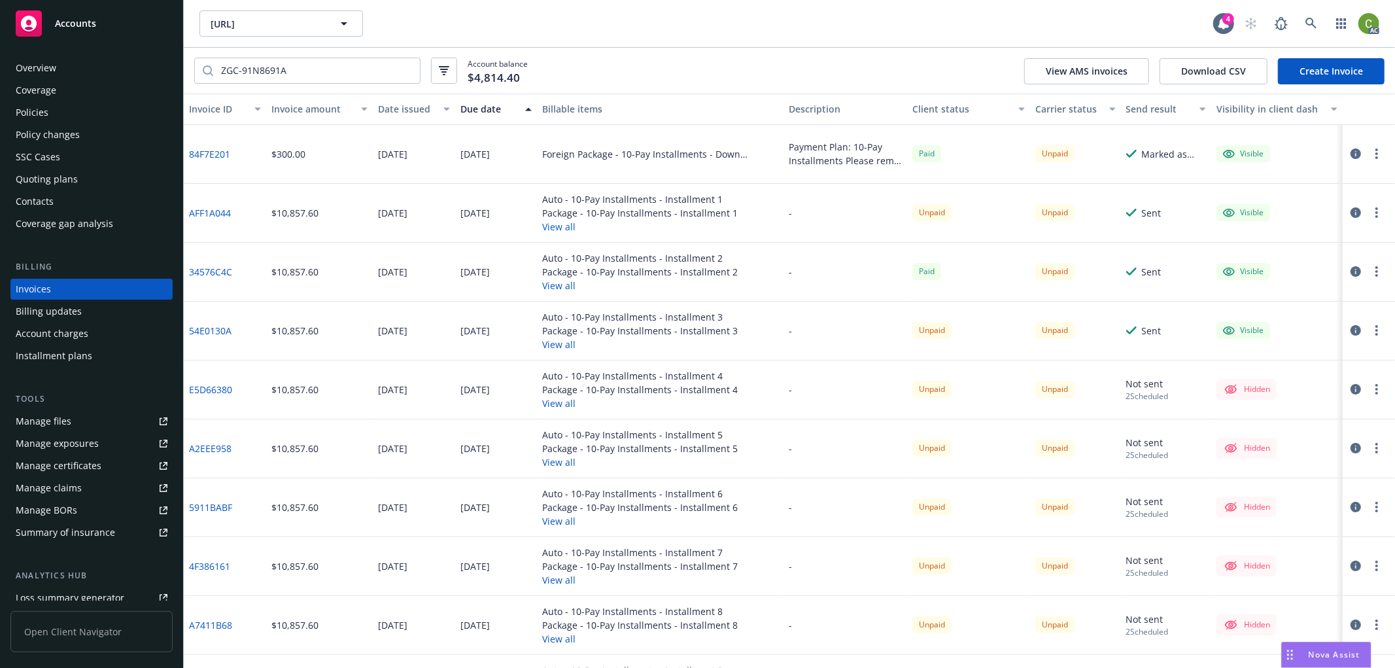
click at [478, 105] on div "Due date" at bounding box center [489, 109] width 58 height 14
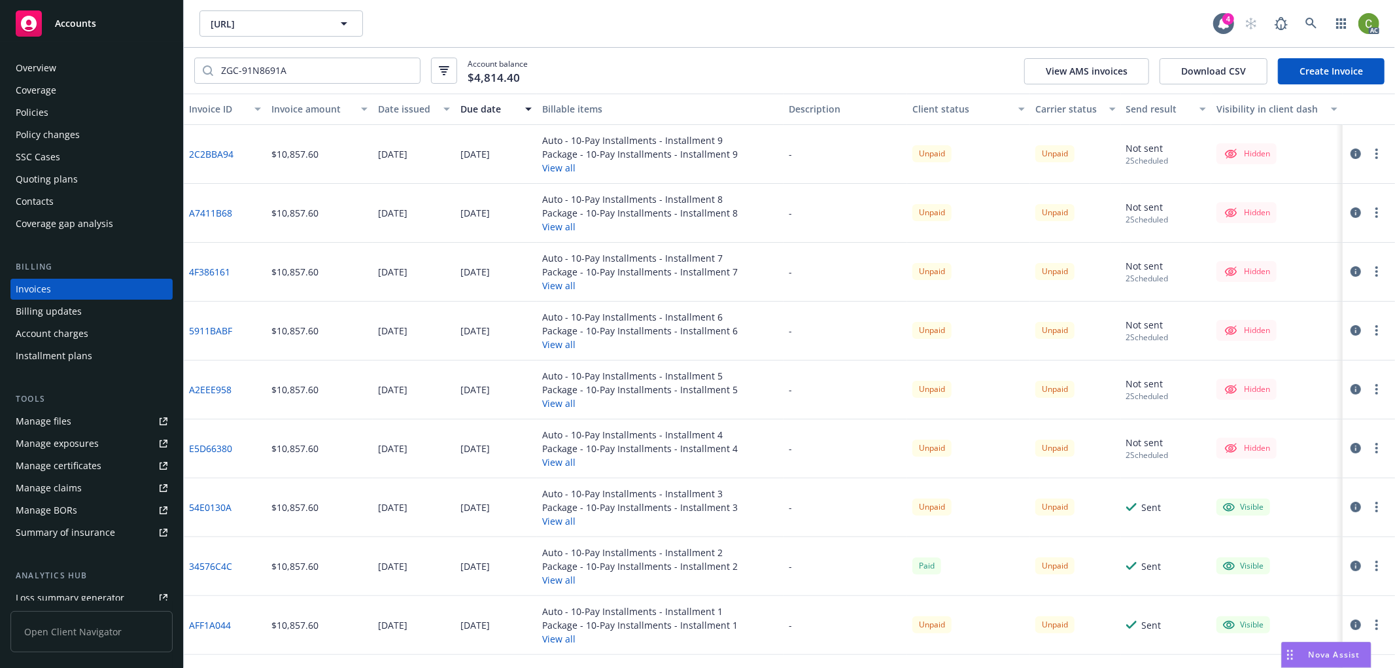
click at [69, 116] on div "Policies" at bounding box center [92, 112] width 152 height 21
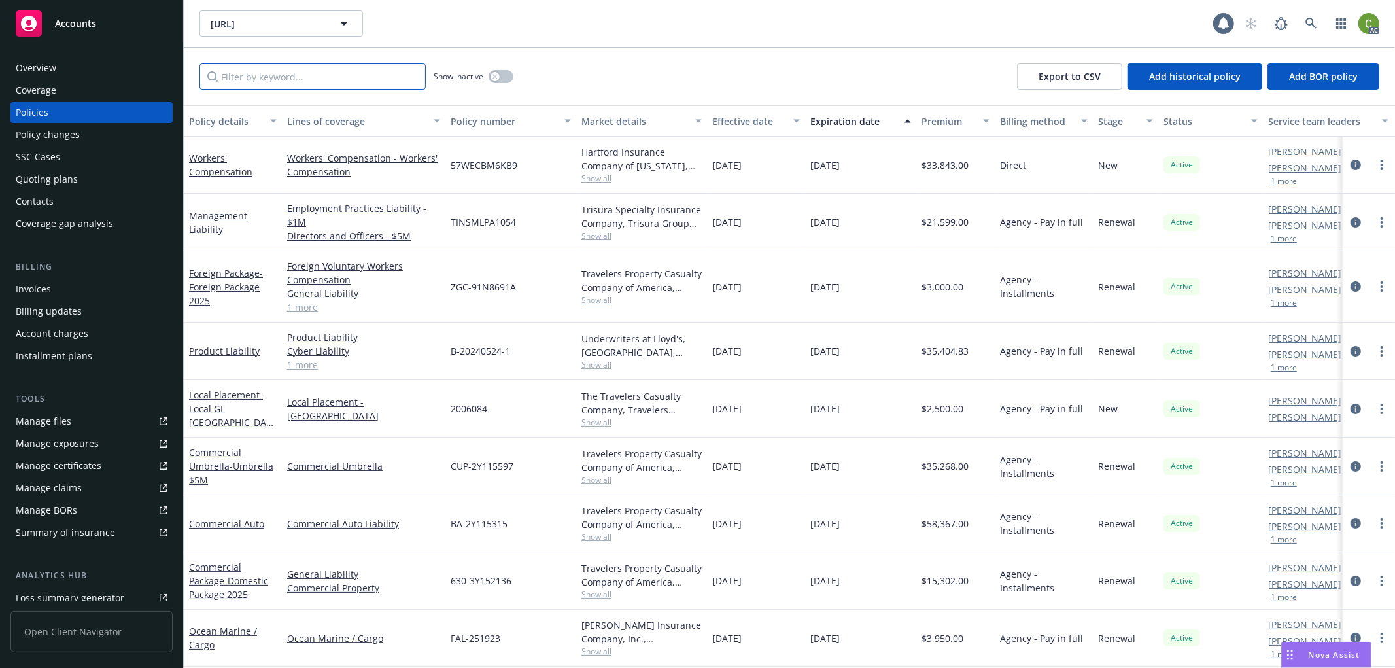
click at [237, 82] on input "Filter by keyword..." at bounding box center [312, 76] width 226 height 26
paste input "ZGC-91N8691A"
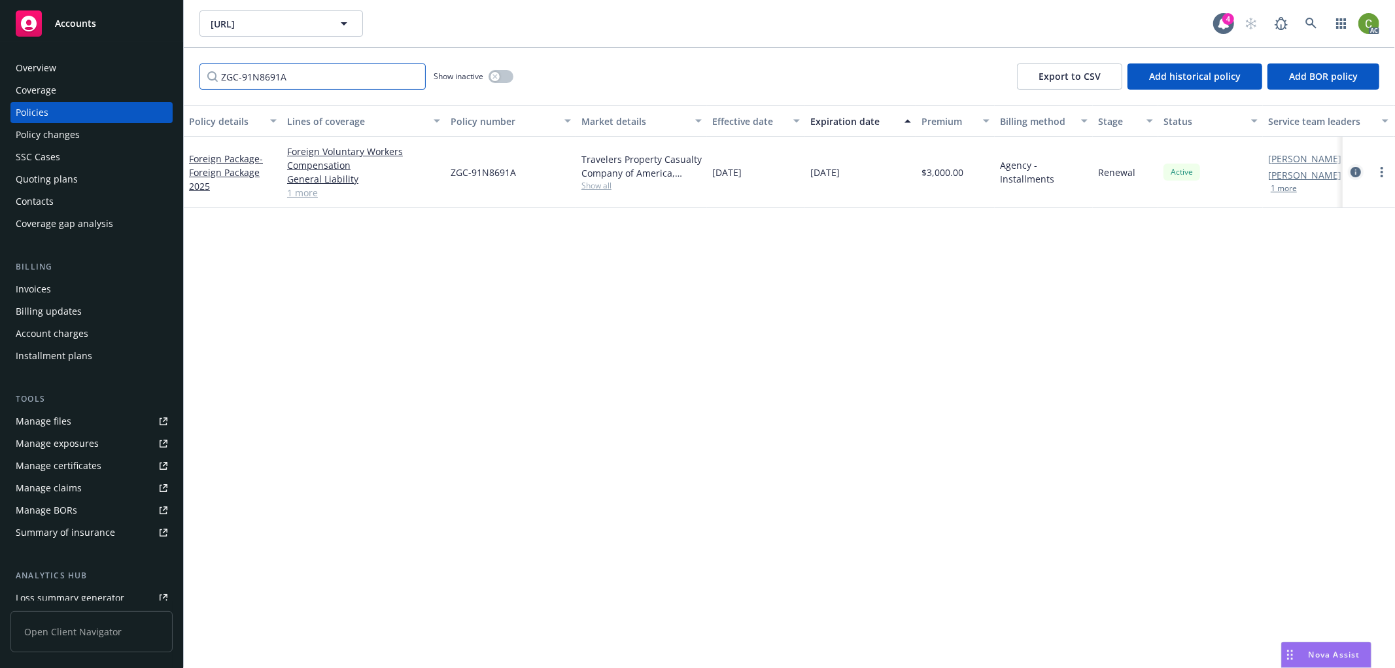
type input "ZGC-91N8691A"
click at [1351, 171] on icon "circleInformation" at bounding box center [1355, 172] width 10 height 10
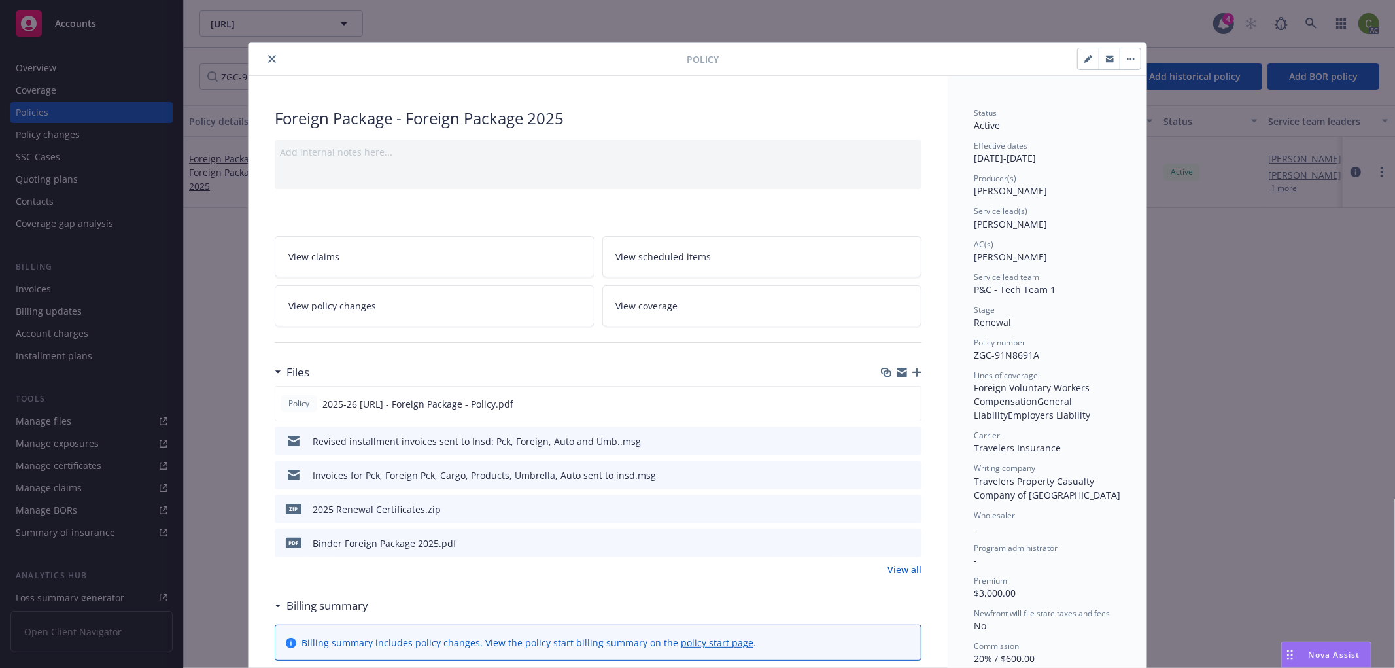
click at [1084, 61] on icon "button" at bounding box center [1087, 59] width 7 height 7
select select "RENEWAL"
select select "12"
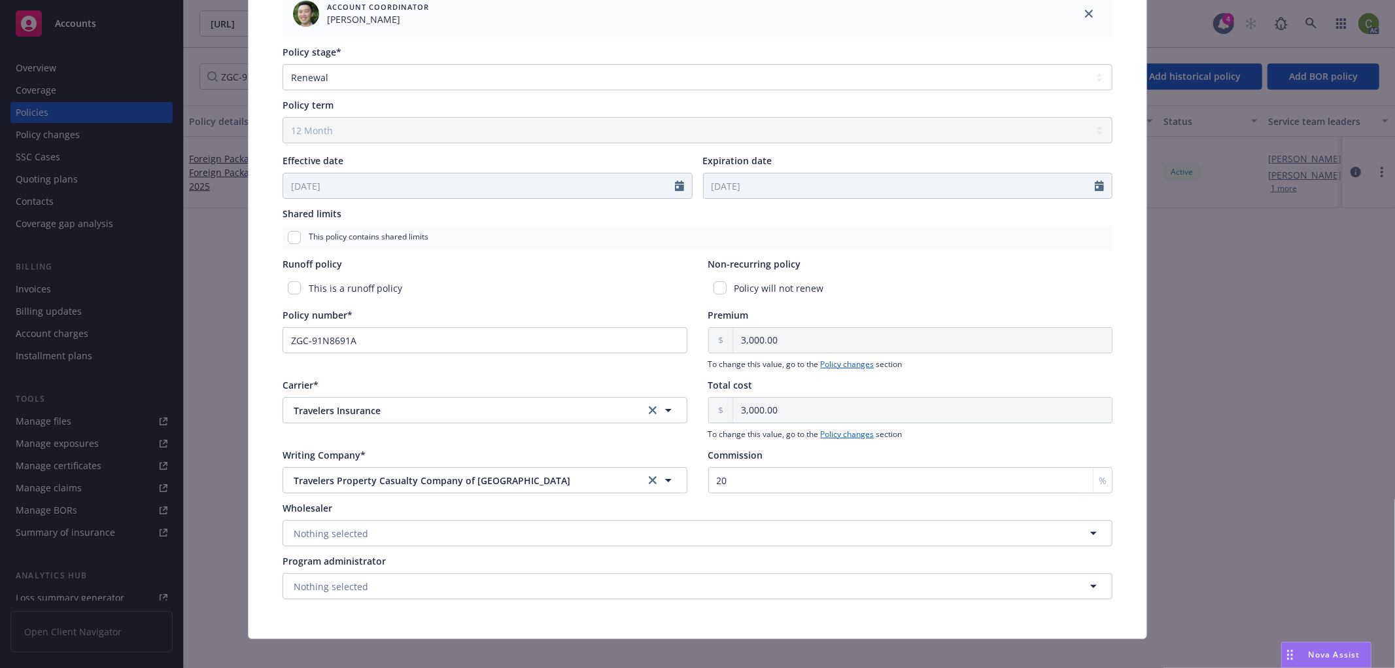
scroll to position [455, 0]
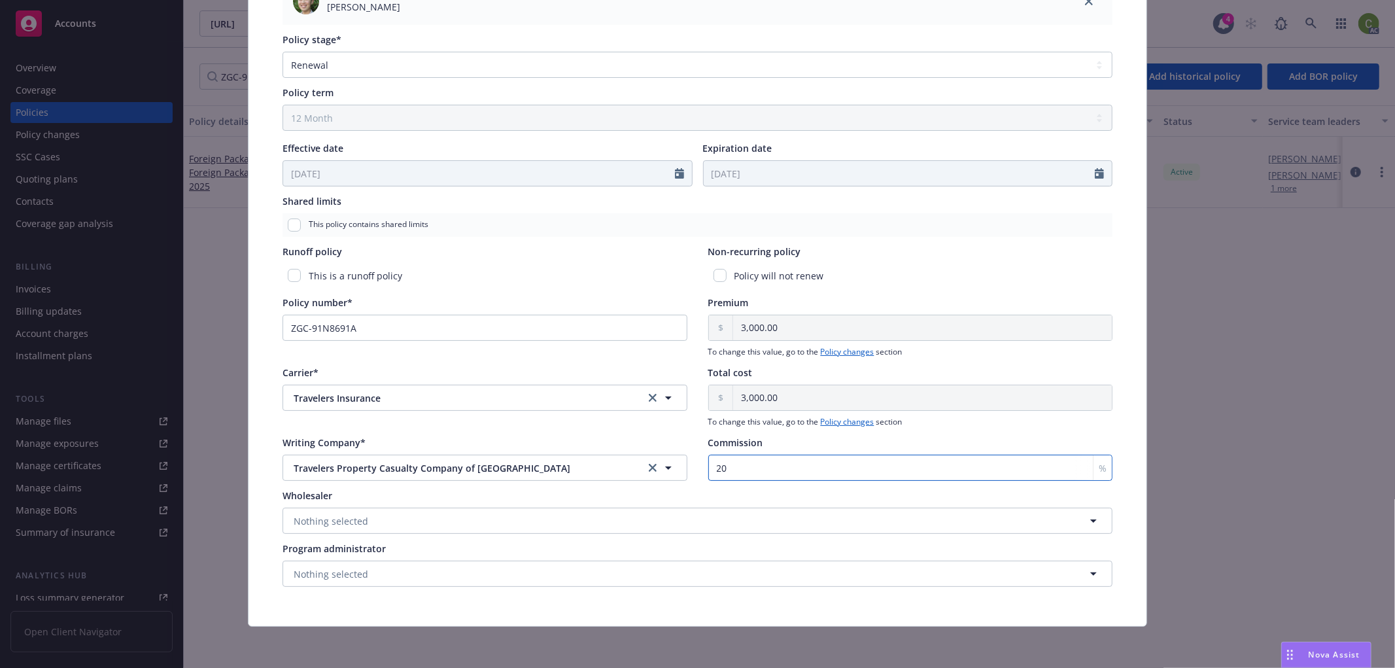
click at [762, 468] on input "20" at bounding box center [910, 467] width 405 height 26
type input "2"
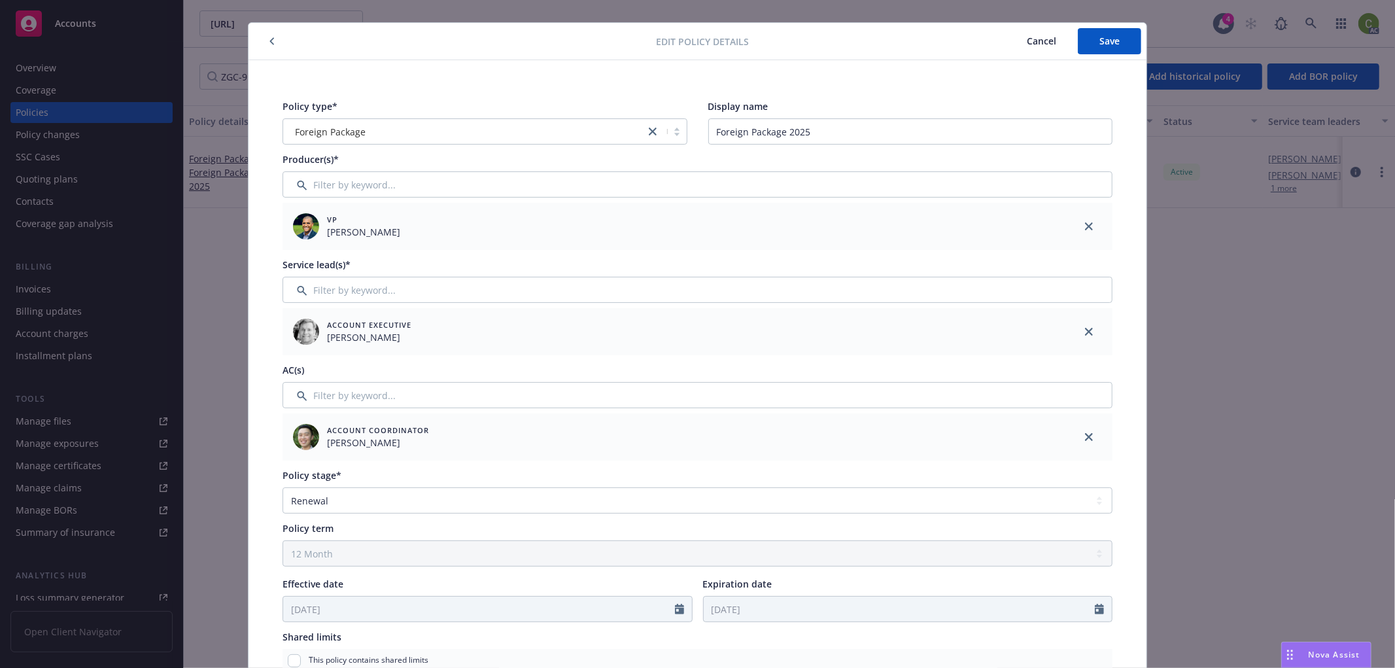
scroll to position [0, 0]
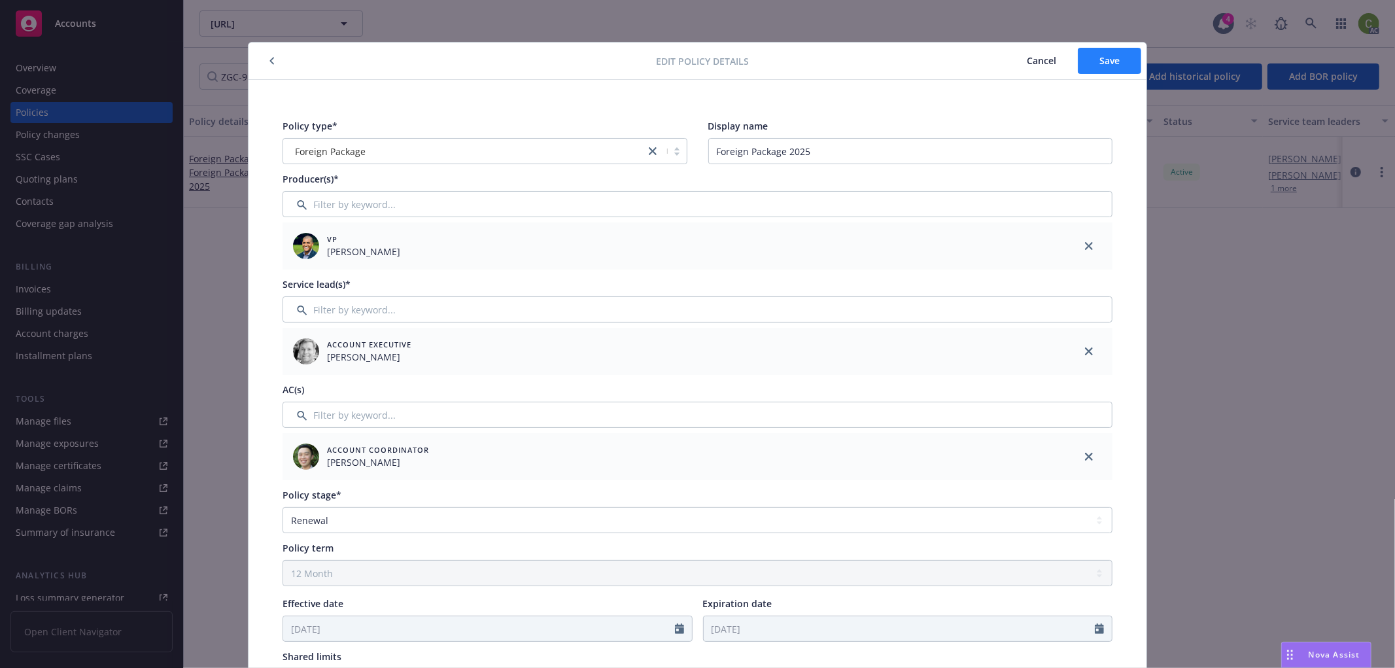
type input "15"
drag, startPoint x: 1100, startPoint y: 59, endPoint x: 1129, endPoint y: 83, distance: 37.6
click at [1100, 60] on span "Save" at bounding box center [1109, 60] width 20 height 12
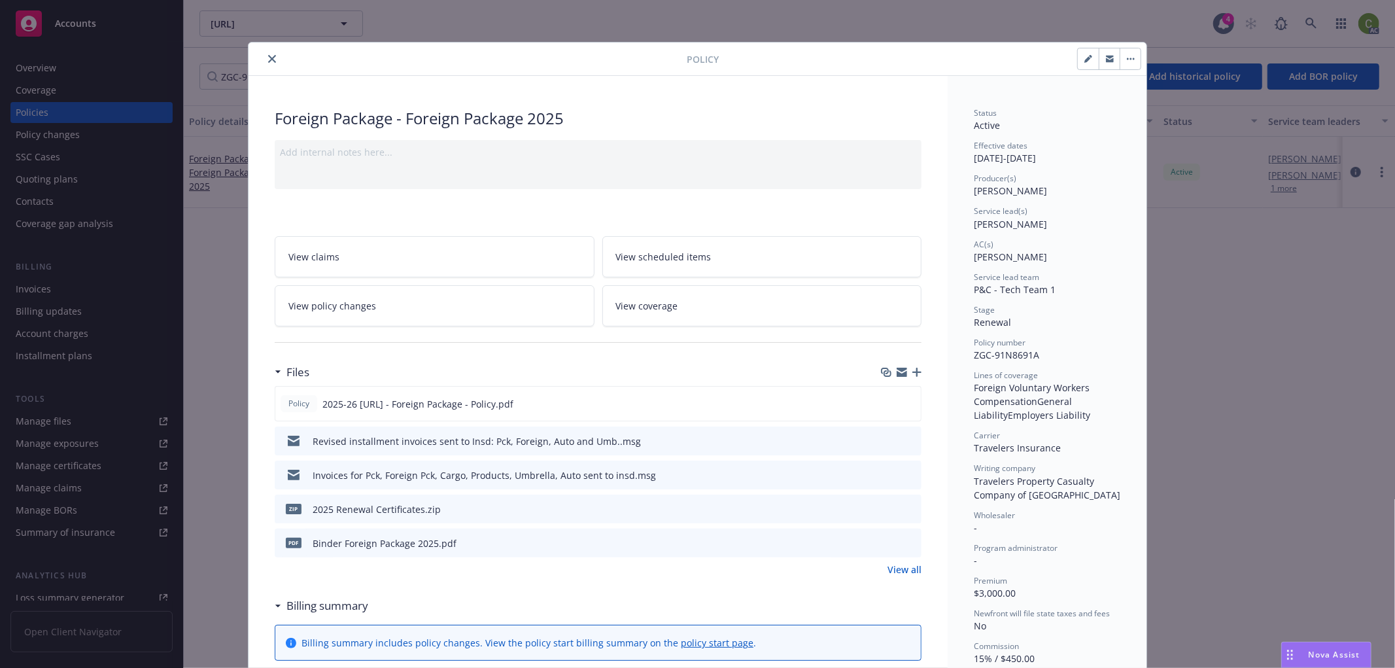
click at [268, 56] on icon "close" at bounding box center [272, 59] width 8 height 8
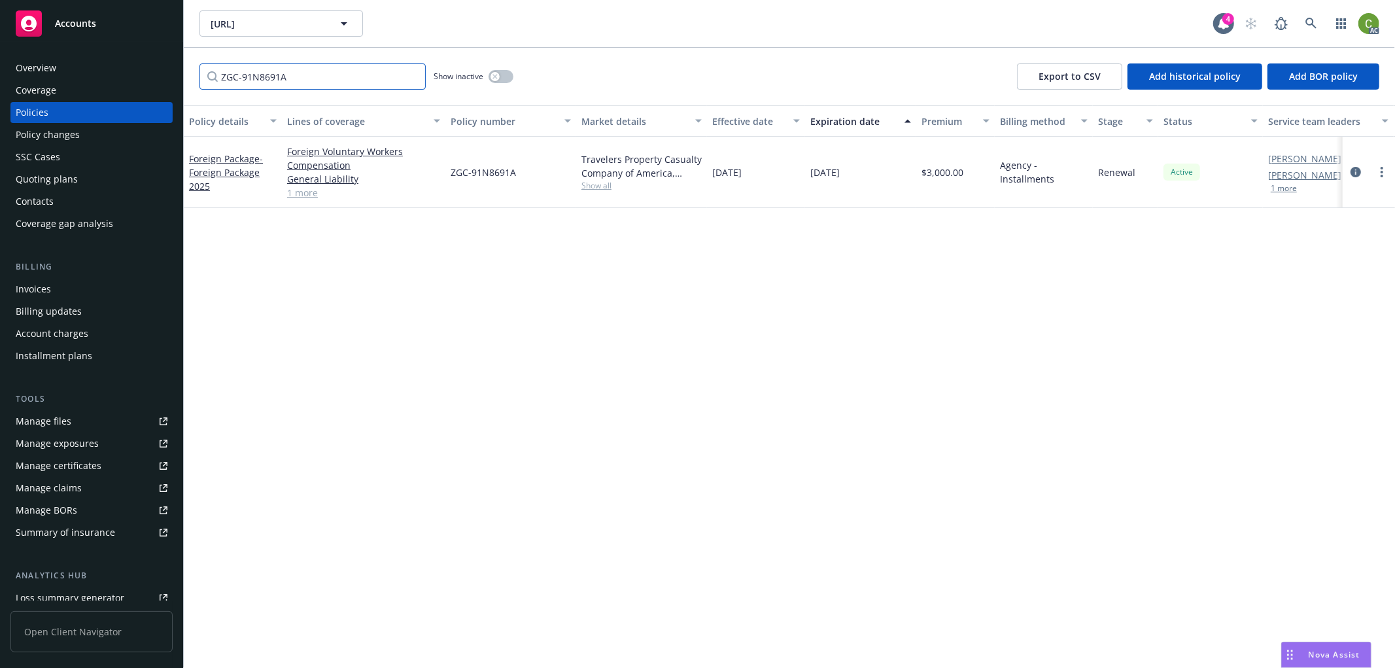
drag, startPoint x: 311, startPoint y: 83, endPoint x: 67, endPoint y: 118, distance: 246.4
click at [67, 93] on div "Accounts Overview Coverage Policies Policy changes SSC Cases Quoting plans Cont…" at bounding box center [697, 334] width 1395 height 668
click at [56, 288] on div "Invoices" at bounding box center [92, 289] width 152 height 21
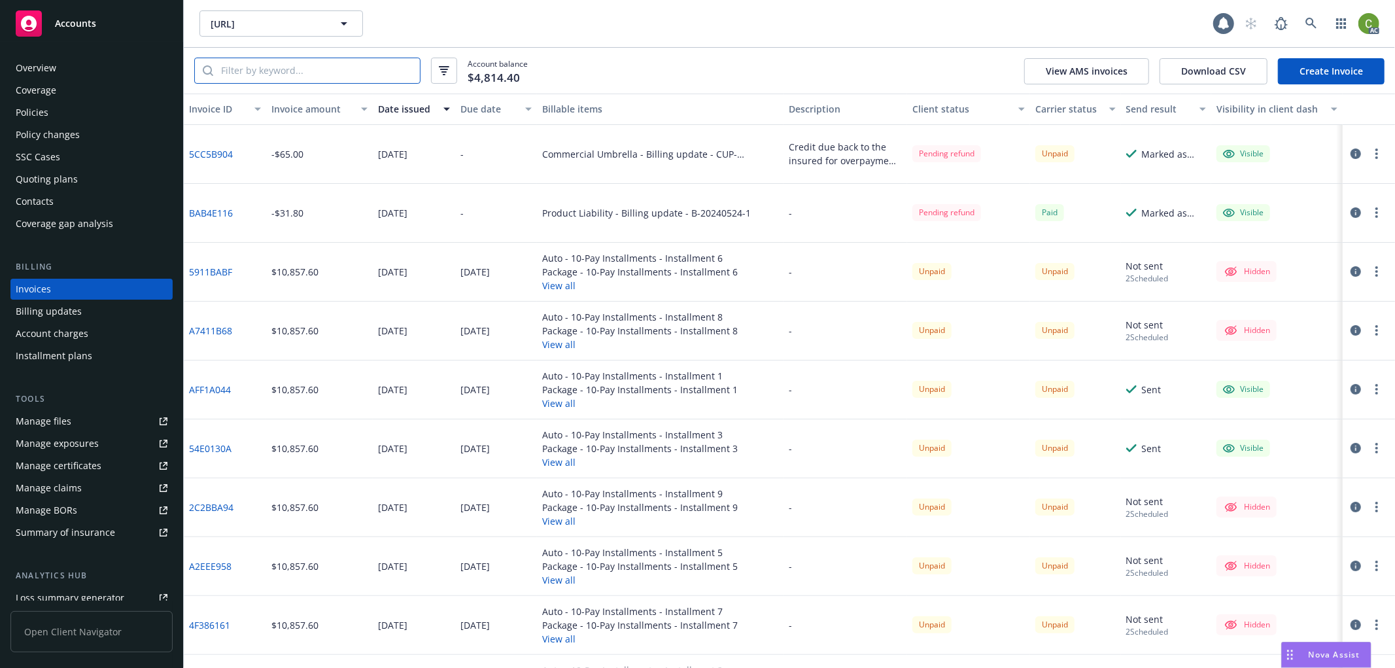
drag, startPoint x: 311, startPoint y: 77, endPoint x: 551, endPoint y: 78, distance: 240.6
click at [320, 77] on input "search" at bounding box center [316, 70] width 207 height 25
paste input "ZGC-91N8691A"
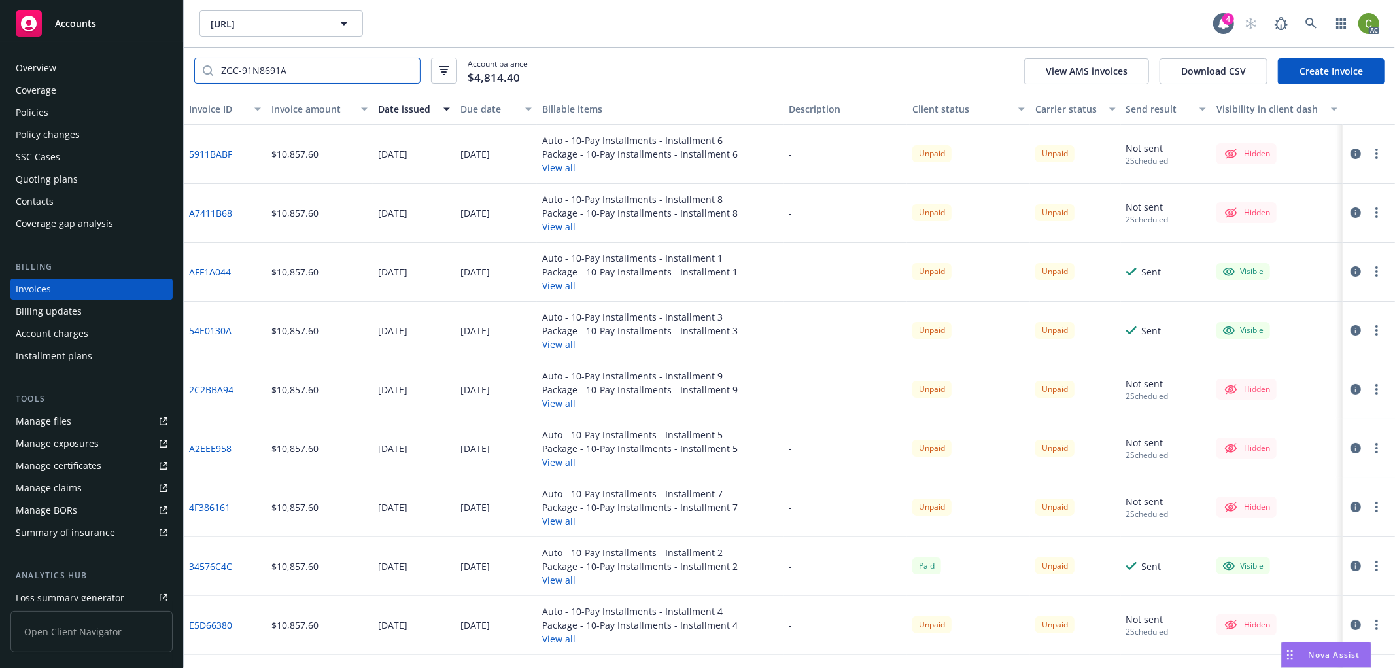
type input "ZGC-91N8691A"
click at [733, 311] on div "Auto - 10-Pay Installments - Installment 3 Package - 10-Pay Installments - Inst…" at bounding box center [660, 330] width 247 height 59
click at [487, 99] on button "Due date" at bounding box center [496, 109] width 82 height 31
click at [479, 108] on div "Due date" at bounding box center [489, 109] width 58 height 14
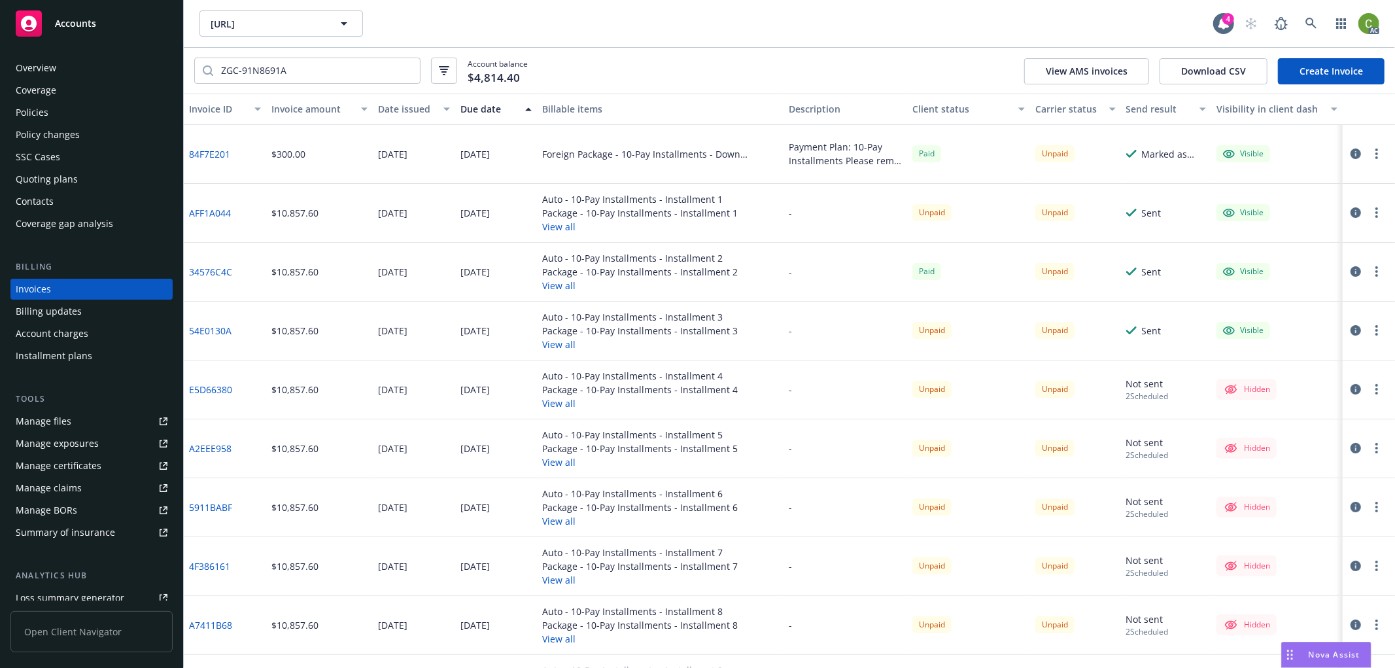
click at [479, 108] on div "Due date" at bounding box center [489, 109] width 58 height 14
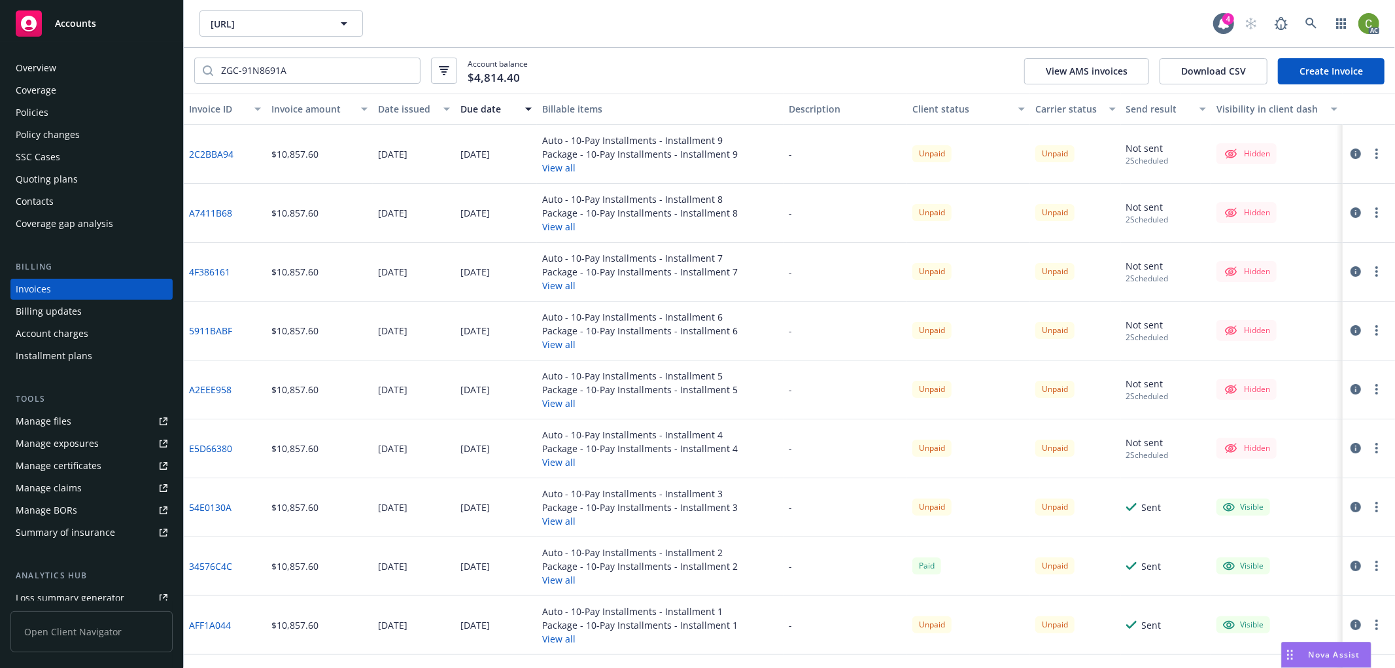
click at [1350, 155] on icon "button" at bounding box center [1355, 153] width 10 height 10
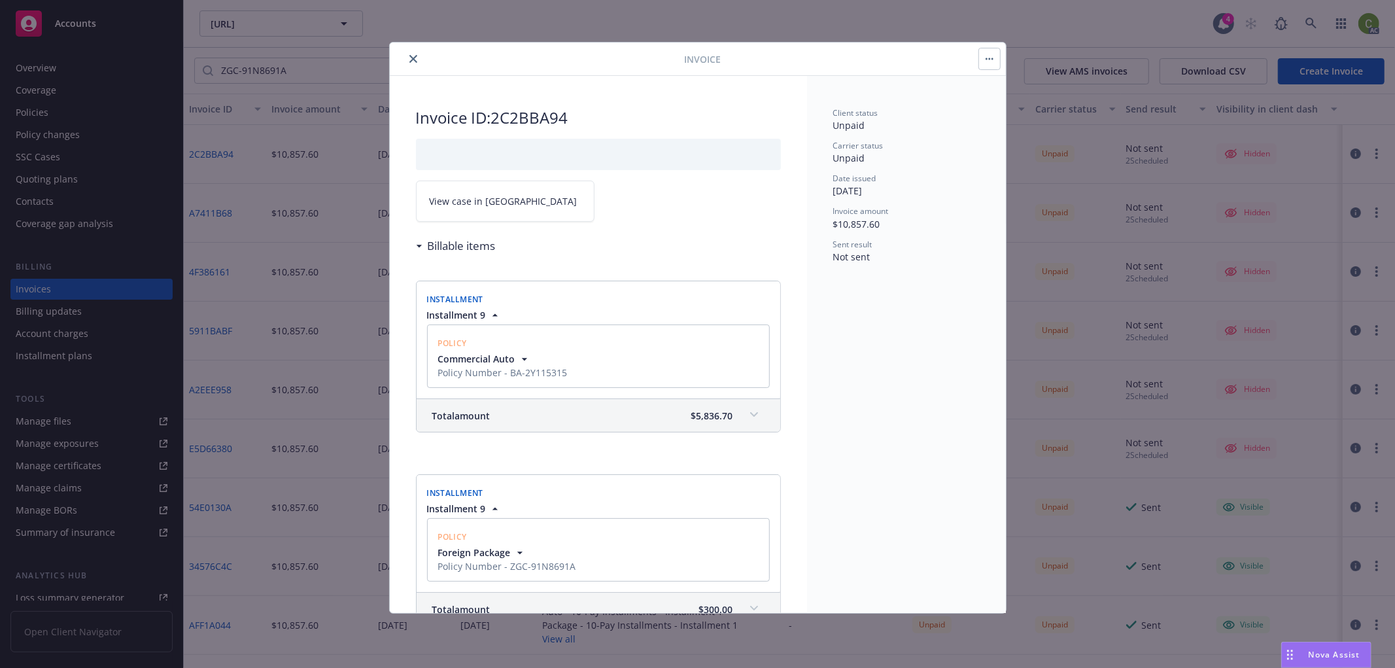
click at [518, 203] on link "View case in [GEOGRAPHIC_DATA]" at bounding box center [505, 200] width 179 height 41
click at [412, 61] on icon "close" at bounding box center [413, 59] width 8 height 8
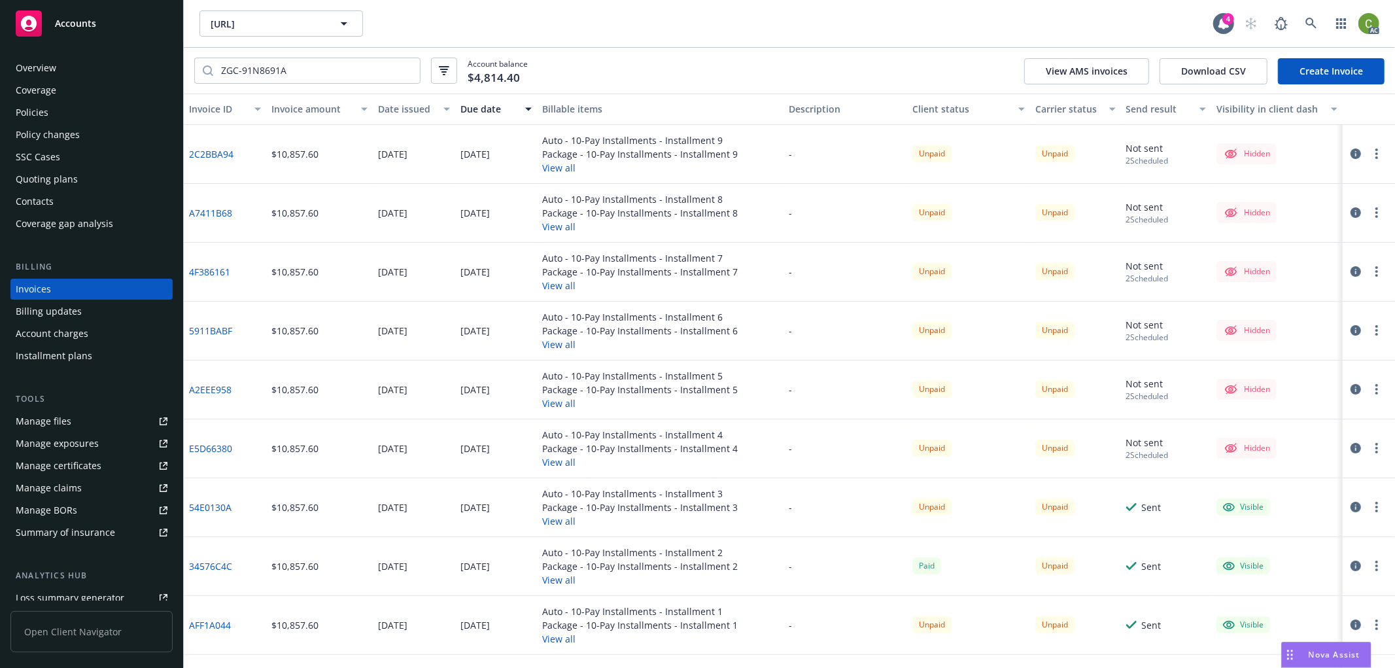
click at [89, 118] on div "Policies" at bounding box center [92, 112] width 152 height 21
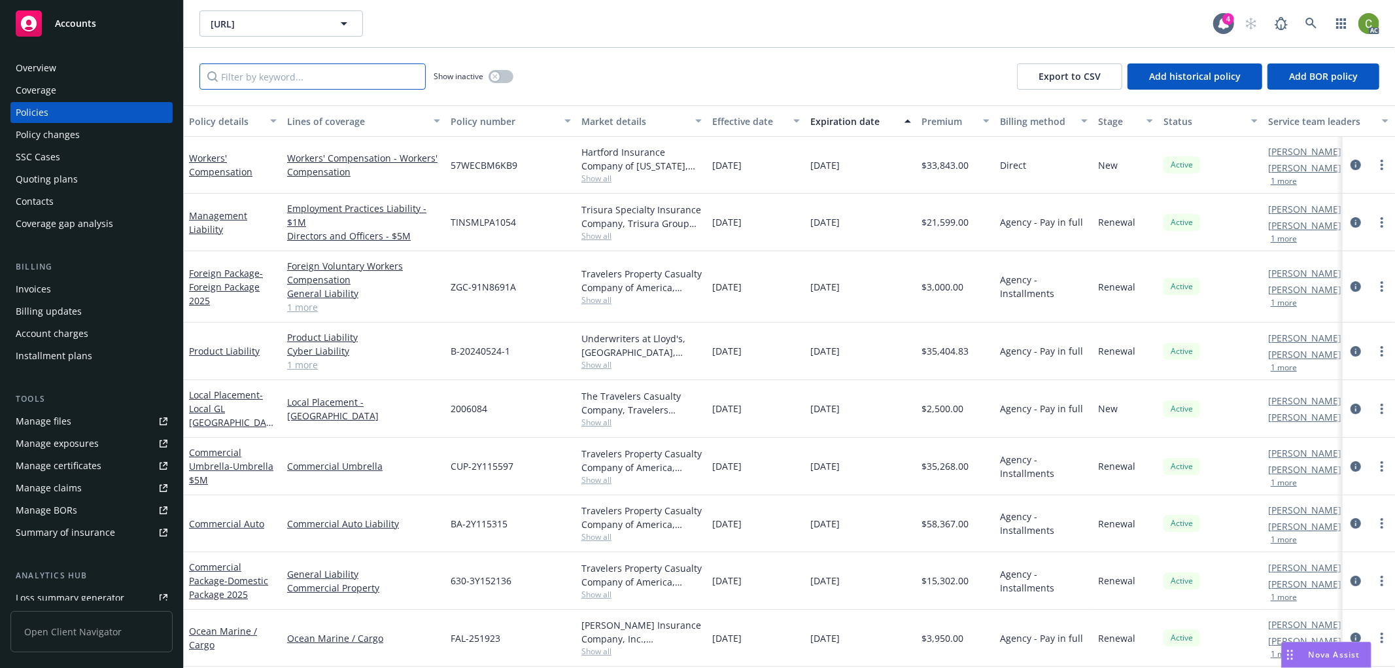
click at [262, 82] on input "Filter by keyword..." at bounding box center [312, 76] width 226 height 26
paste input "CUP-2Y115597"
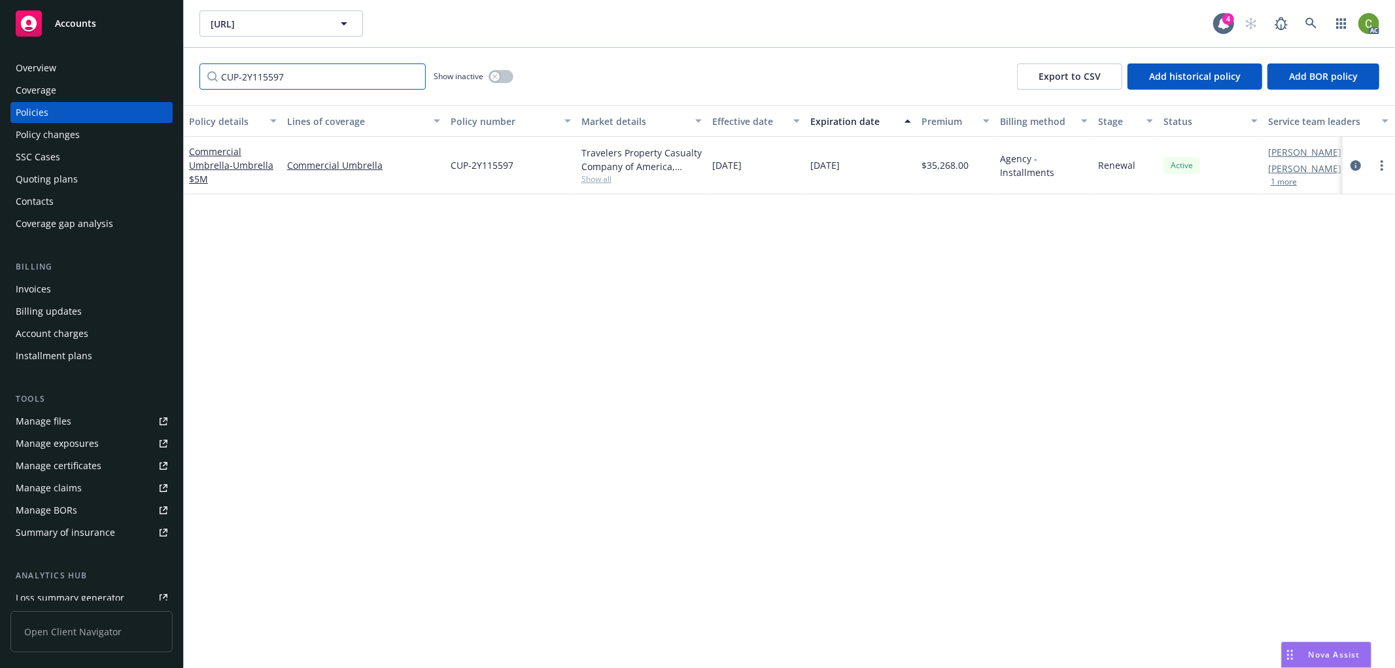
type input "CUP-2Y115597"
drag, startPoint x: 1354, startPoint y: 165, endPoint x: 1203, endPoint y: 288, distance: 194.2
click at [1354, 165] on icon "circleInformation" at bounding box center [1355, 165] width 10 height 10
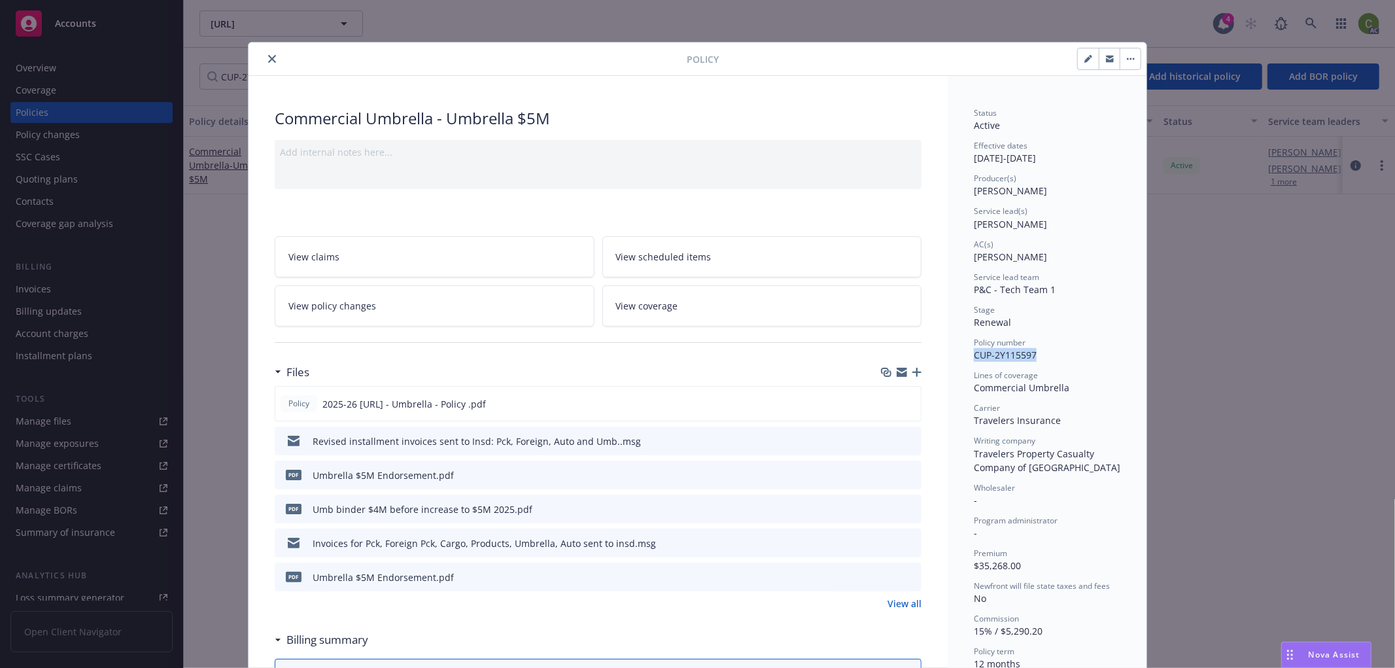
drag, startPoint x: 1029, startPoint y: 358, endPoint x: 968, endPoint y: 354, distance: 60.9
click at [974, 354] on span "CUP-2Y115597" at bounding box center [1005, 355] width 63 height 12
copy span "CUP-2Y115597"
click at [268, 57] on icon "close" at bounding box center [272, 59] width 8 height 8
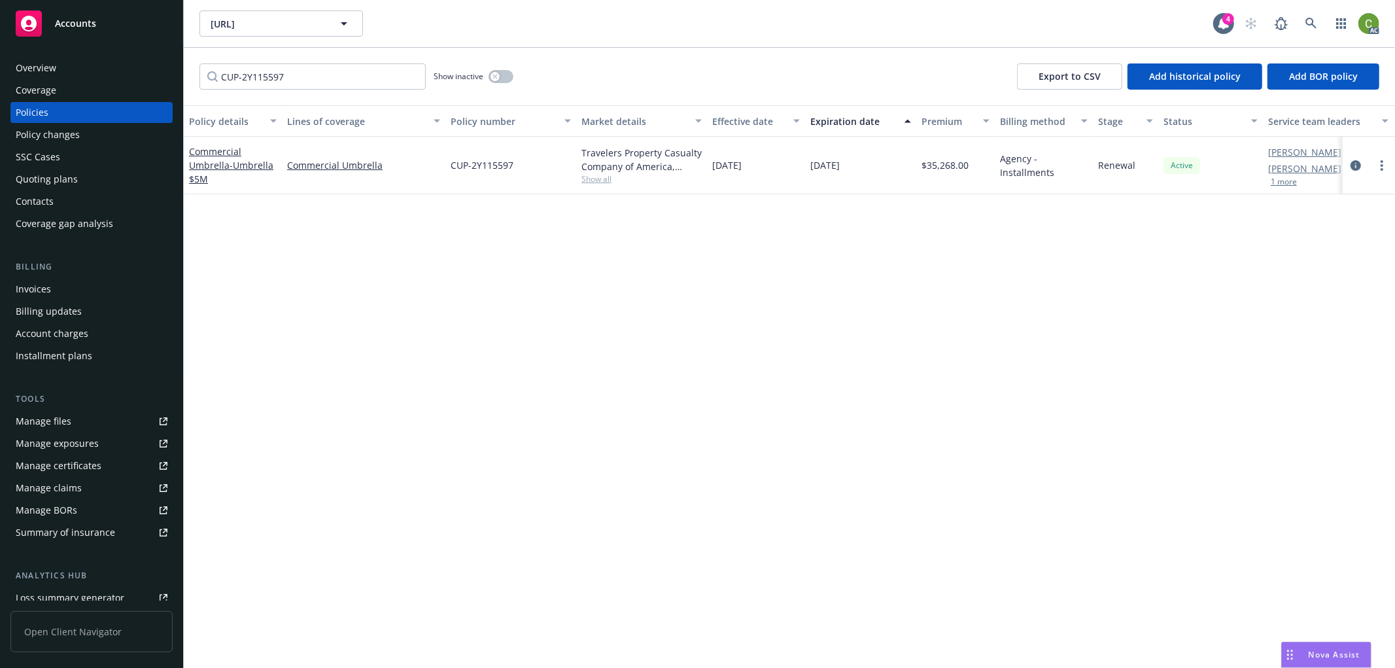
click at [37, 291] on div "Invoices" at bounding box center [33, 289] width 35 height 21
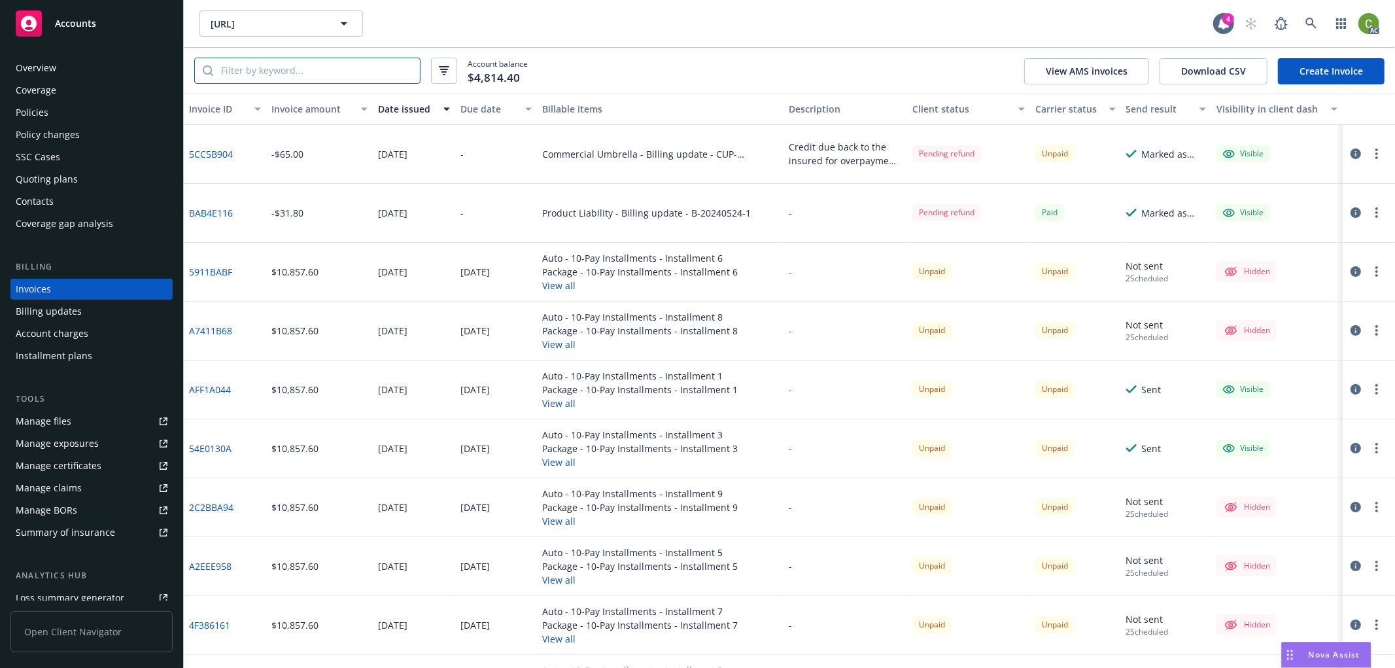
drag, startPoint x: 295, startPoint y: 72, endPoint x: 361, endPoint y: 132, distance: 89.3
click at [297, 71] on input "search" at bounding box center [316, 70] width 207 height 25
paste input "CUP-2Y115597"
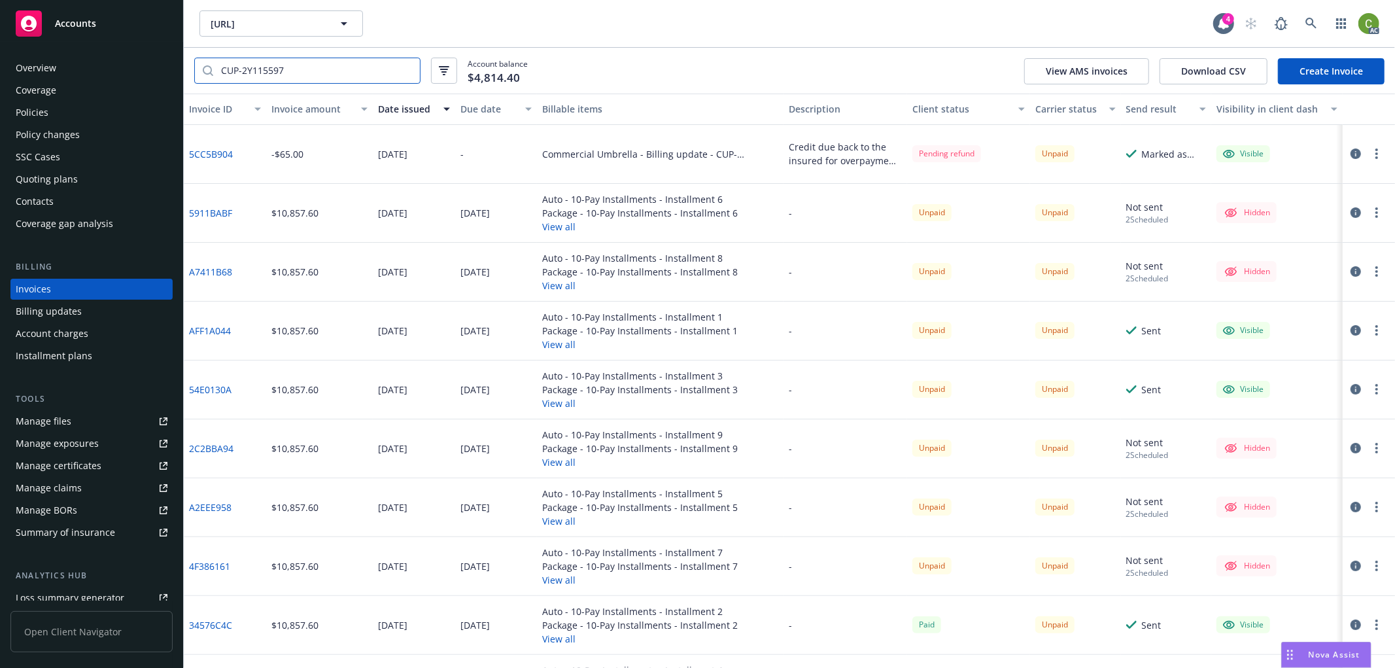
type input "CUP-2Y115597"
click at [1350, 155] on icon "button" at bounding box center [1355, 153] width 10 height 10
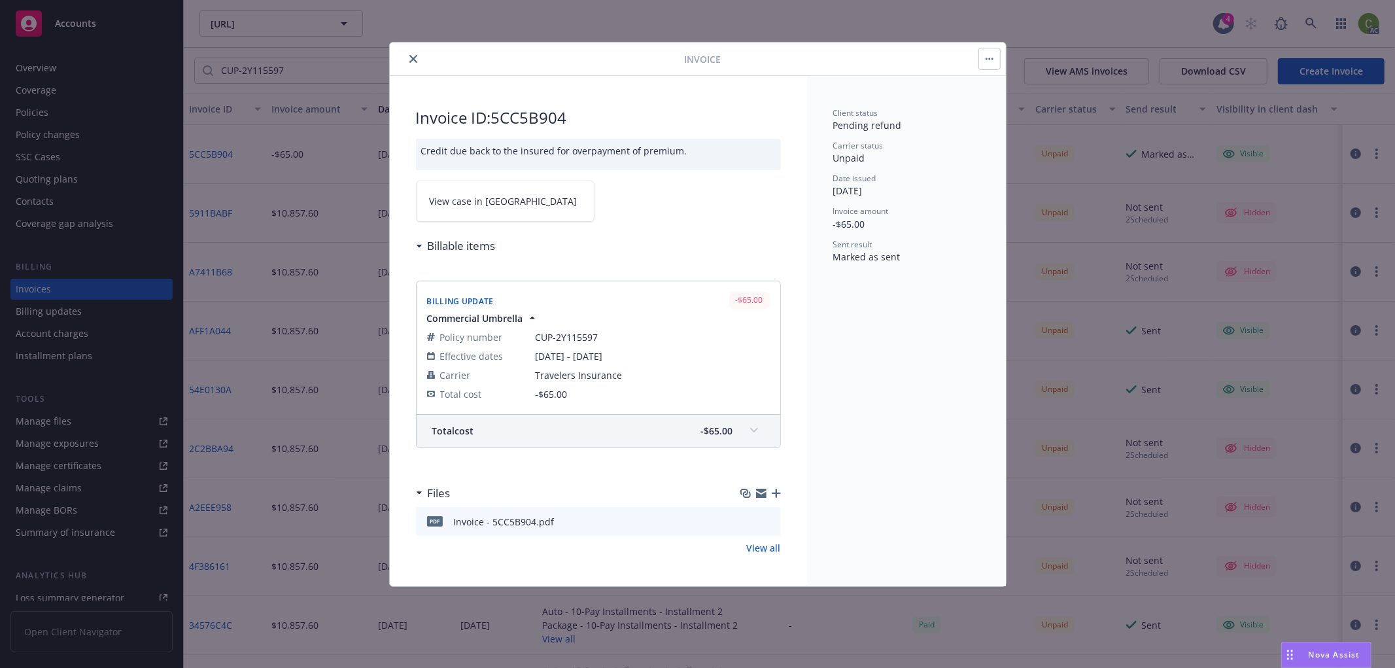
click at [486, 201] on span "View case in [GEOGRAPHIC_DATA]" at bounding box center [504, 201] width 148 height 14
click at [413, 54] on button "close" at bounding box center [413, 59] width 16 height 16
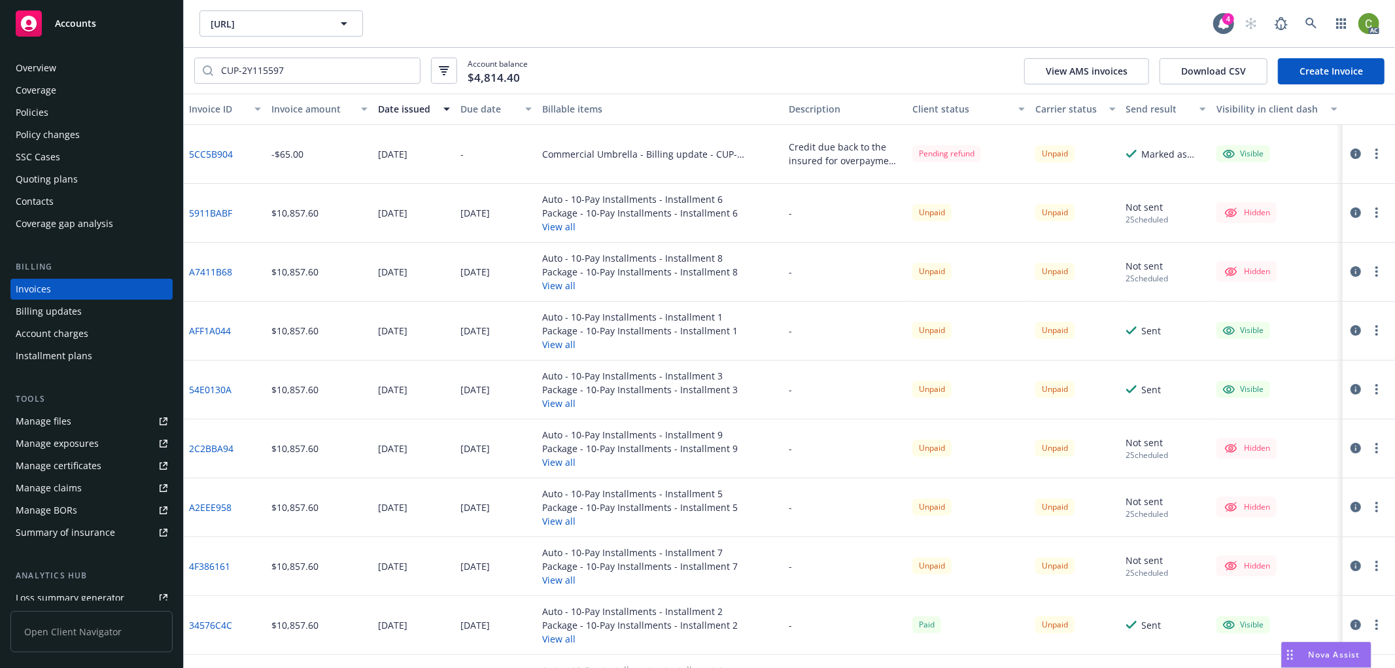
click at [477, 108] on div "Due date" at bounding box center [489, 109] width 58 height 14
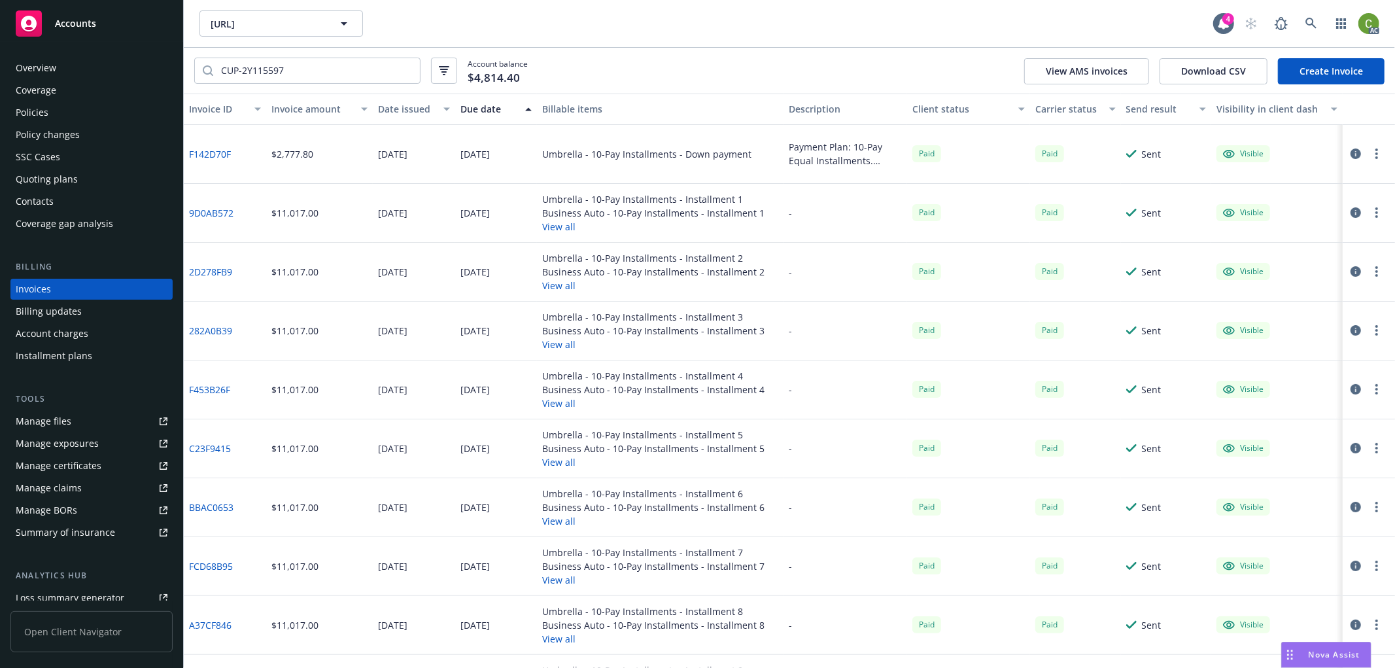
click at [477, 108] on div "Due date" at bounding box center [489, 109] width 58 height 14
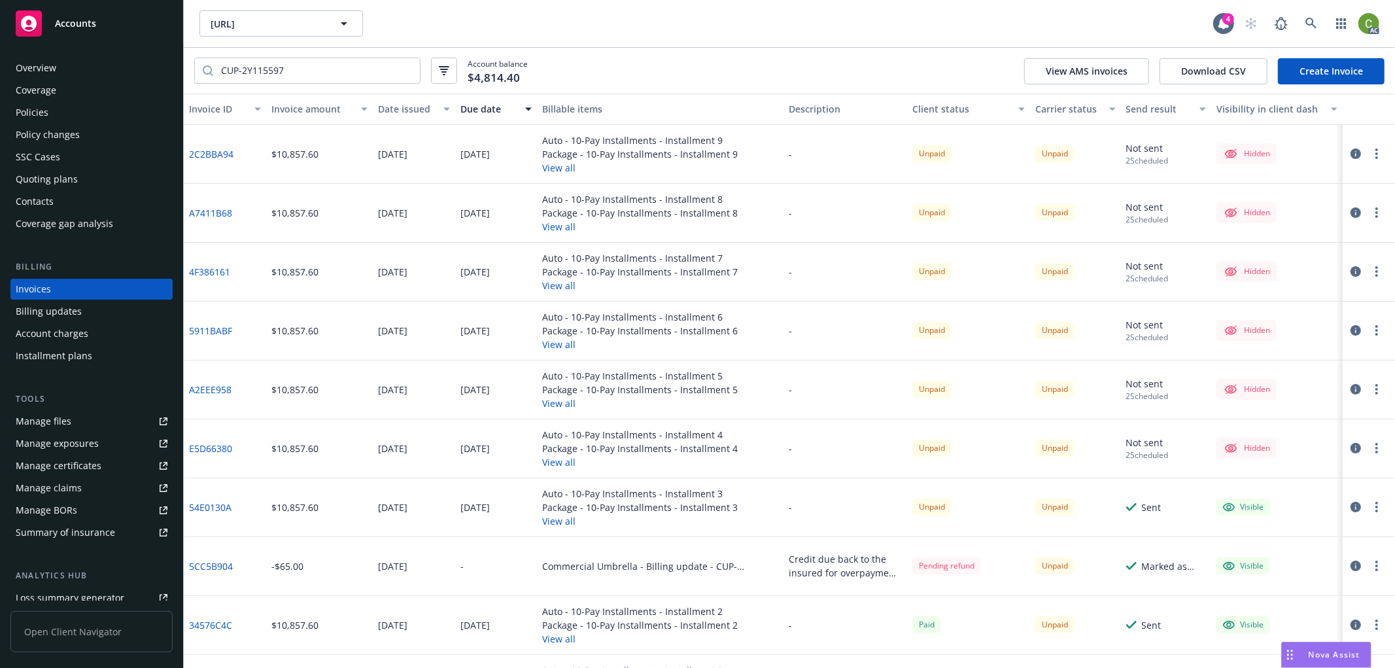
click at [1350, 155] on icon "button" at bounding box center [1355, 153] width 10 height 10
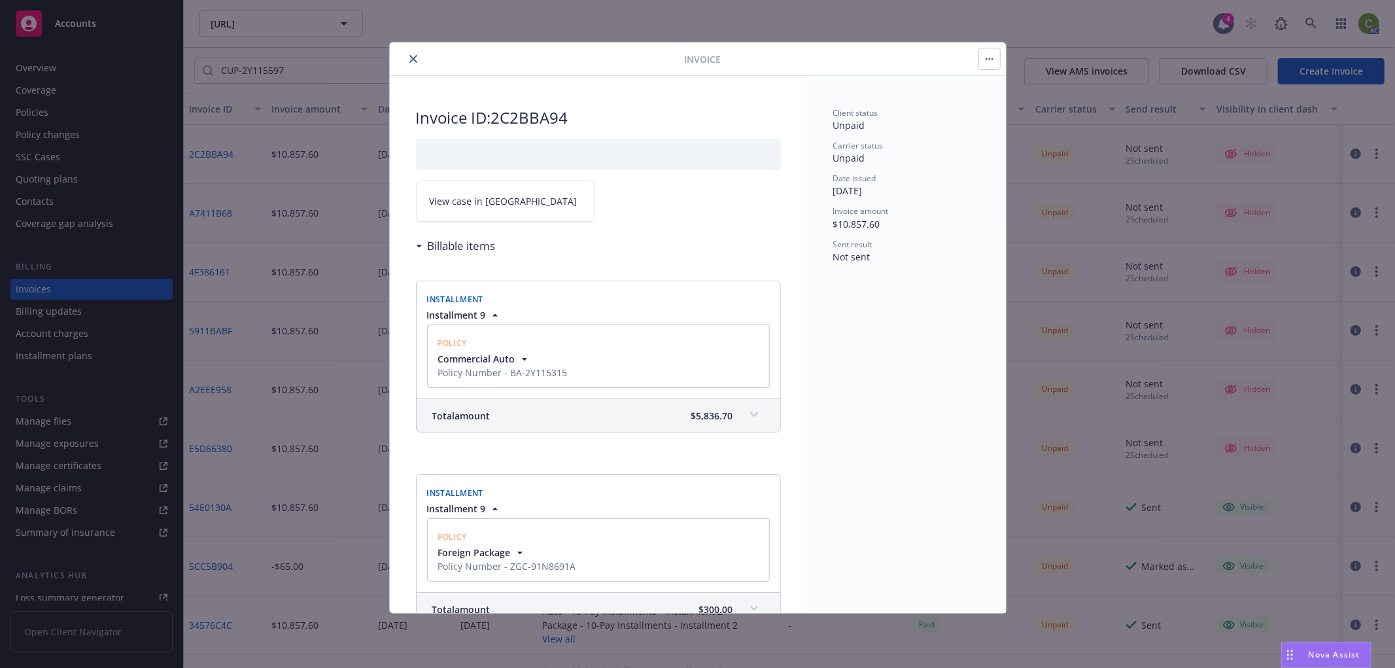
click at [498, 205] on span "View case in [GEOGRAPHIC_DATA]" at bounding box center [504, 201] width 148 height 14
click at [418, 58] on button "close" at bounding box center [413, 59] width 16 height 16
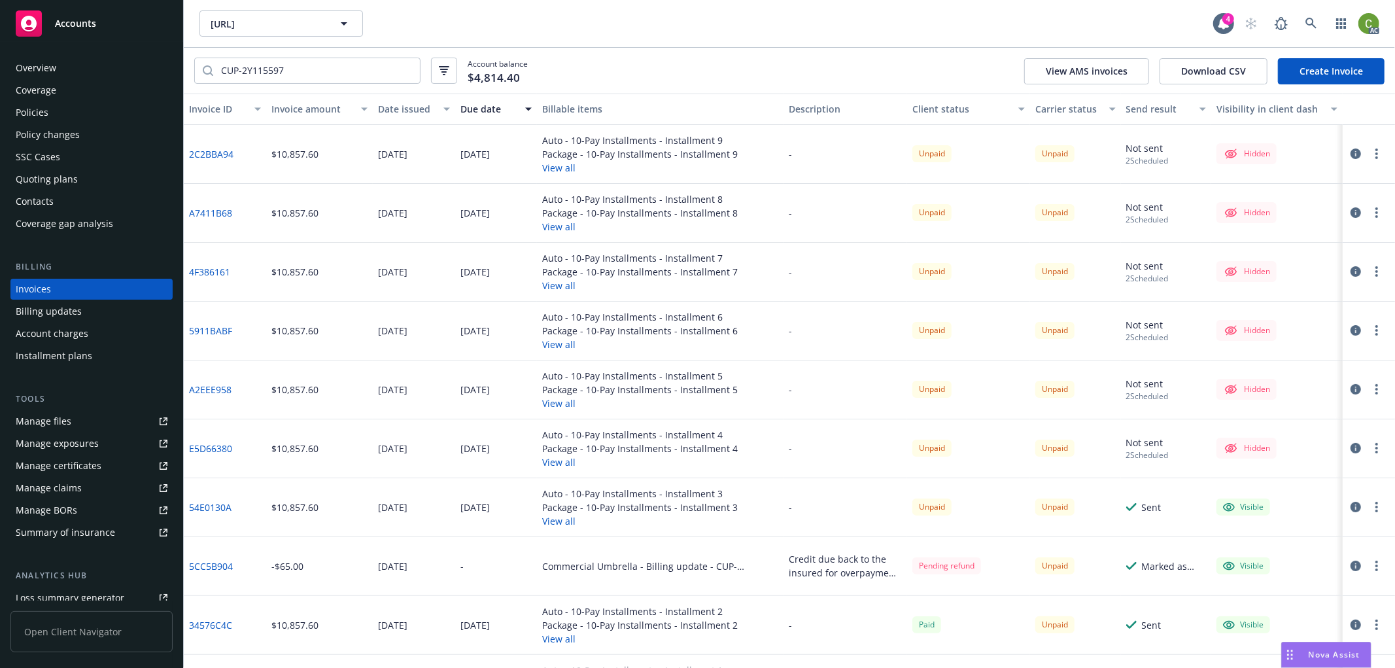
click at [1350, 213] on icon "button" at bounding box center [1355, 212] width 10 height 10
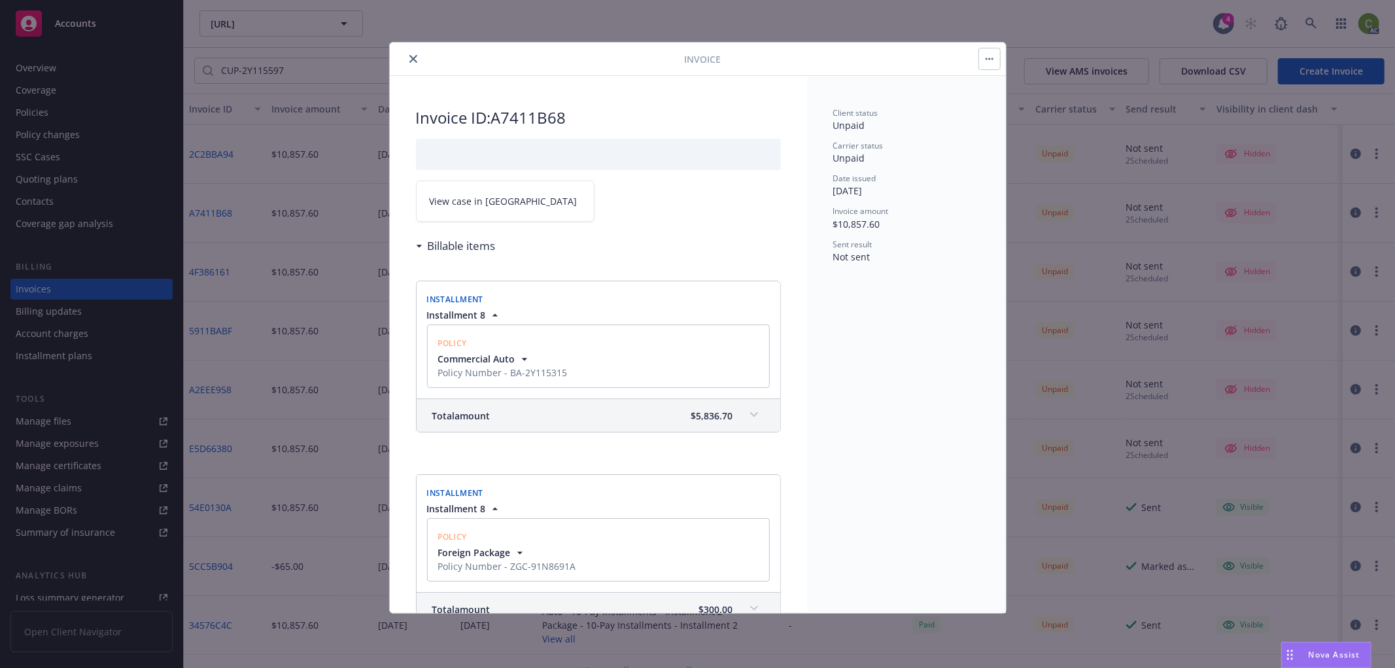
click at [502, 209] on link "View case in [GEOGRAPHIC_DATA]" at bounding box center [505, 200] width 179 height 41
drag, startPoint x: 410, startPoint y: 57, endPoint x: 1114, endPoint y: 269, distance: 735.4
click at [412, 57] on icon "close" at bounding box center [413, 59] width 8 height 8
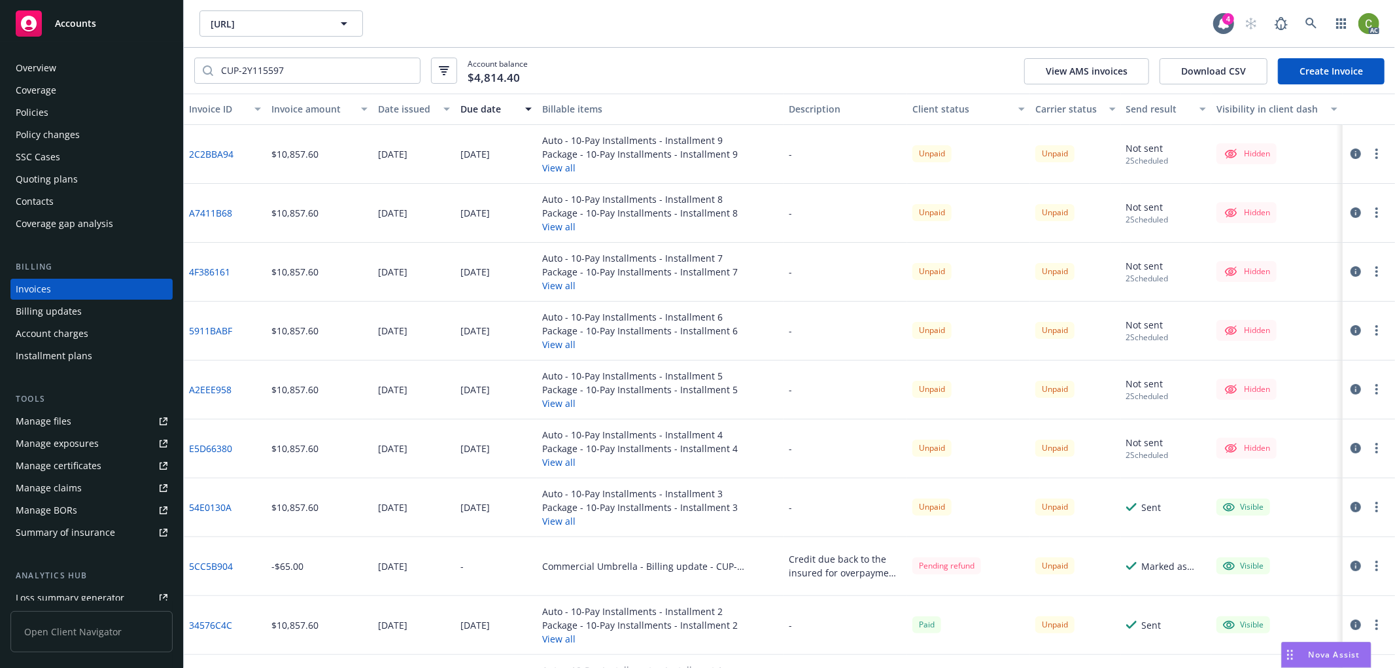
click at [1350, 271] on icon "button" at bounding box center [1355, 271] width 10 height 10
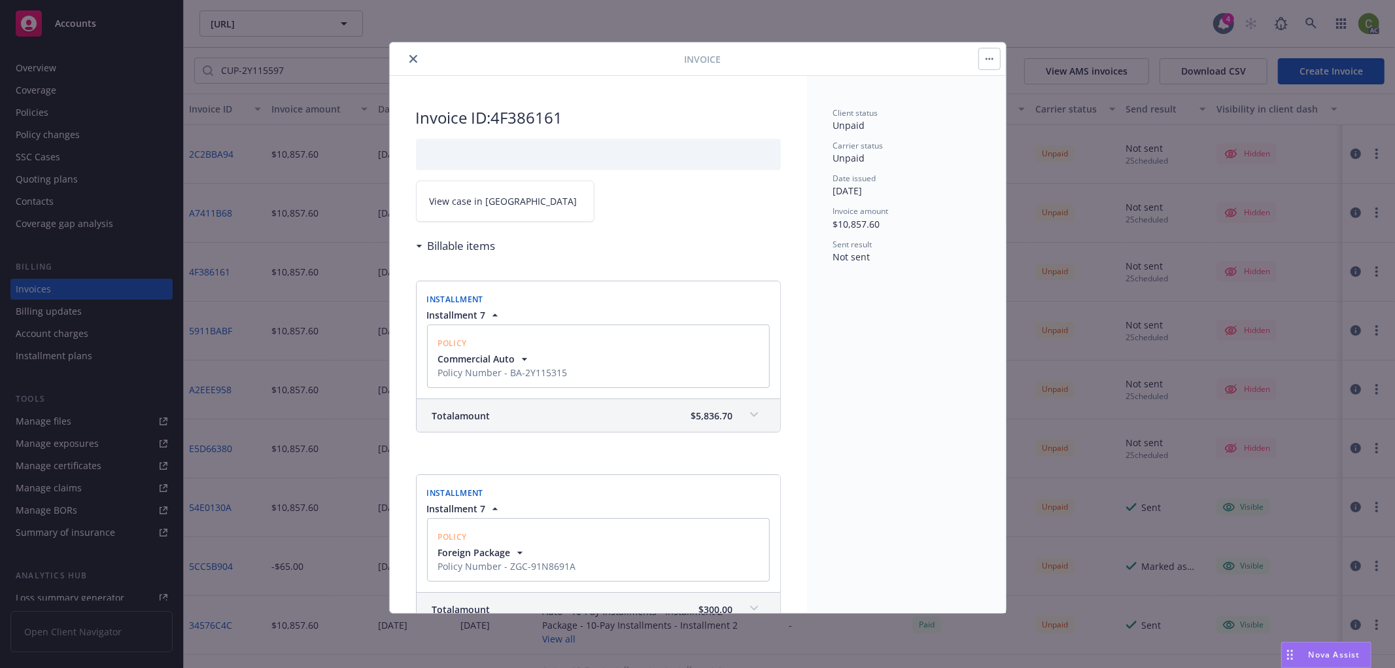
click at [528, 201] on link "View case in [GEOGRAPHIC_DATA]" at bounding box center [505, 200] width 179 height 41
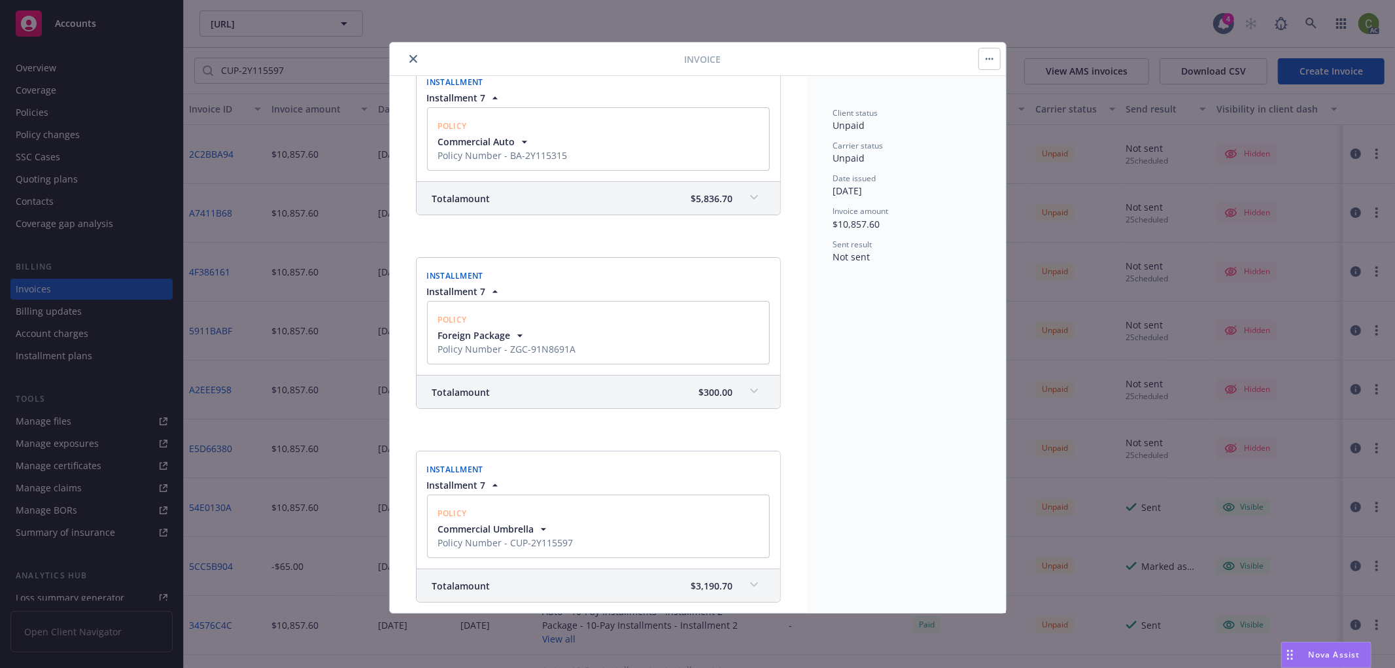
scroll to position [218, 0]
click at [412, 60] on icon "close" at bounding box center [413, 59] width 8 height 8
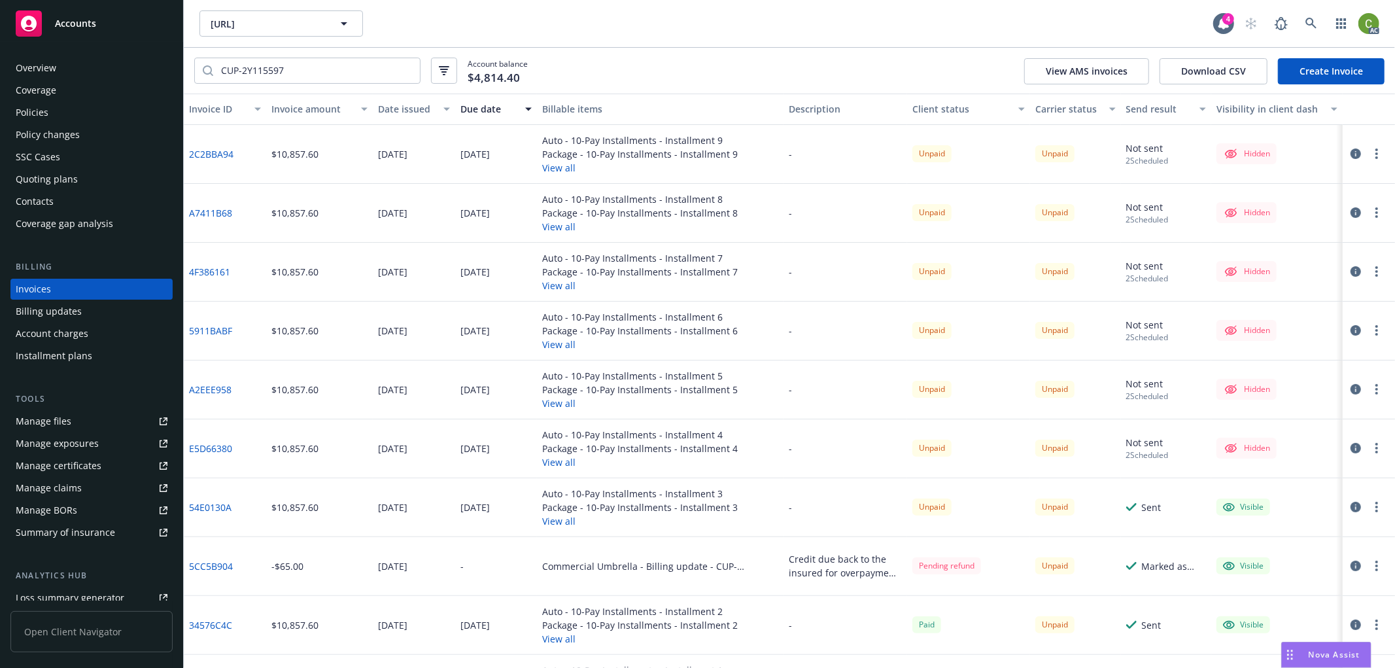
click at [1350, 335] on icon "button" at bounding box center [1355, 330] width 10 height 10
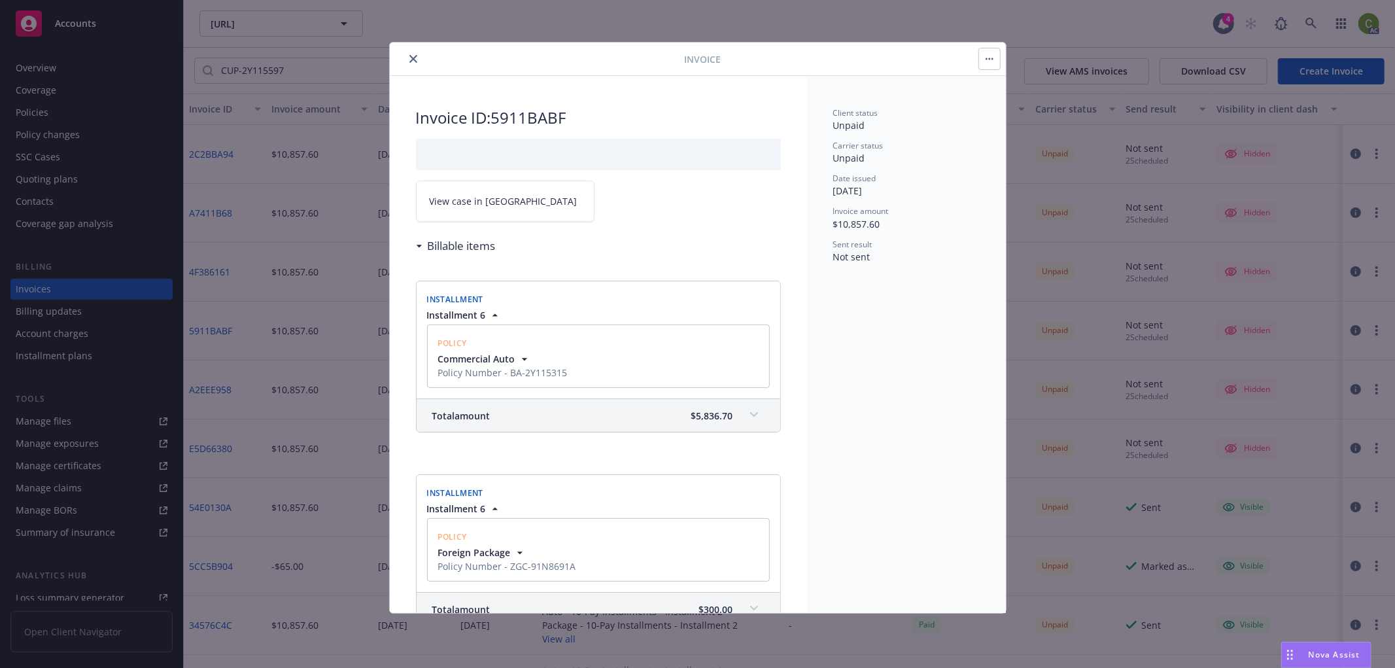
click at [500, 209] on link "View case in [GEOGRAPHIC_DATA]" at bounding box center [505, 200] width 179 height 41
click at [419, 56] on button "close" at bounding box center [413, 59] width 16 height 16
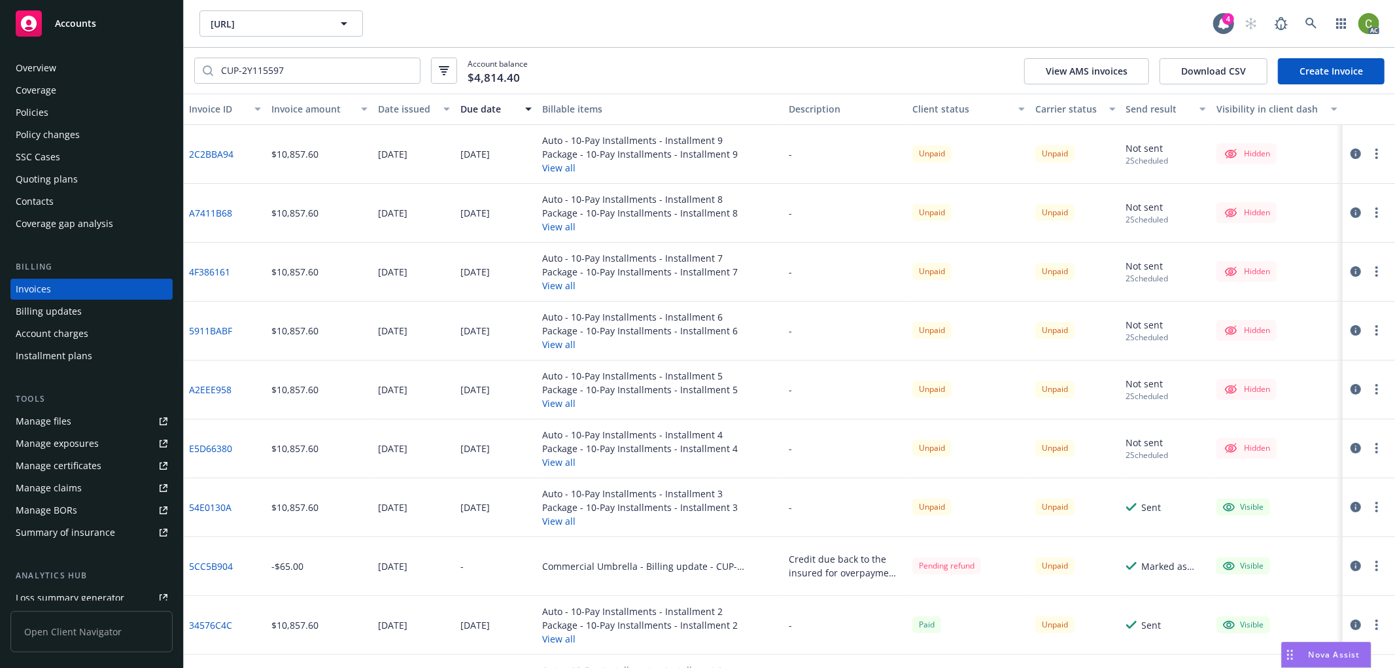
click at [1350, 392] on icon "button" at bounding box center [1355, 389] width 10 height 10
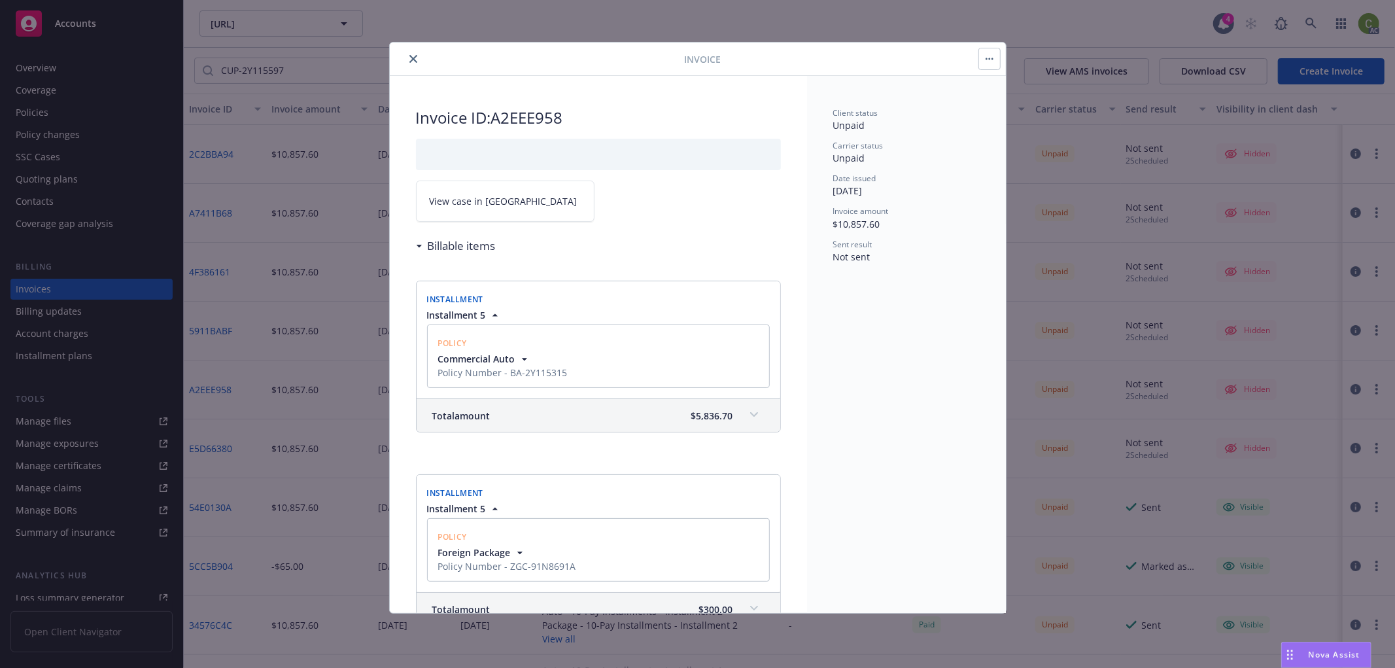
click at [471, 206] on span "View case in [GEOGRAPHIC_DATA]" at bounding box center [504, 201] width 148 height 14
click at [417, 61] on button "close" at bounding box center [413, 59] width 16 height 16
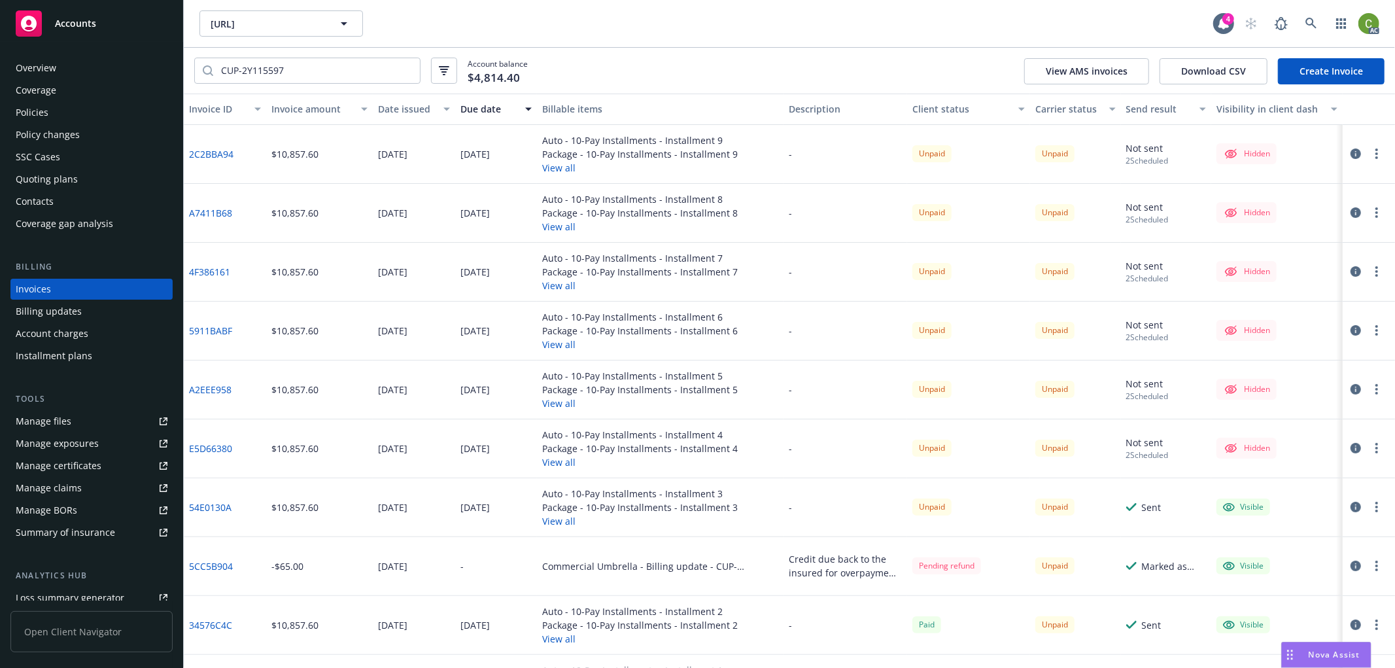
click at [1350, 450] on icon "button" at bounding box center [1355, 448] width 10 height 10
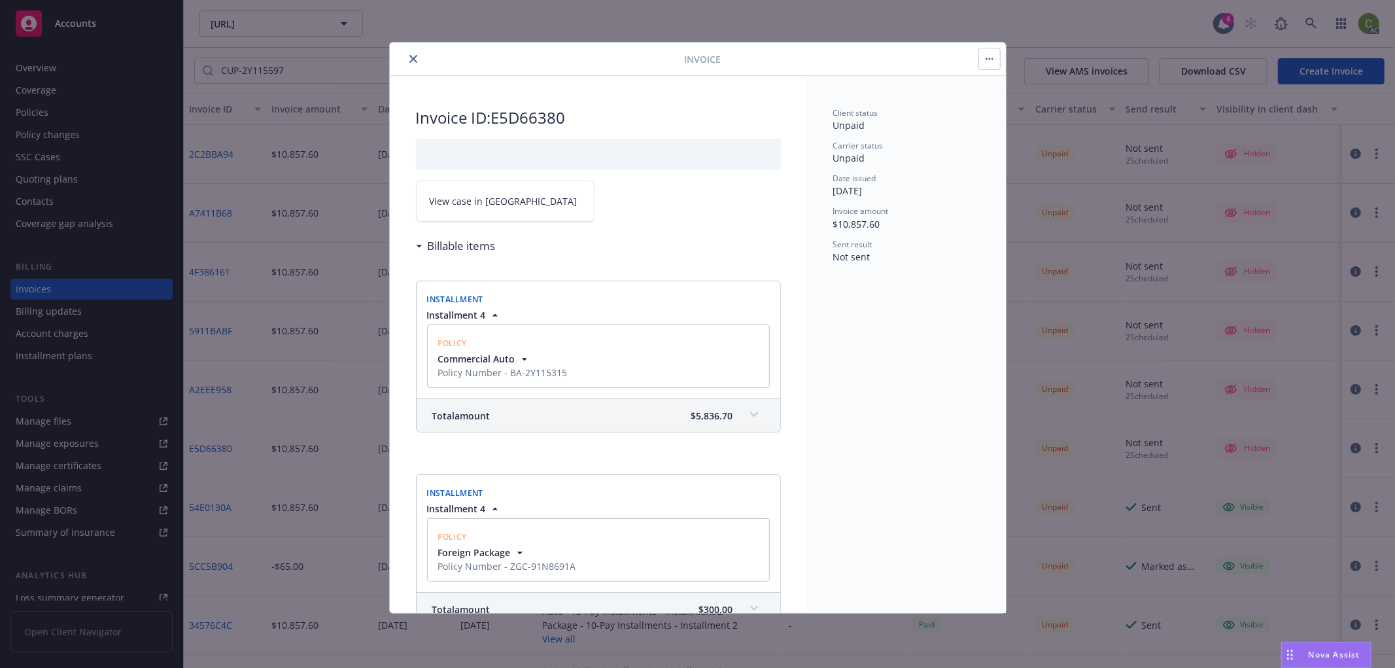
click at [511, 203] on link "View case in [GEOGRAPHIC_DATA]" at bounding box center [505, 200] width 179 height 41
click at [415, 60] on icon "close" at bounding box center [413, 59] width 8 height 8
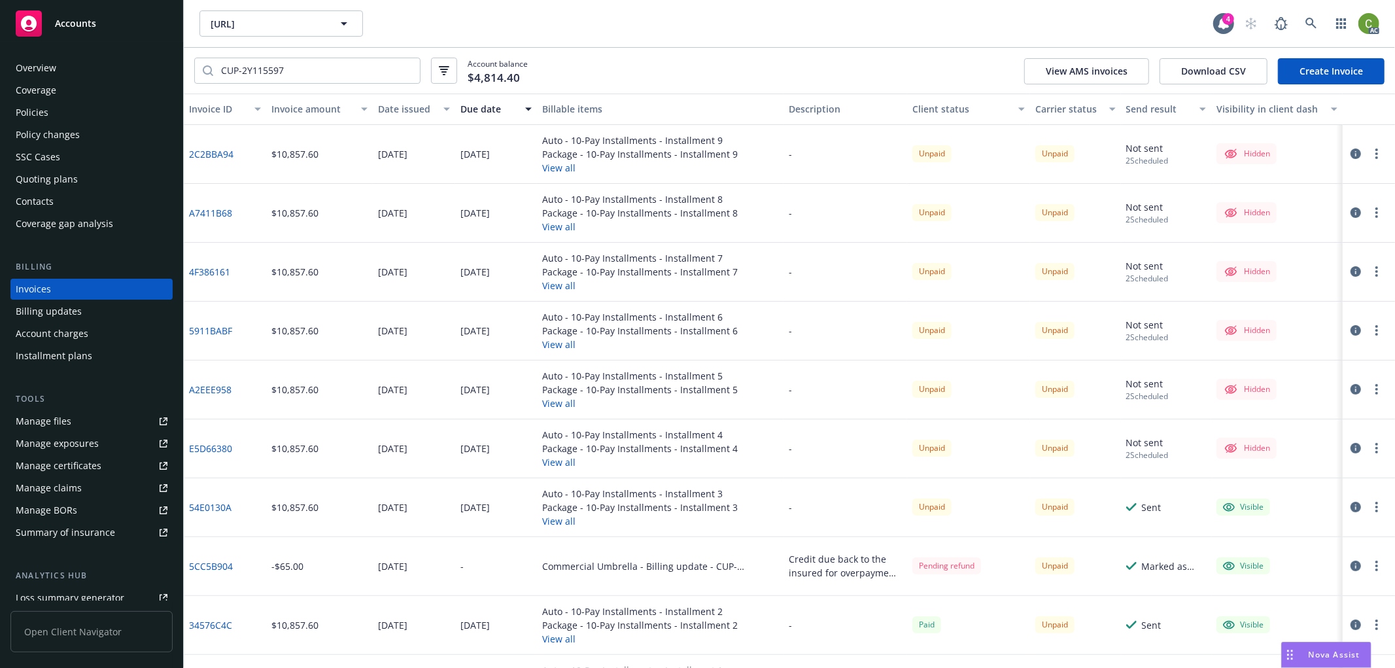
click at [1350, 507] on icon "button" at bounding box center [1355, 507] width 10 height 10
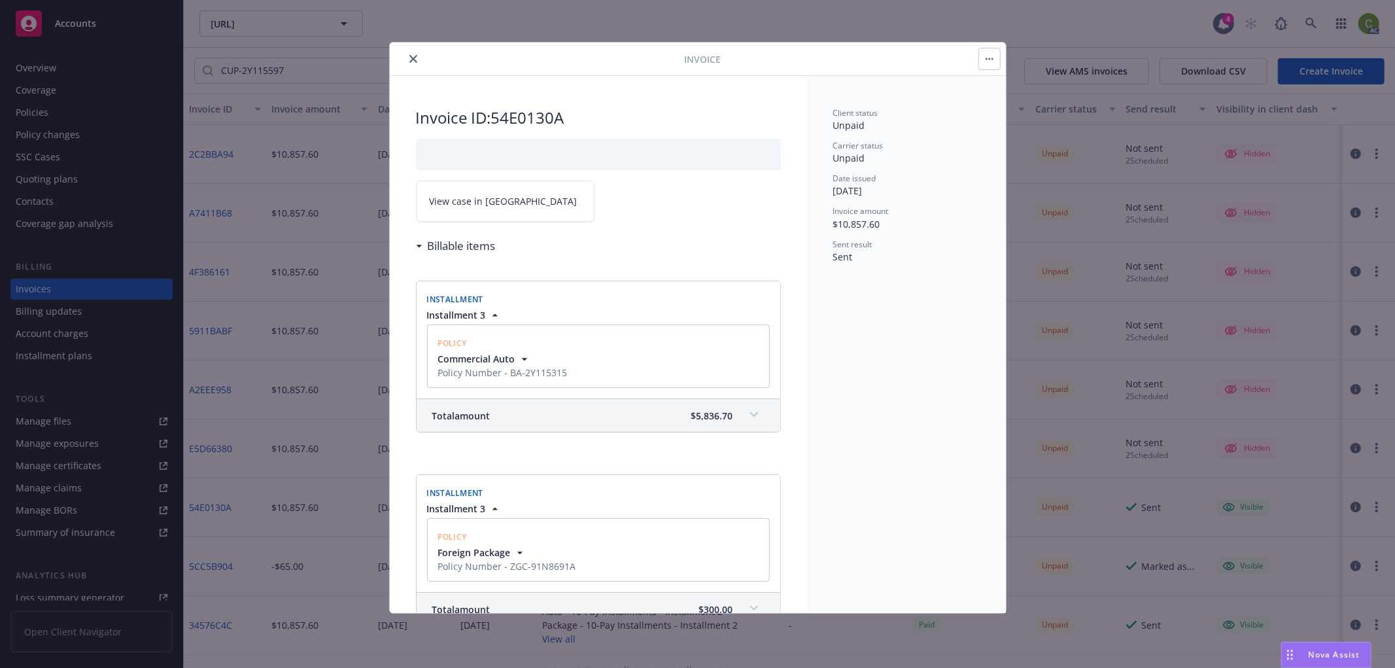
click at [518, 216] on link "View case in [GEOGRAPHIC_DATA]" at bounding box center [505, 200] width 179 height 41
click at [413, 58] on icon "close" at bounding box center [413, 59] width 8 height 8
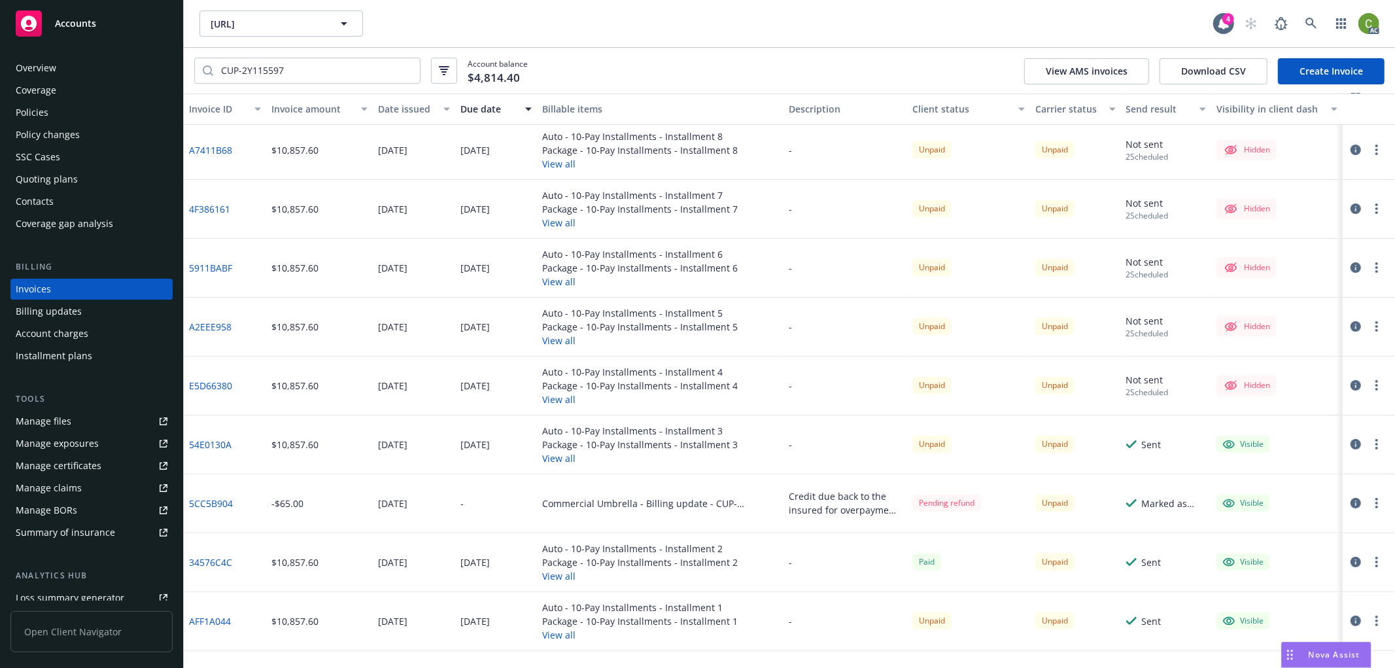
scroll to position [73, 0]
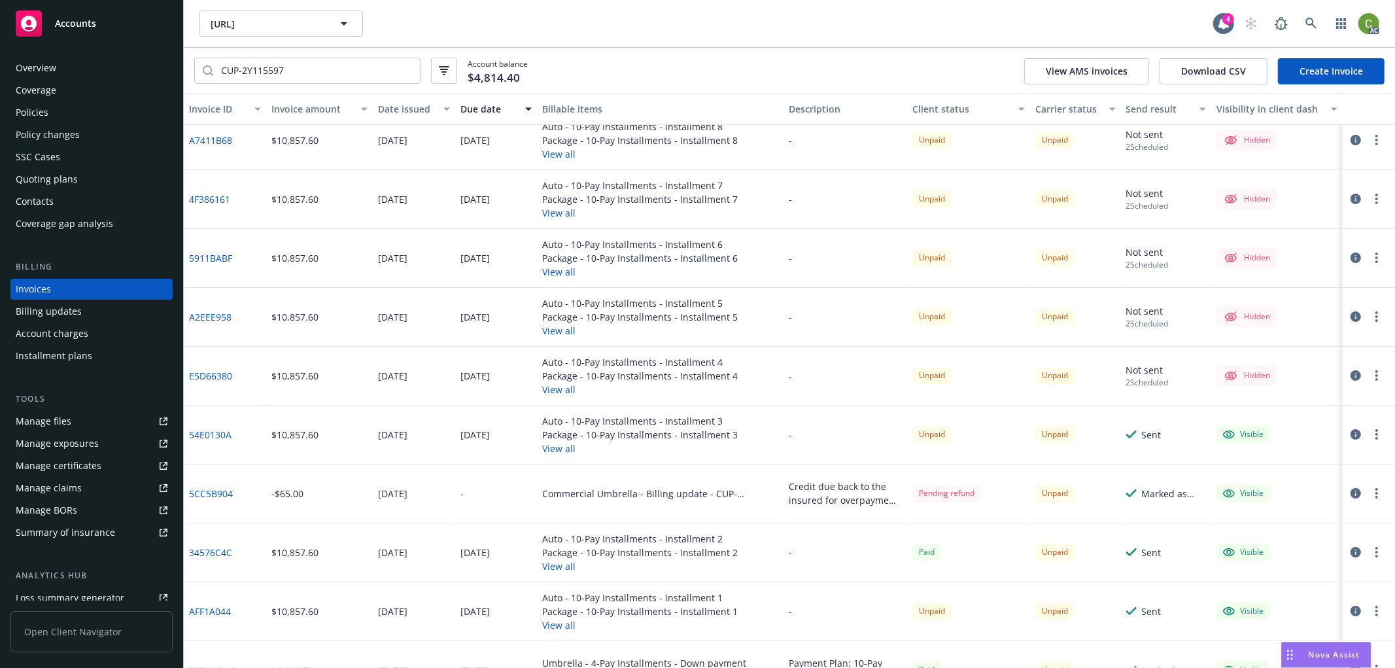
click at [1350, 551] on icon "button" at bounding box center [1355, 552] width 10 height 10
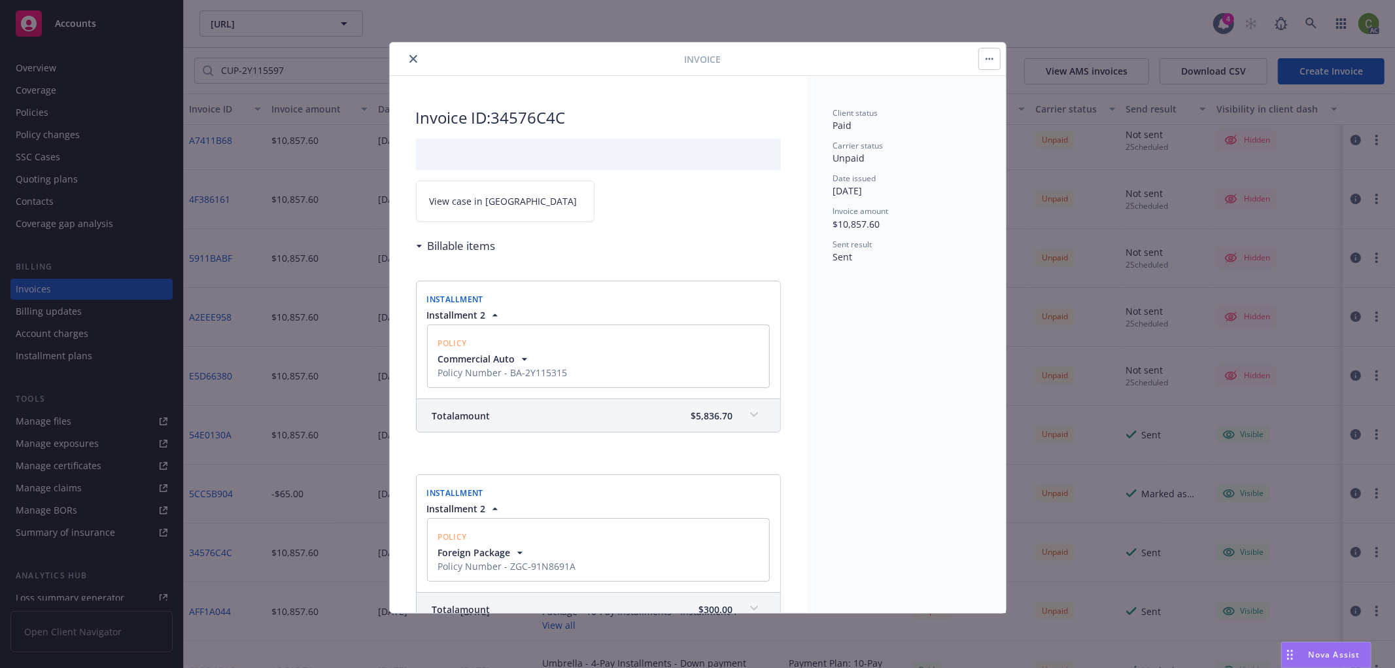
click at [513, 205] on link "View case in [GEOGRAPHIC_DATA]" at bounding box center [505, 200] width 179 height 41
drag, startPoint x: 415, startPoint y: 61, endPoint x: 558, endPoint y: 133, distance: 160.5
click at [416, 61] on icon "close" at bounding box center [413, 59] width 8 height 8
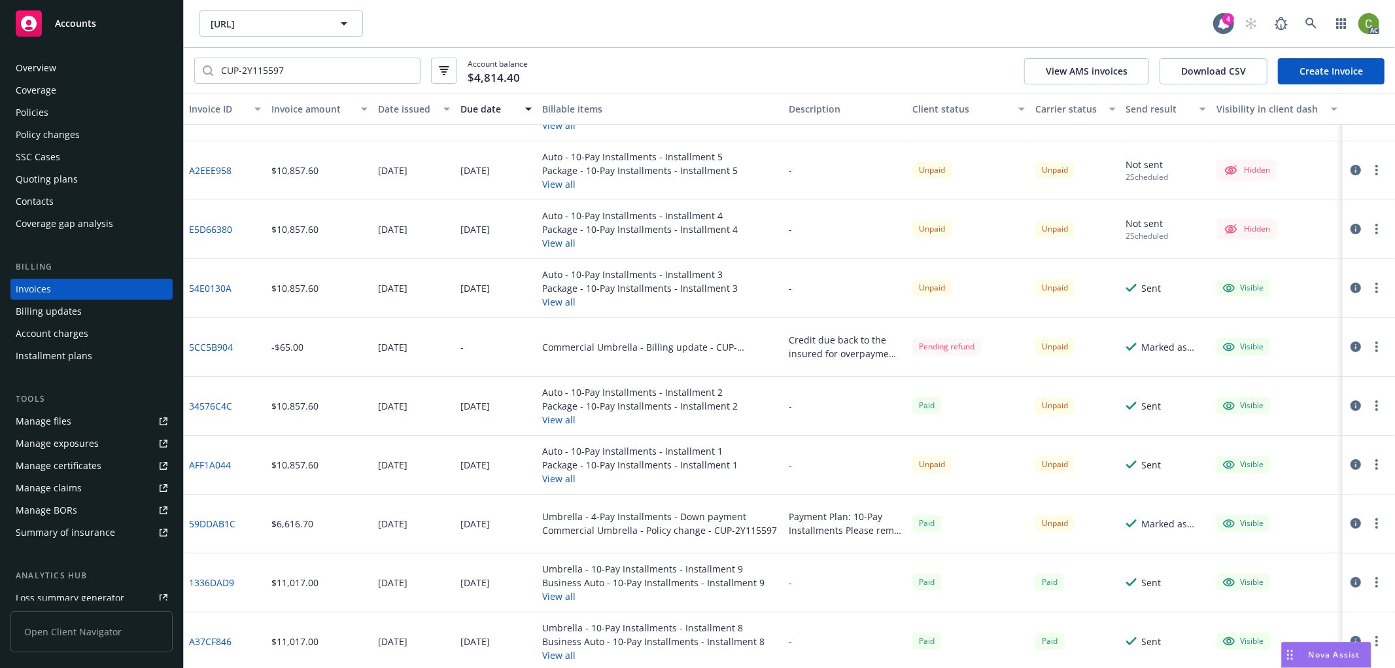
scroll to position [218, 0]
click at [1350, 465] on icon "button" at bounding box center [1355, 465] width 10 height 10
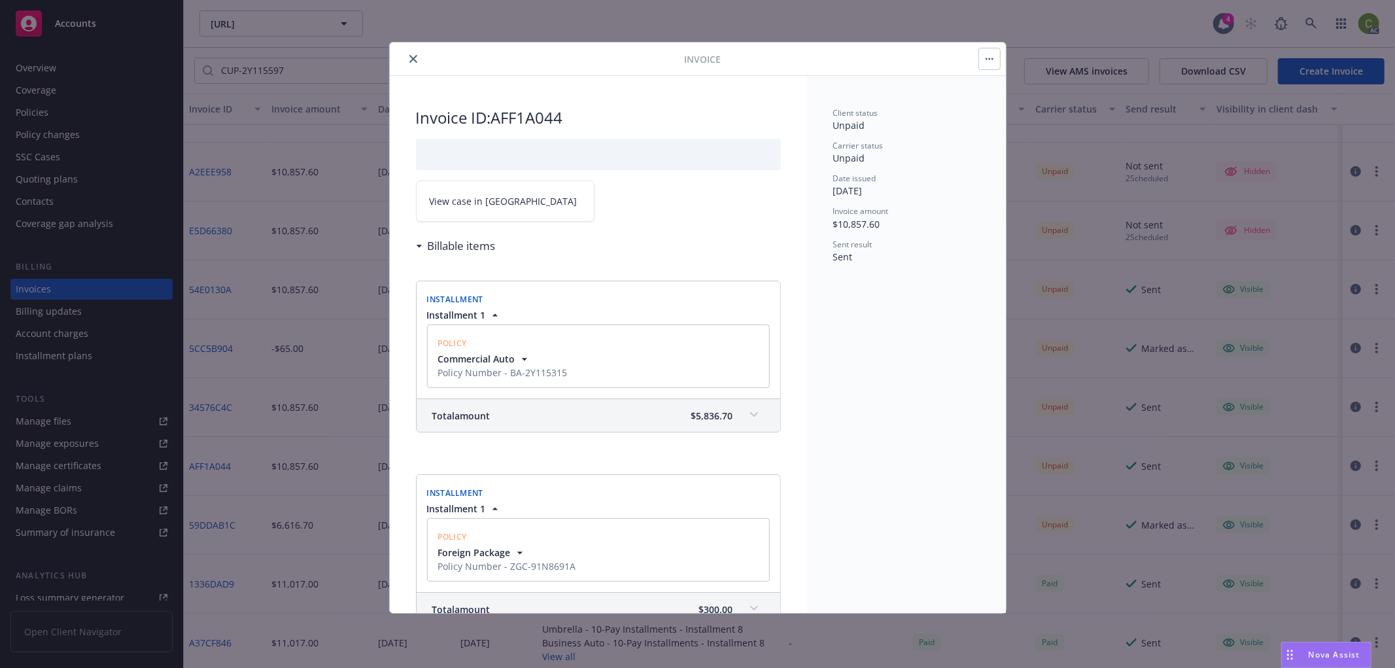
click at [471, 208] on link "View case in [GEOGRAPHIC_DATA]" at bounding box center [505, 200] width 179 height 41
click at [416, 61] on icon "close" at bounding box center [413, 59] width 8 height 8
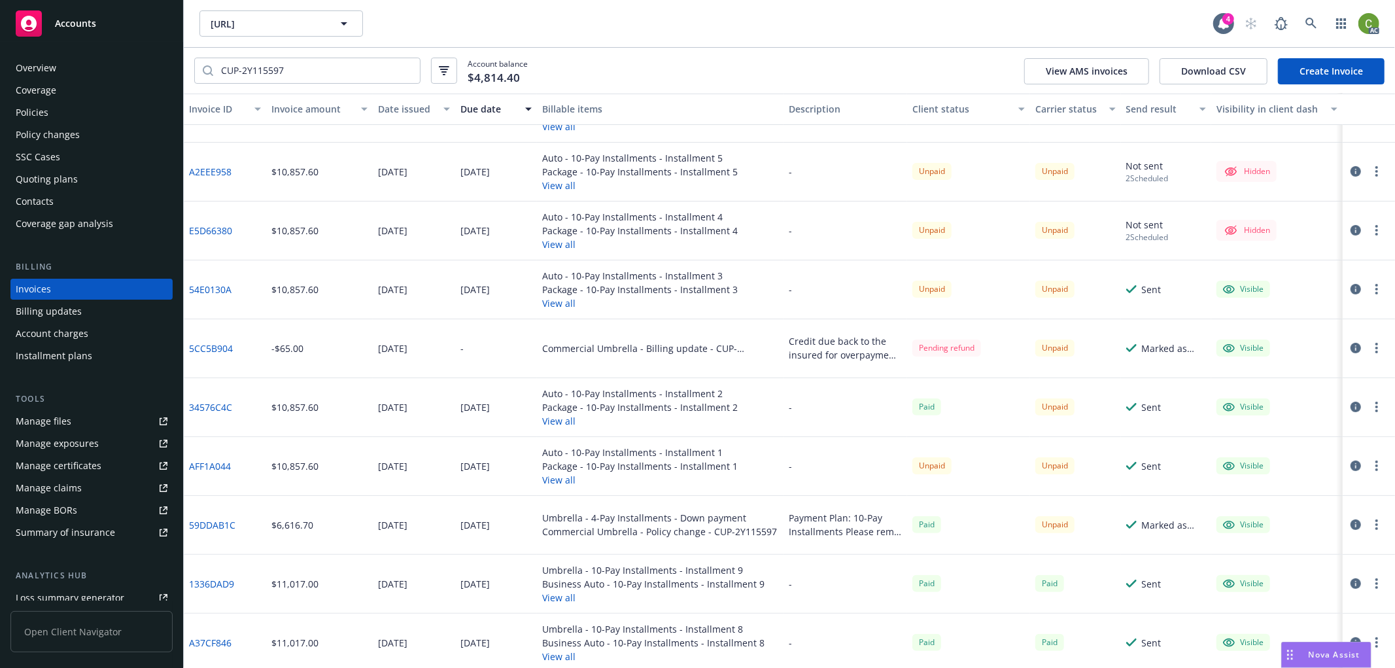
click at [1350, 405] on icon "button" at bounding box center [1355, 406] width 10 height 10
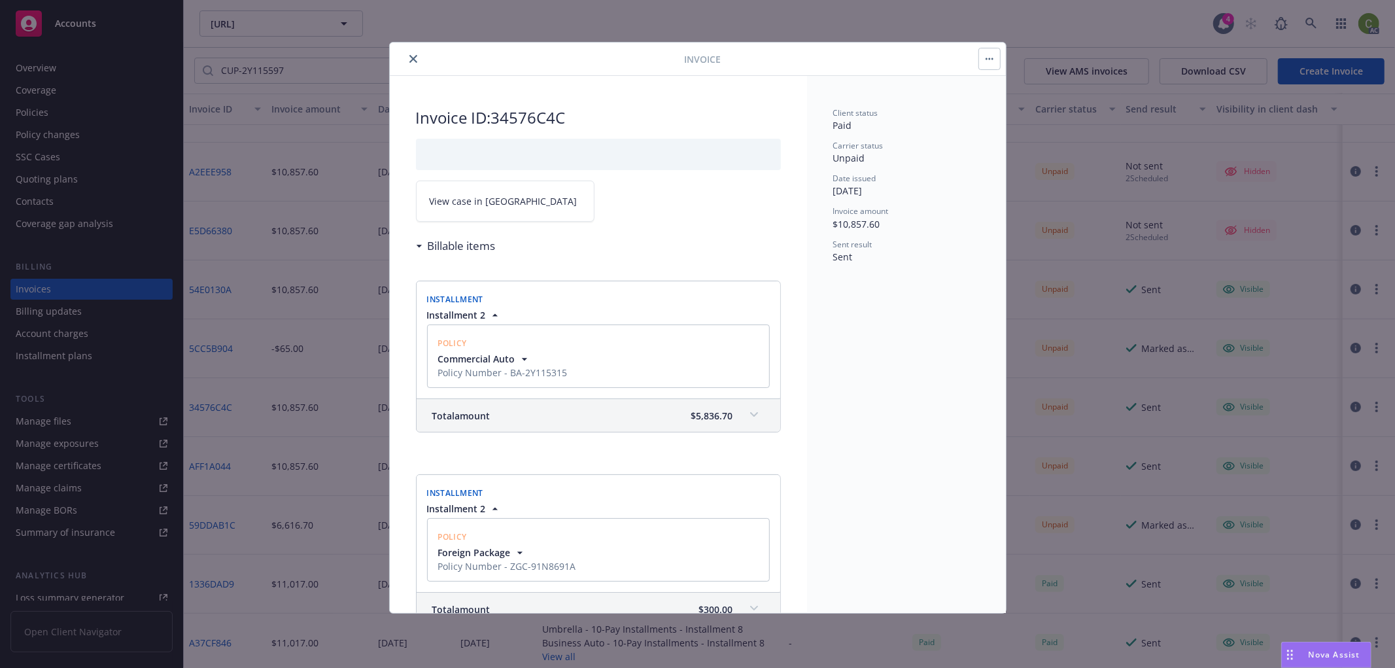
click at [512, 201] on link "View case in [GEOGRAPHIC_DATA]" at bounding box center [505, 200] width 179 height 41
click at [415, 61] on icon "close" at bounding box center [413, 59] width 8 height 8
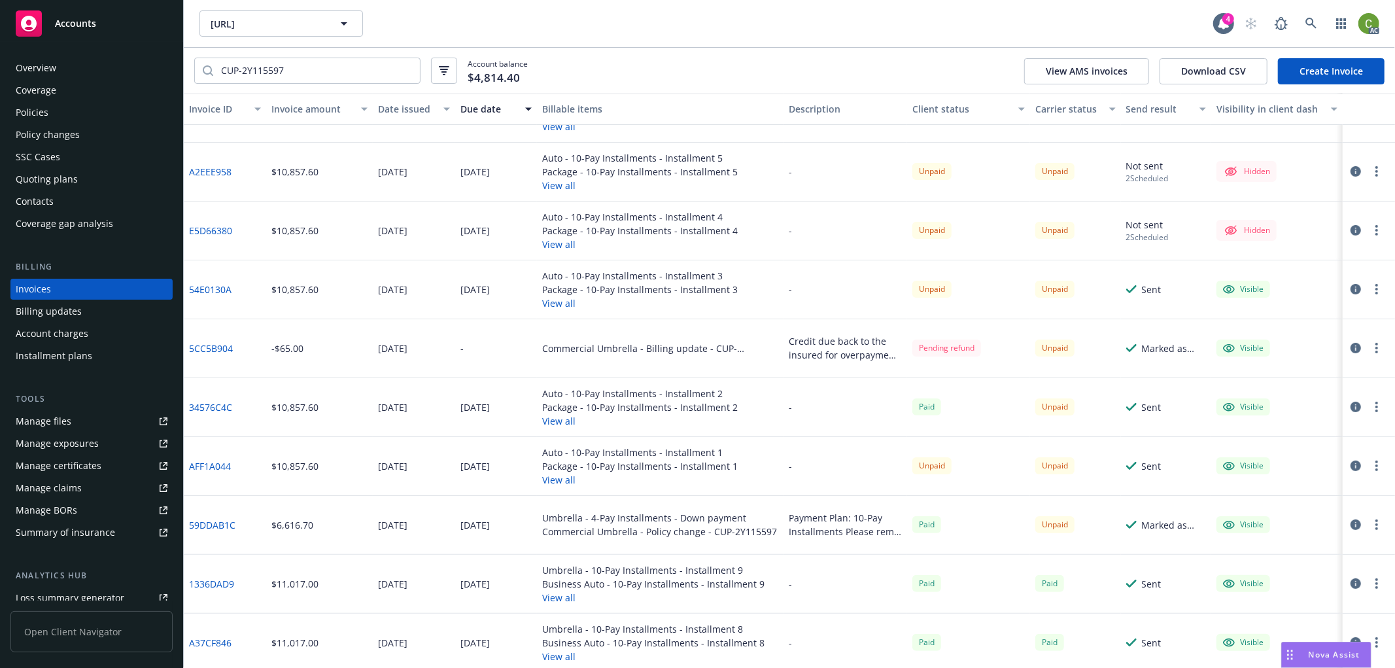
click at [1350, 464] on icon "button" at bounding box center [1355, 465] width 10 height 10
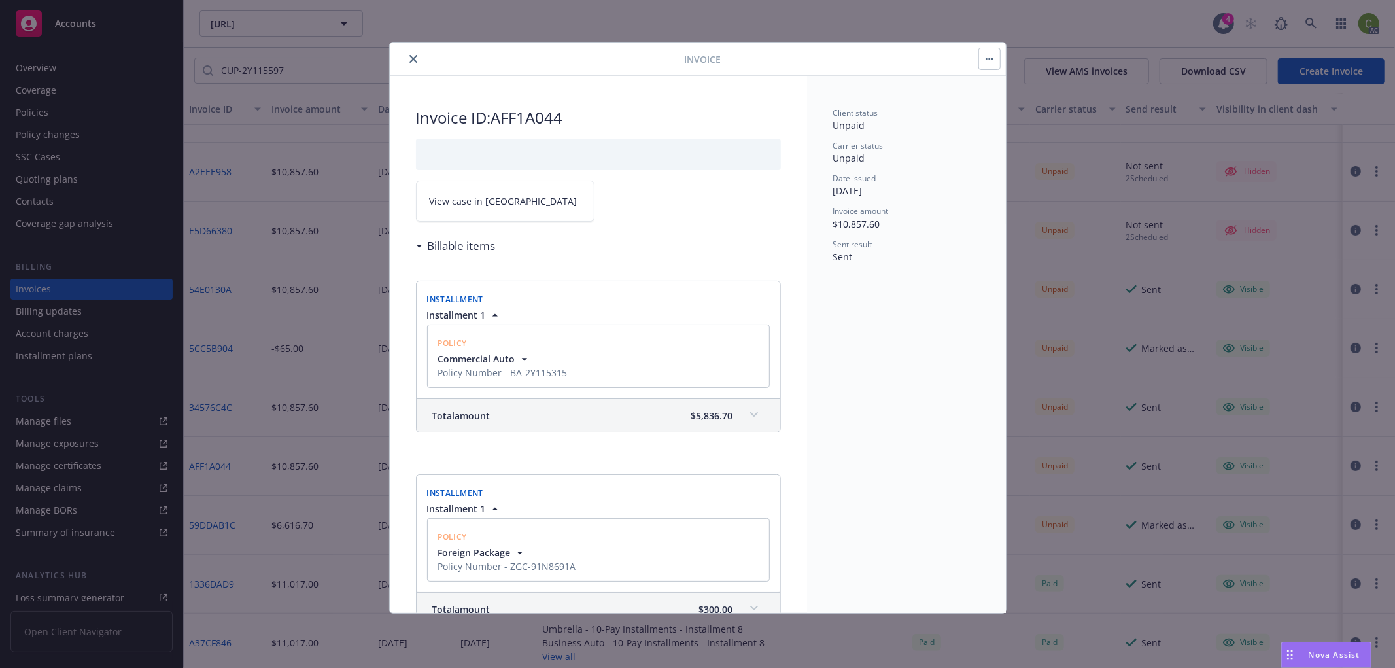
click at [520, 197] on link "View case in [GEOGRAPHIC_DATA]" at bounding box center [505, 200] width 179 height 41
click at [413, 59] on icon "close" at bounding box center [413, 59] width 8 height 8
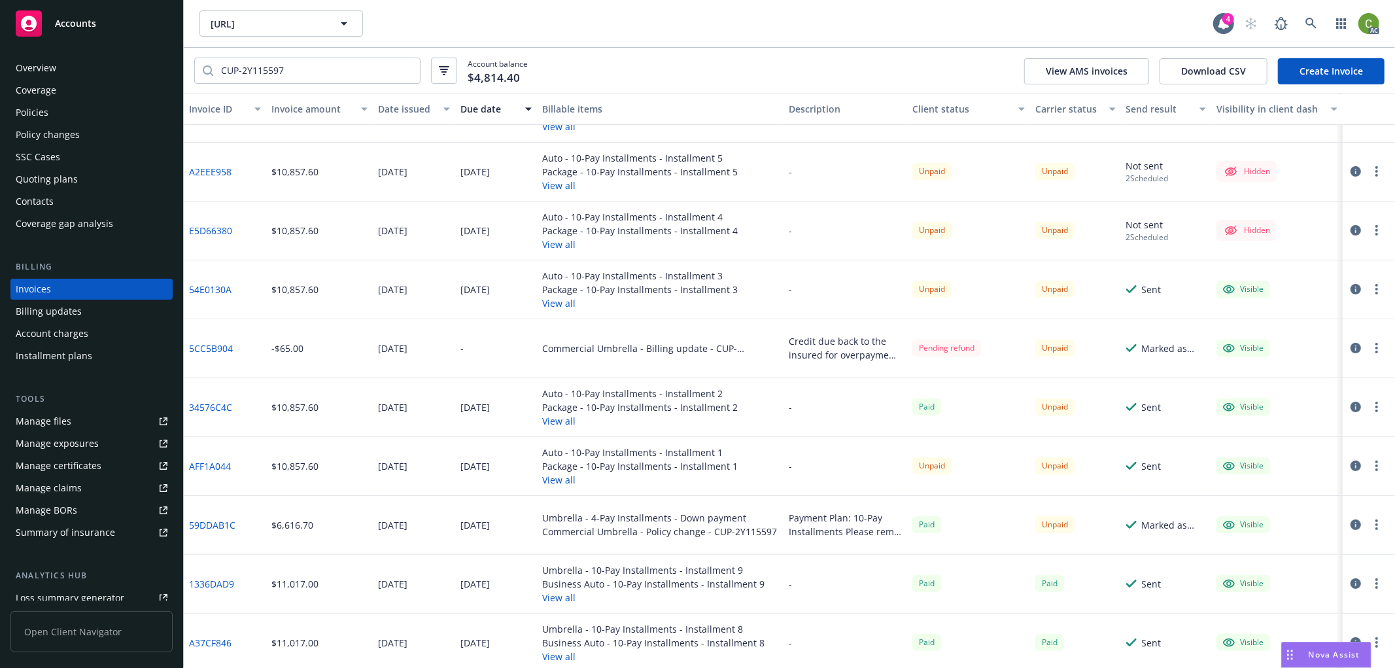
click at [1350, 526] on icon "button" at bounding box center [1355, 524] width 10 height 10
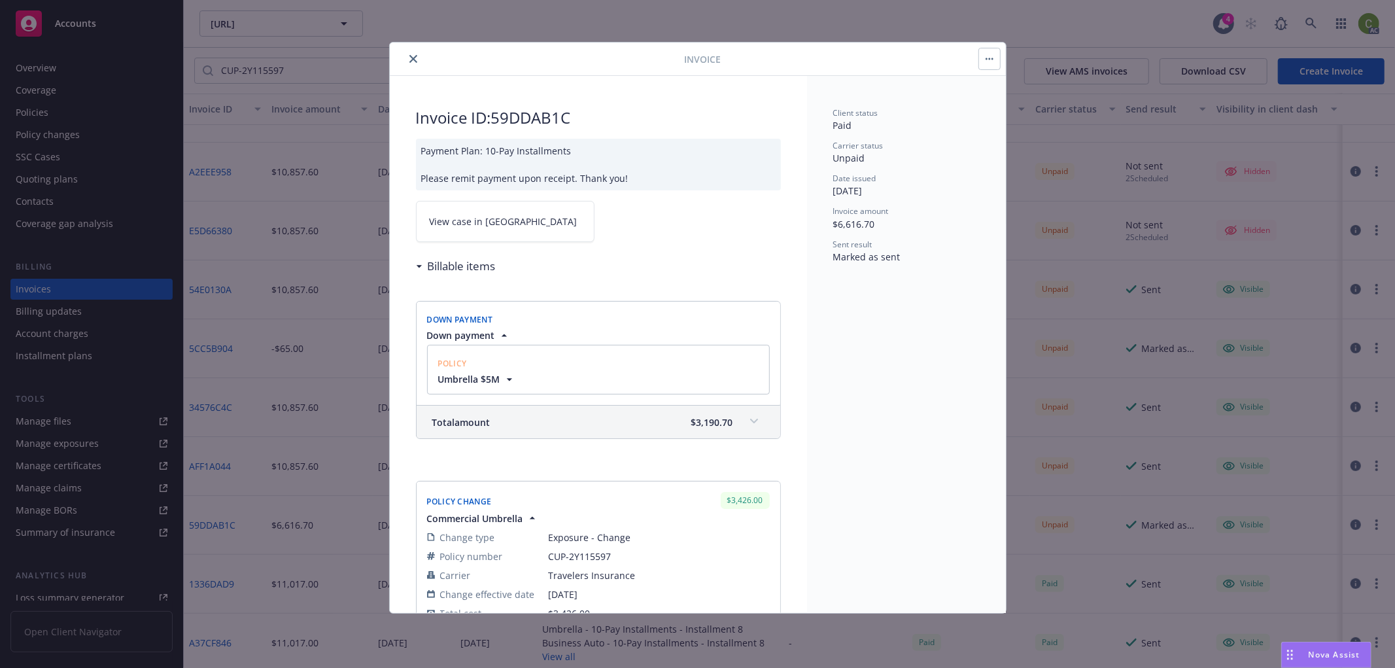
click at [517, 218] on link "View case in [GEOGRAPHIC_DATA]" at bounding box center [505, 221] width 179 height 41
click at [407, 56] on button "close" at bounding box center [413, 59] width 16 height 16
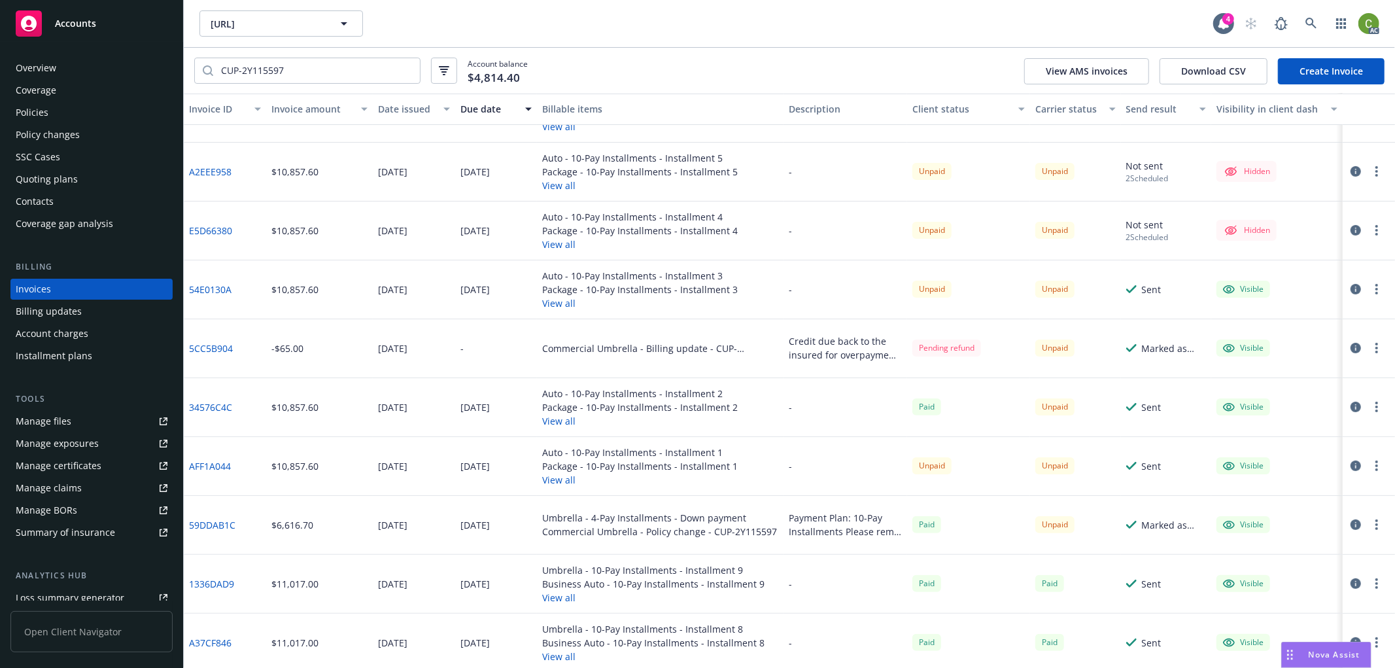
click at [1350, 347] on icon "button" at bounding box center [1355, 348] width 10 height 10
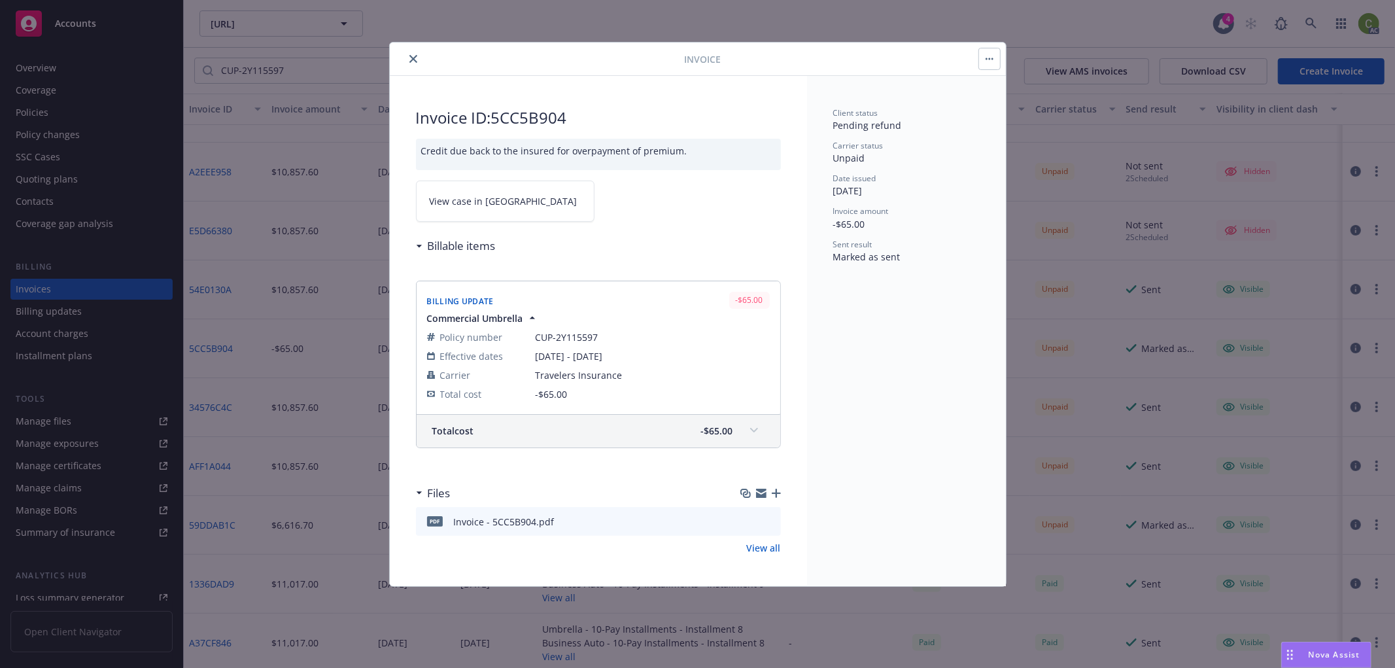
click at [514, 207] on link "View case in [GEOGRAPHIC_DATA]" at bounding box center [505, 200] width 179 height 41
